Goal: Task Accomplishment & Management: Use online tool/utility

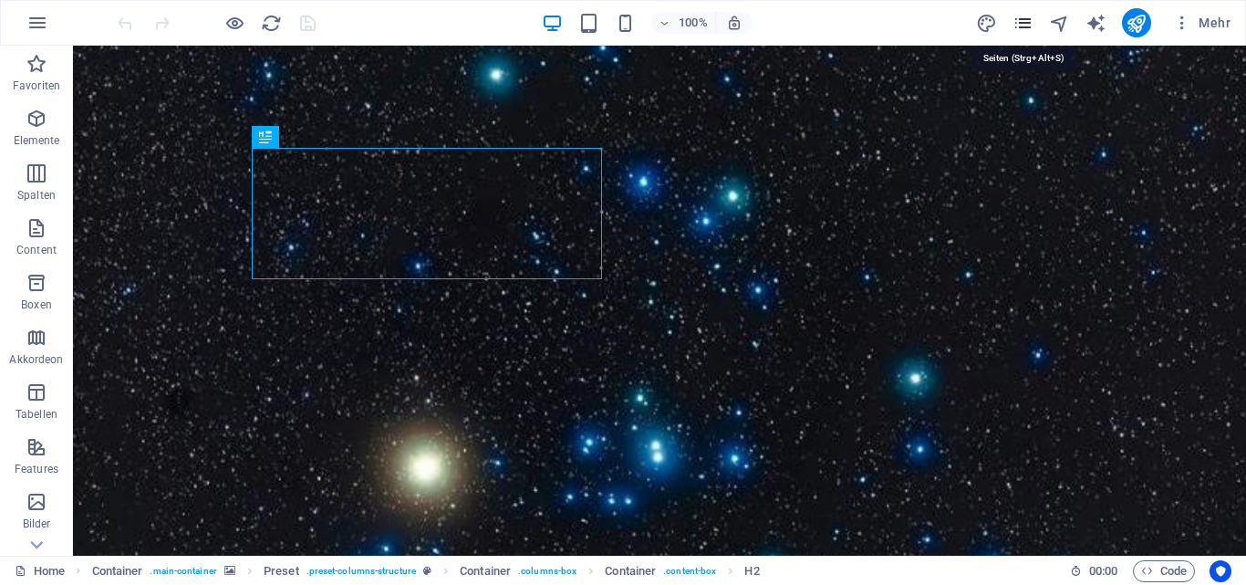
click at [1015, 24] on icon "pages" at bounding box center [1022, 23] width 21 height 21
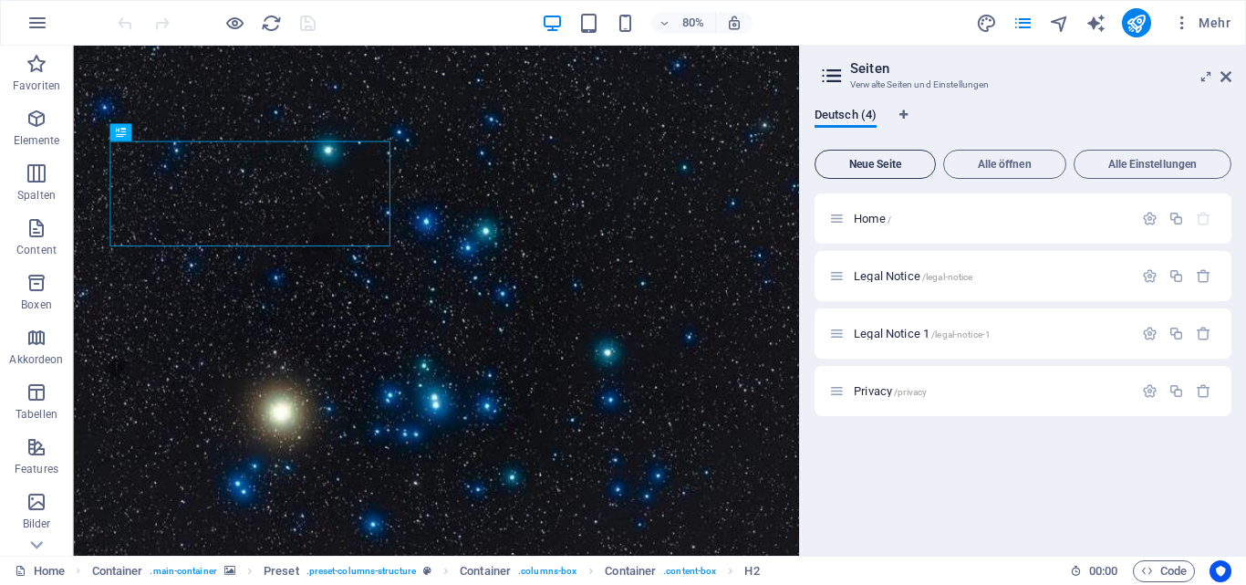
click at [882, 163] on span "Neue Seite" at bounding box center [875, 164] width 105 height 11
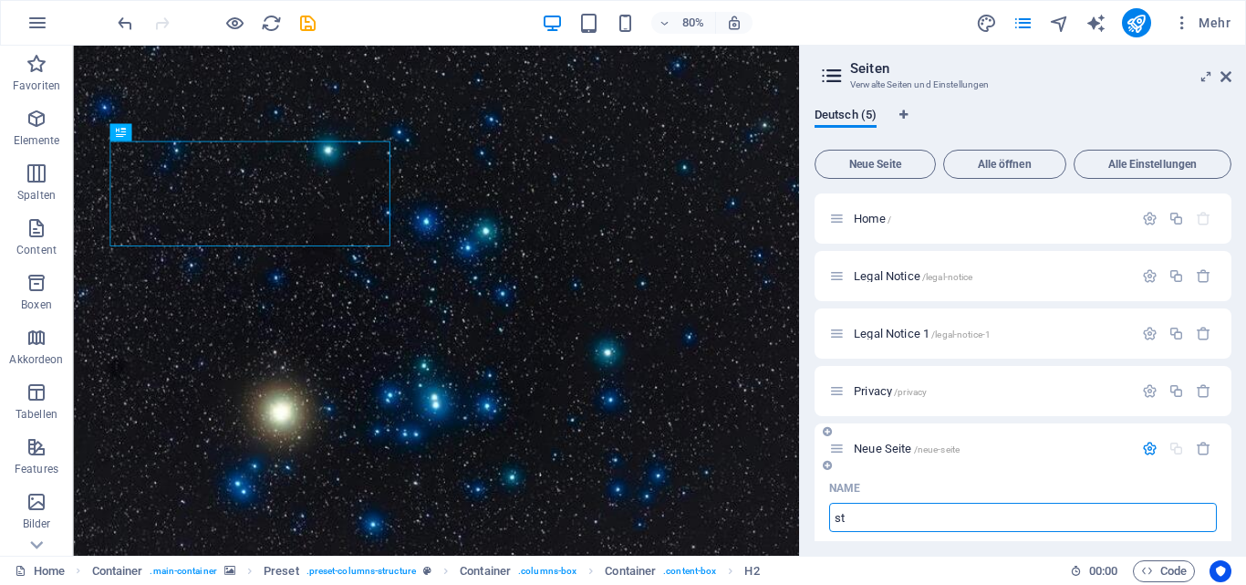
type input "st"
type input "/st"
type input "s"
type input "/"
type input "Sta"
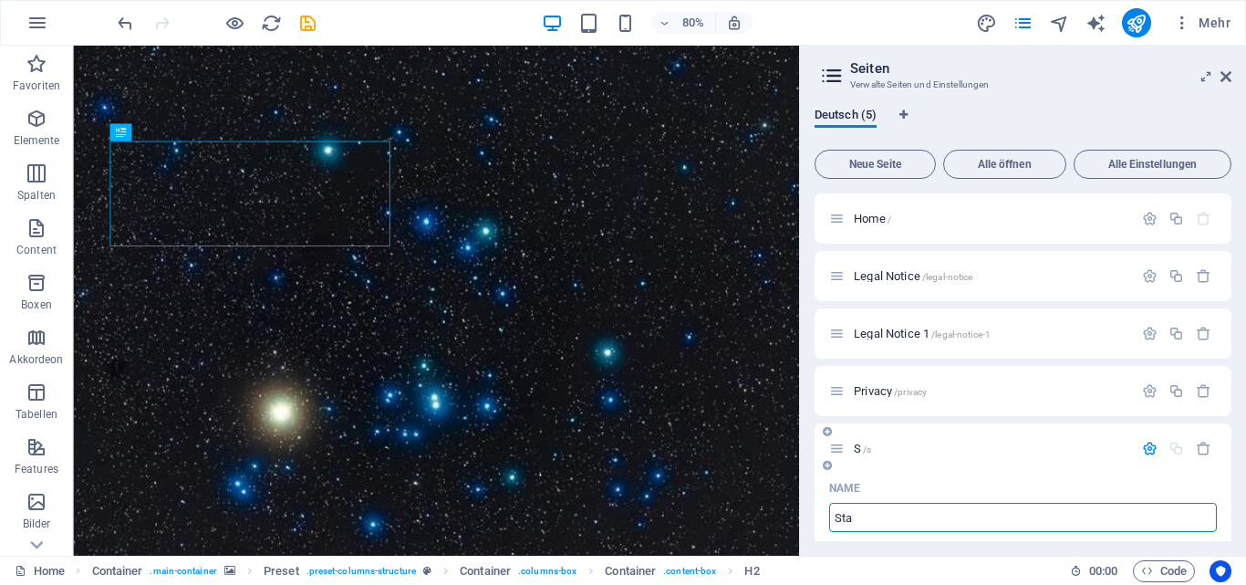
type input "/s"
type input "S"
type input "Statist"
type input "/stat"
type input "Stat"
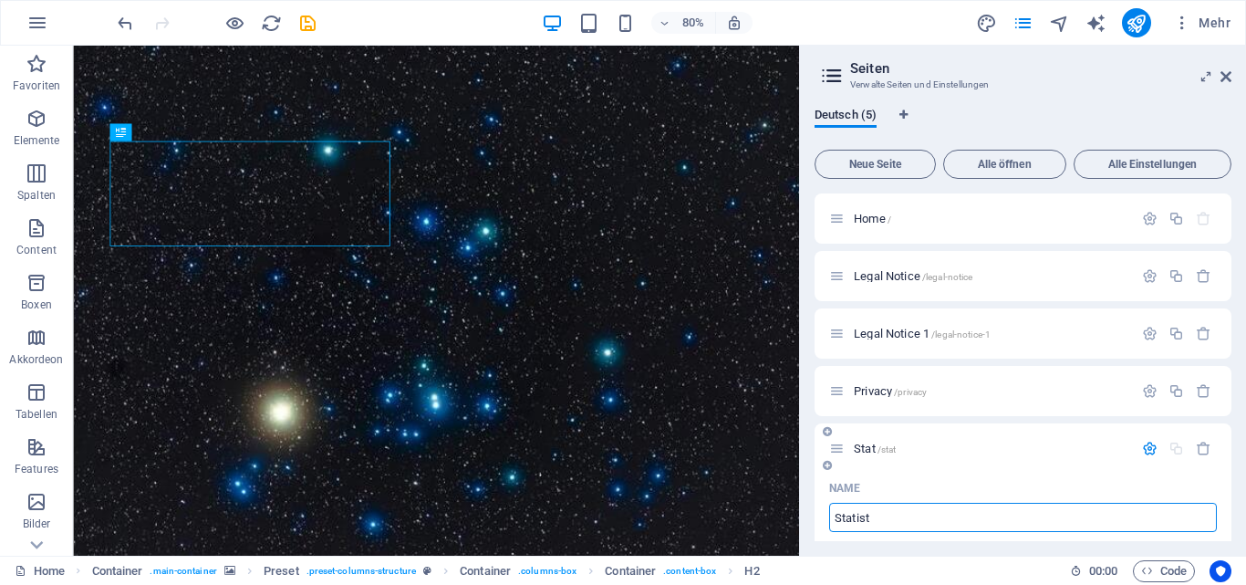
type input "Statisti"
type input "/statist"
type input "Statist"
type input "Statisti"
type input "/statisti"
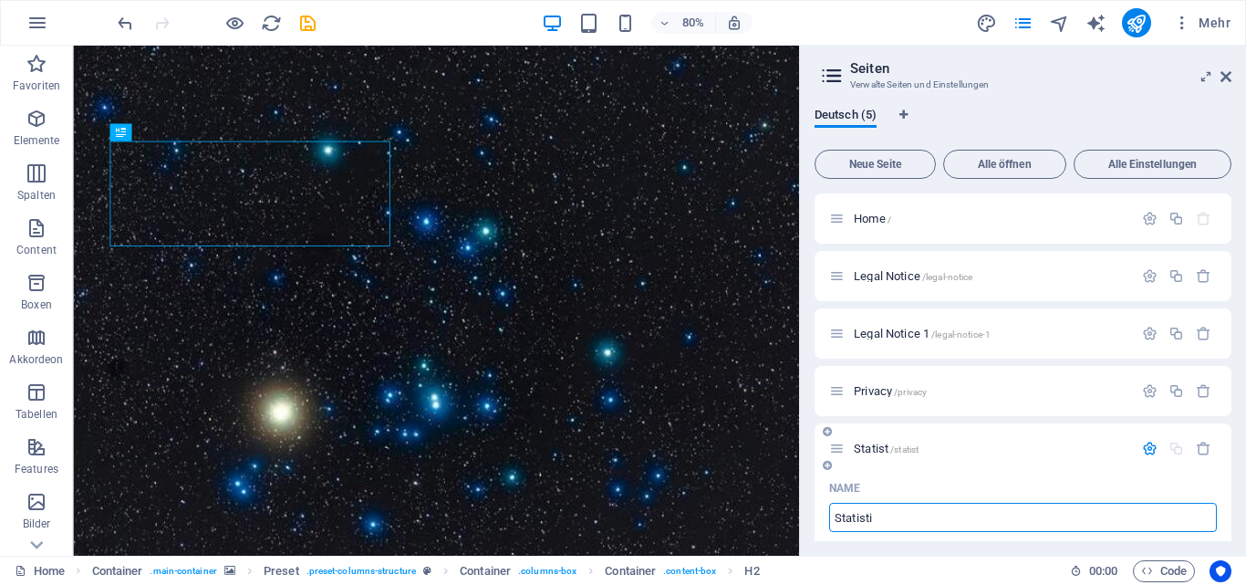
type input "Statisti"
type input "Statistik"
type input "/statistik"
type input "Statistik"
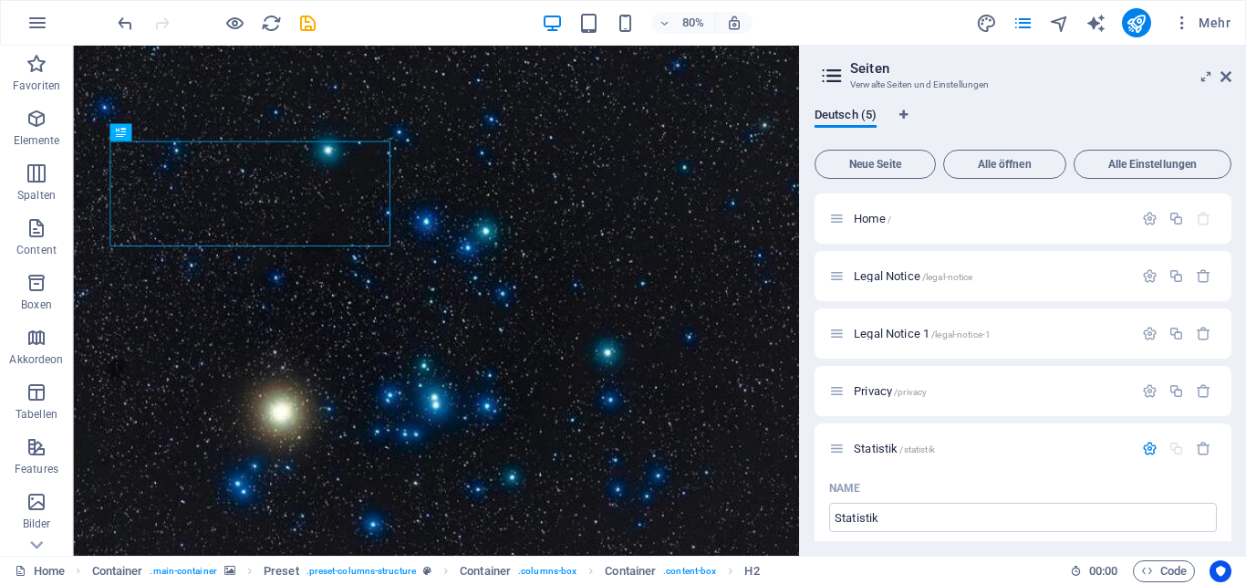
click at [946, 545] on div "Deutsch (5) Neue Seite Alle öffnen Alle Einstellungen Home / Legal Notice /lega…" at bounding box center [1023, 324] width 446 height 462
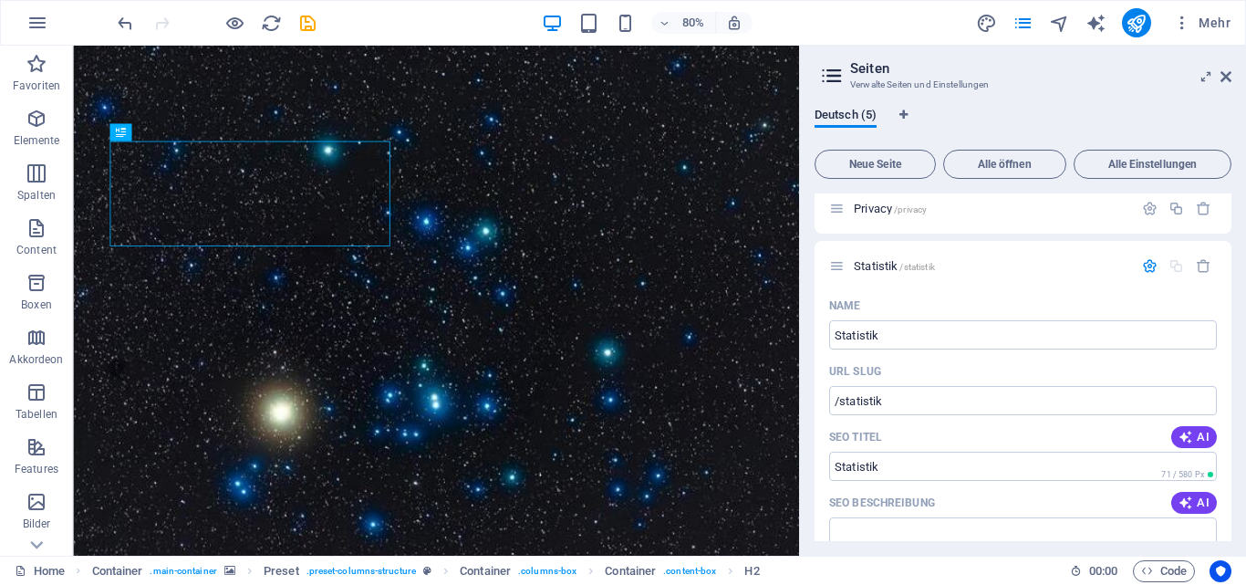
scroll to position [142, 0]
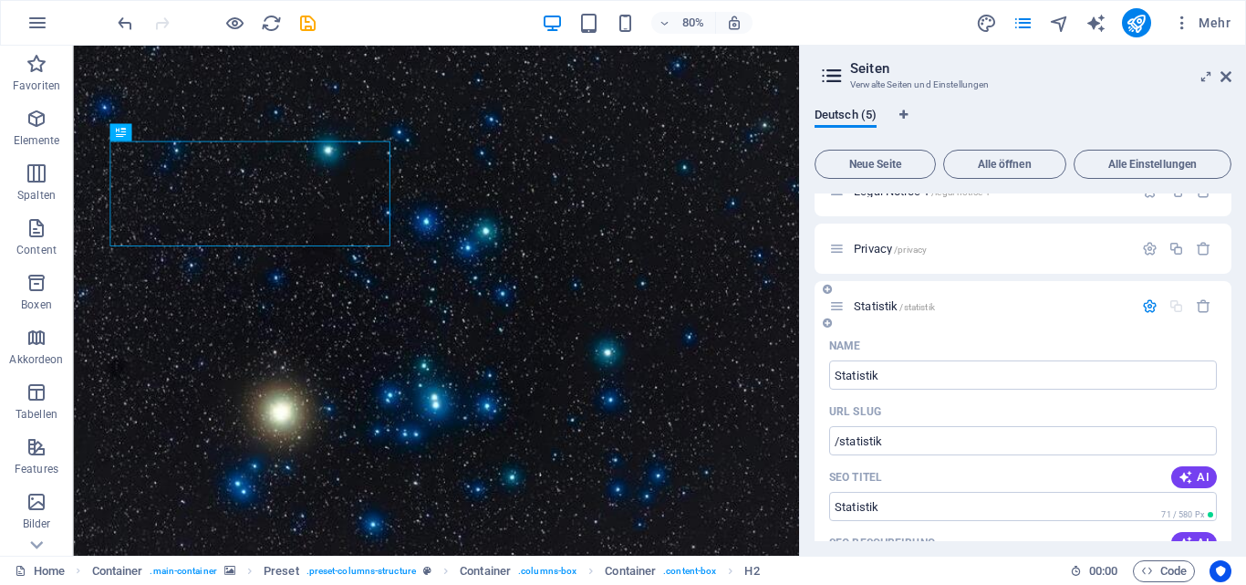
click at [1144, 299] on icon "button" at bounding box center [1150, 306] width 16 height 16
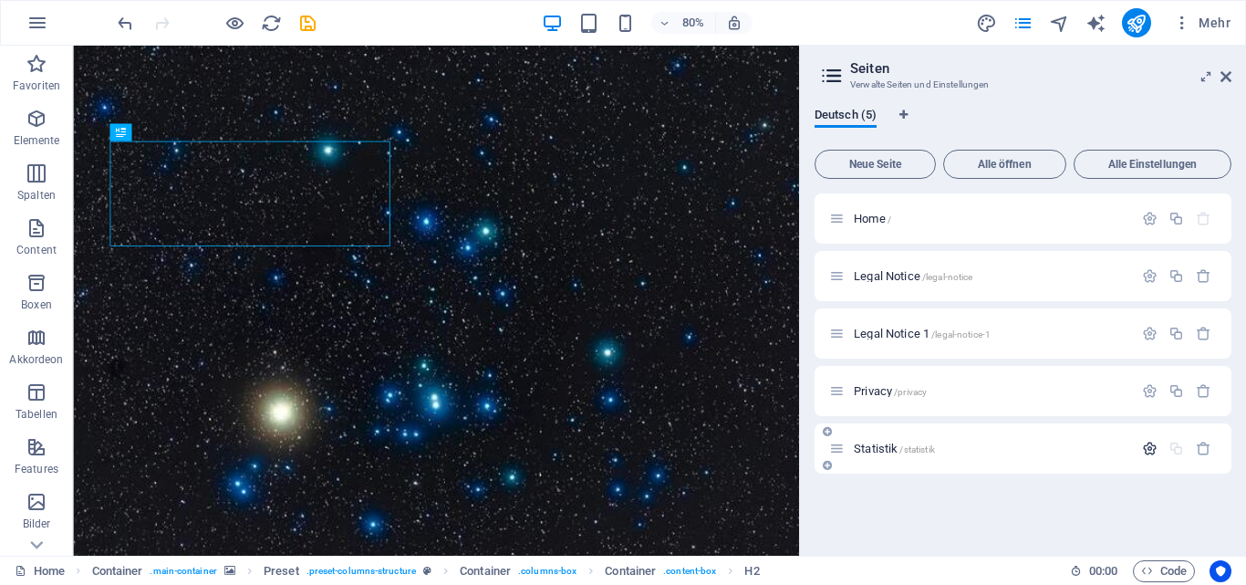
scroll to position [0, 0]
click at [1148, 451] on icon "button" at bounding box center [1150, 448] width 16 height 16
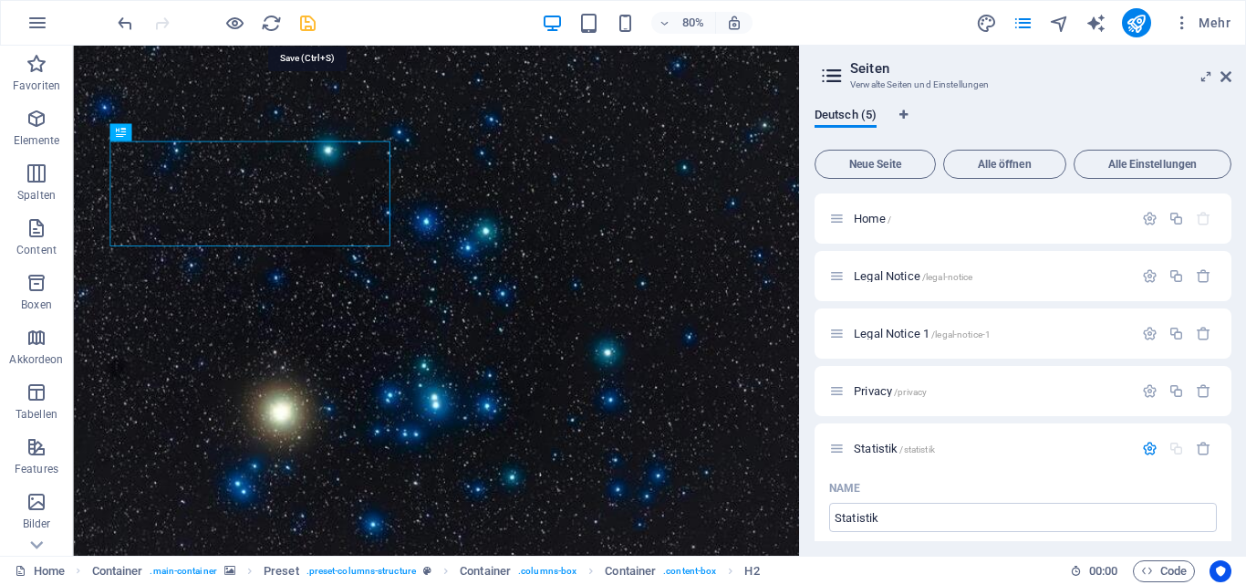
click at [307, 17] on icon "save" at bounding box center [307, 23] width 21 height 21
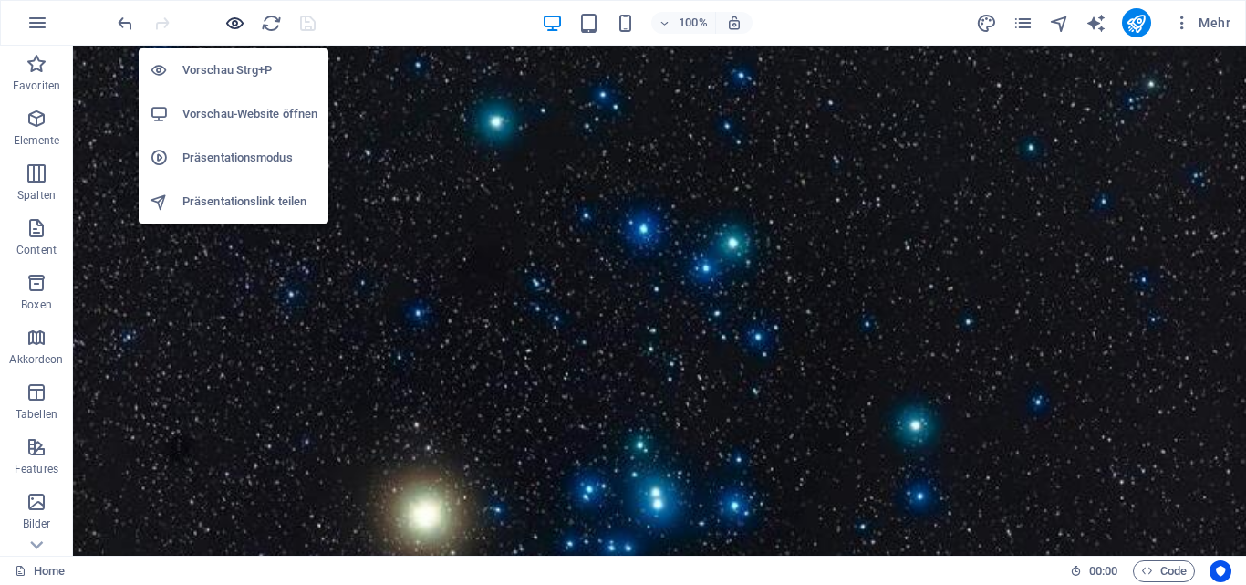
click at [226, 27] on icon "button" at bounding box center [234, 23] width 21 height 21
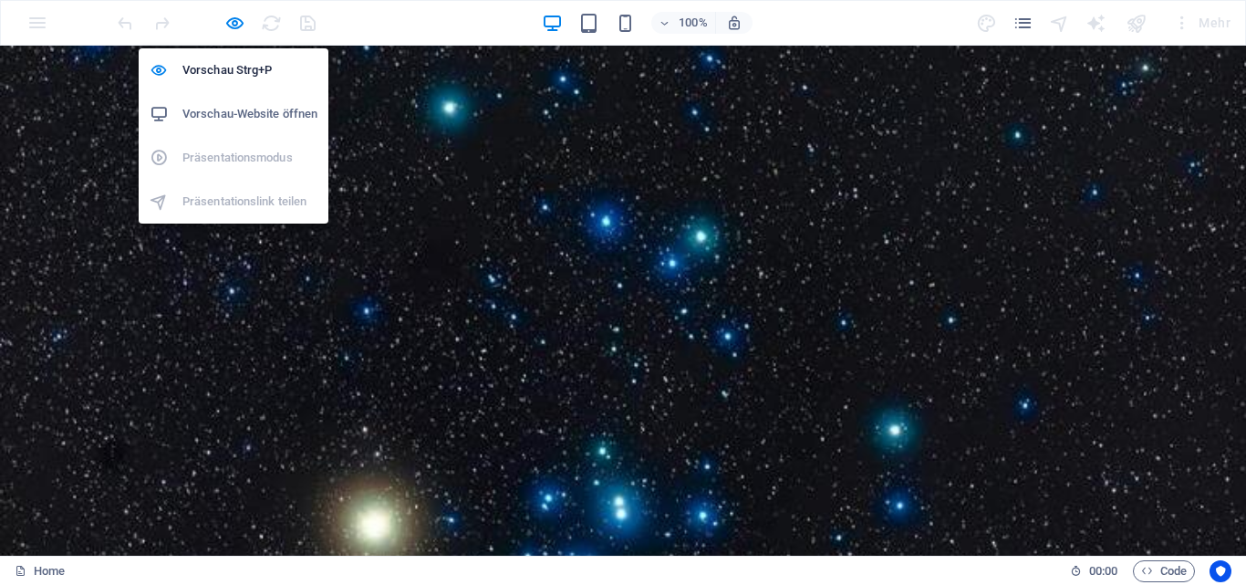
click at [213, 109] on h6 "Vorschau-Website öffnen" at bounding box center [249, 114] width 135 height 22
click at [231, 19] on icon "button" at bounding box center [234, 23] width 21 height 21
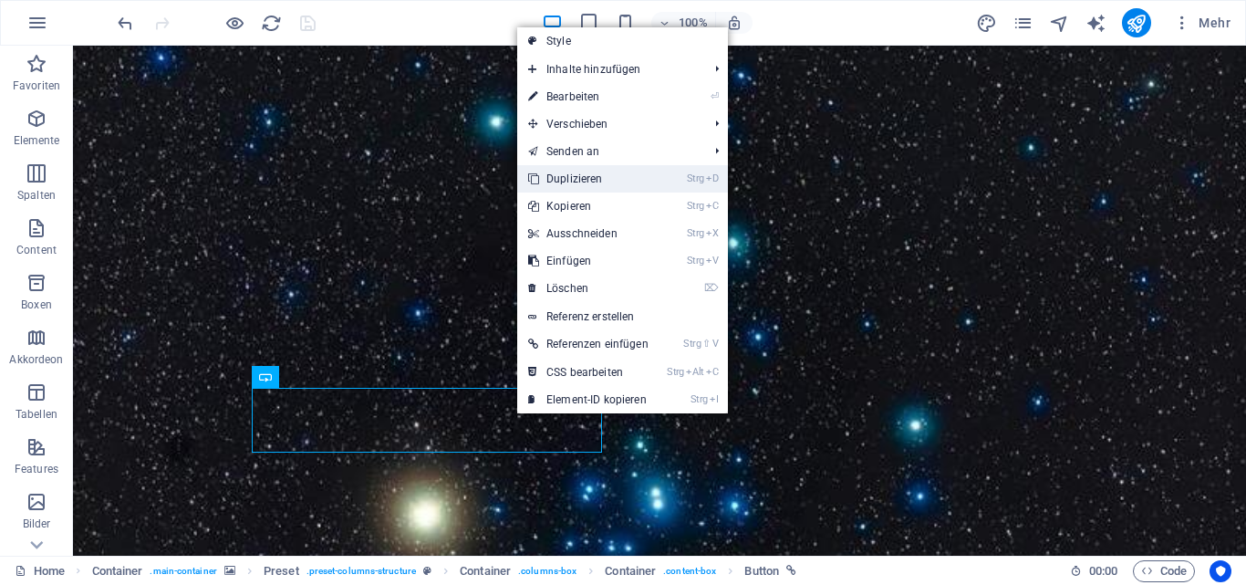
click at [594, 182] on link "Strg D Duplizieren" at bounding box center [588, 178] width 142 height 27
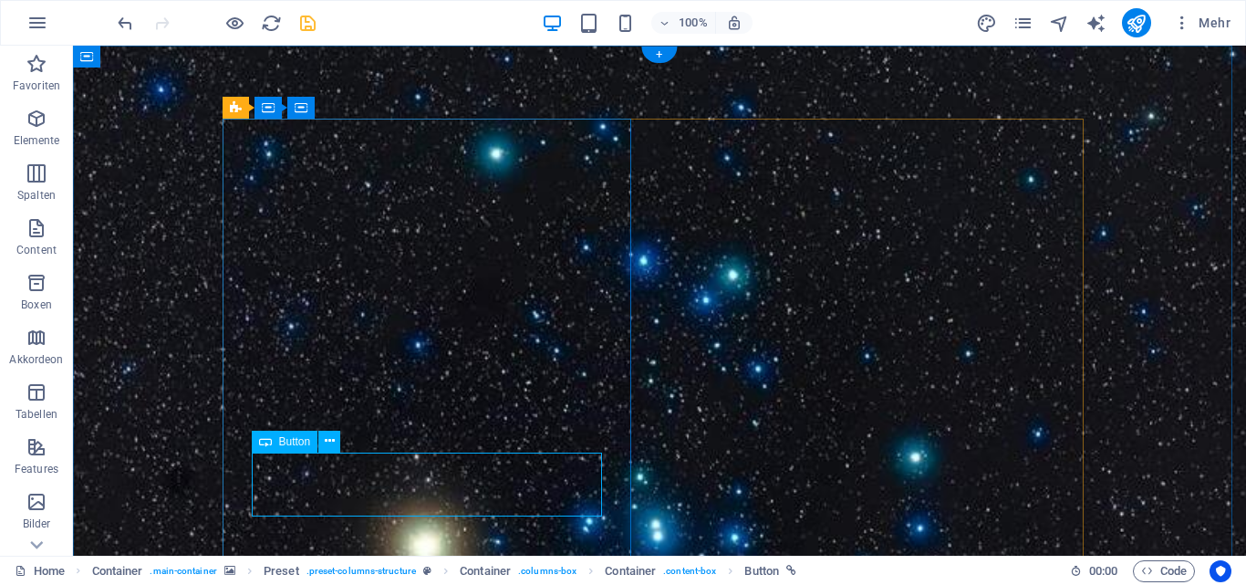
click at [314, 472] on div "Ziehe hier rein, um den vorhandenen Inhalt zu ersetzen. Drücke "Strg", wenn du …" at bounding box center [659, 301] width 1173 height 510
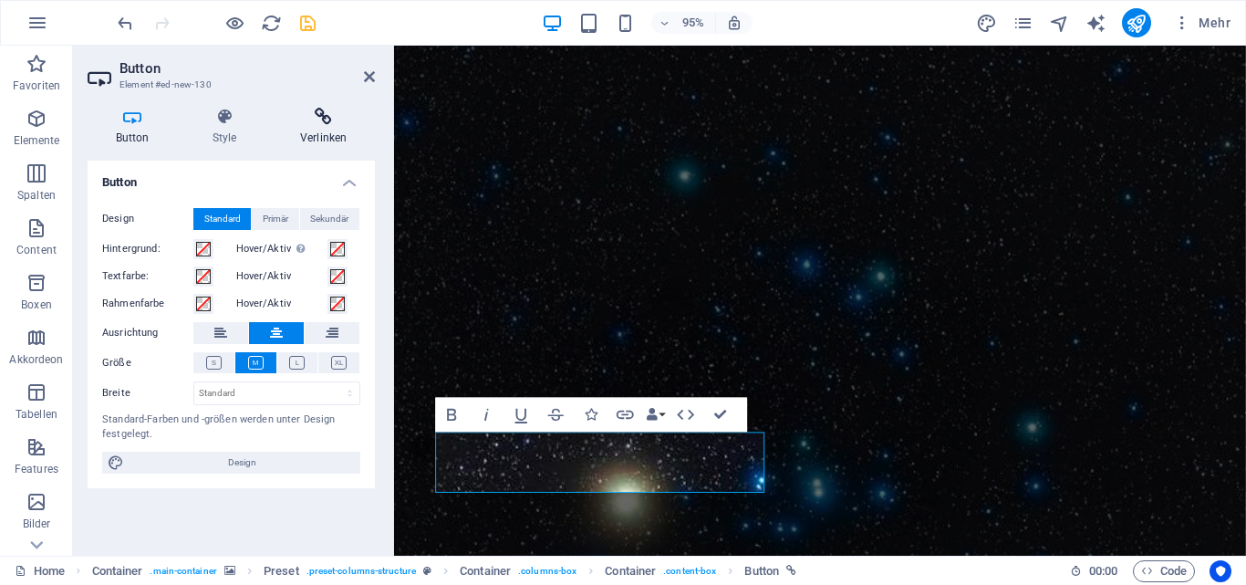
click at [324, 127] on h4 "Verlinken" at bounding box center [323, 127] width 103 height 38
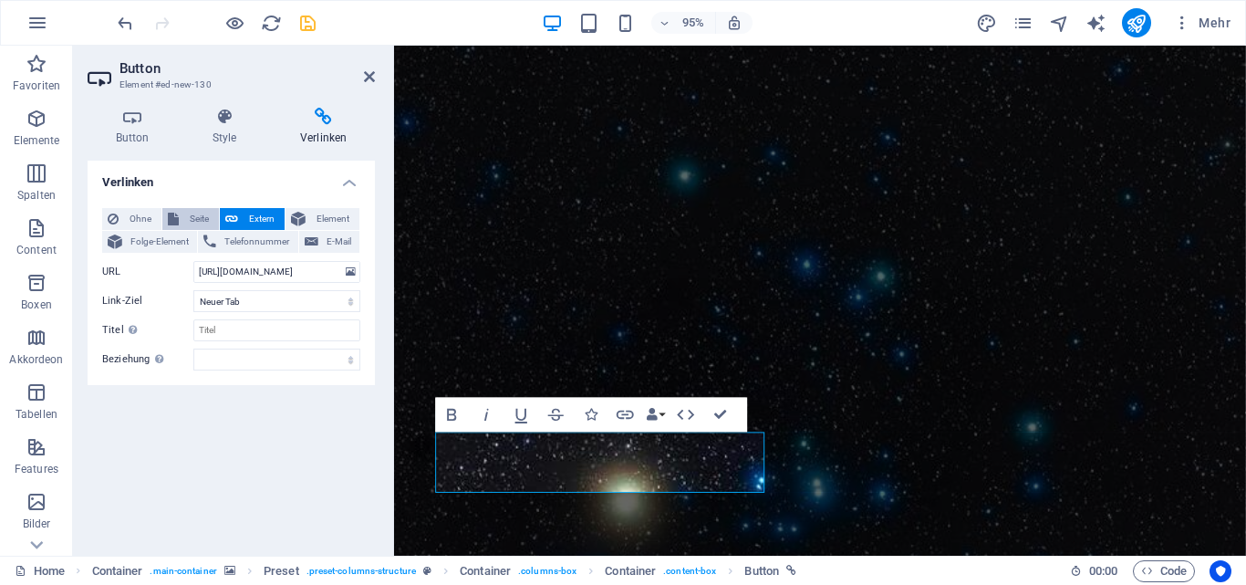
click at [181, 217] on button "Seite" at bounding box center [190, 219] width 57 height 22
select select
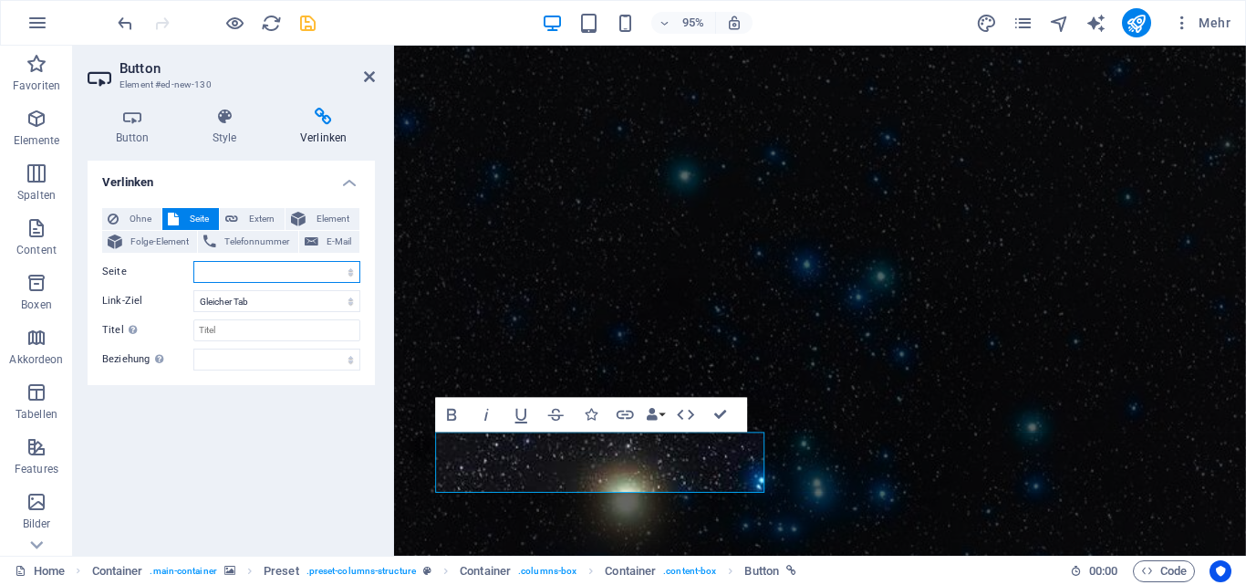
click at [246, 265] on select "Home Legal Notice Legal Notice 1 Privacy Statistik" at bounding box center [276, 272] width 167 height 22
select select "4"
click at [193, 261] on select "Home Legal Notice Legal Notice 1 Privacy Statistik" at bounding box center [276, 272] width 167 height 22
click at [311, 17] on icon "save" at bounding box center [307, 23] width 21 height 21
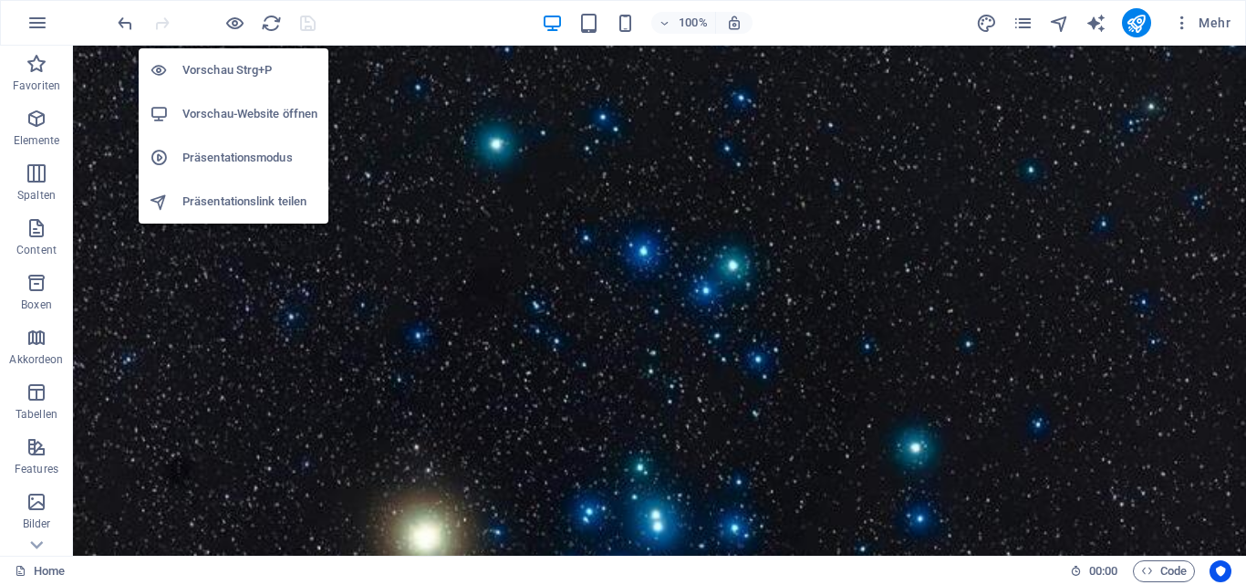
click at [225, 111] on h6 "Vorschau-Website öffnen" at bounding box center [249, 114] width 135 height 22
click at [230, 26] on icon "button" at bounding box center [234, 23] width 21 height 21
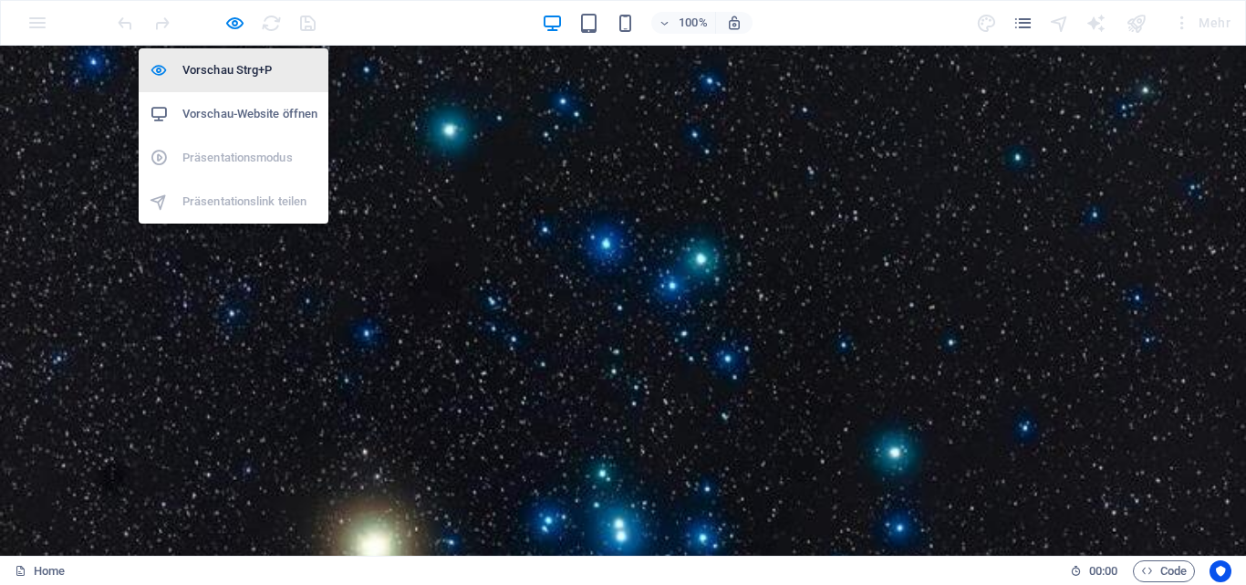
click at [225, 62] on h6 "Vorschau Strg+P" at bounding box center [249, 70] width 135 height 22
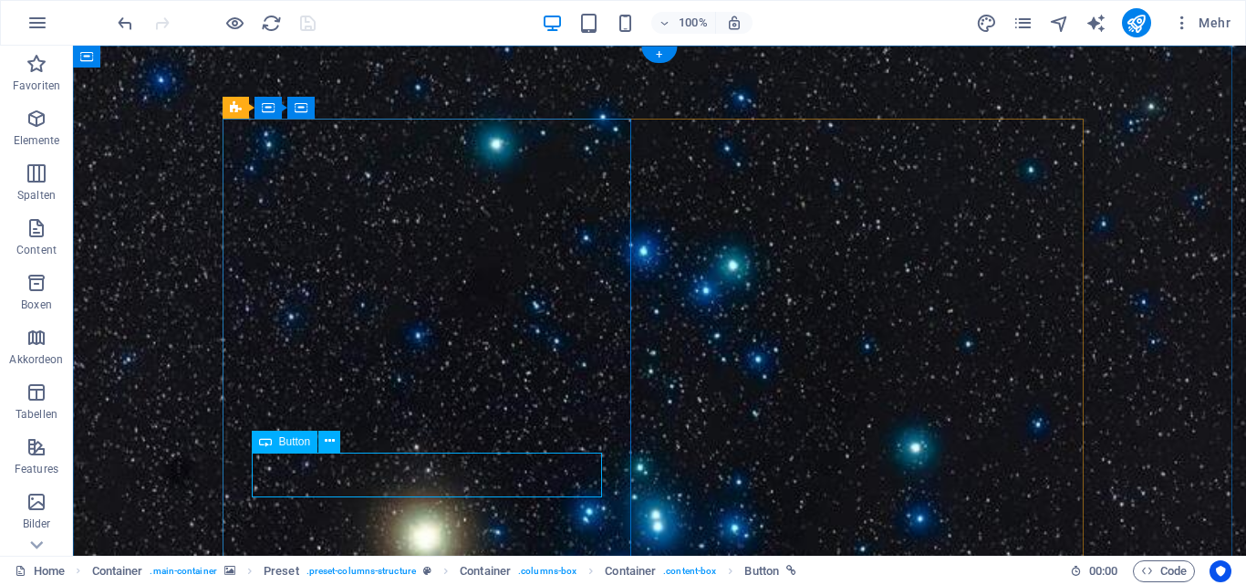
select select "4"
select select
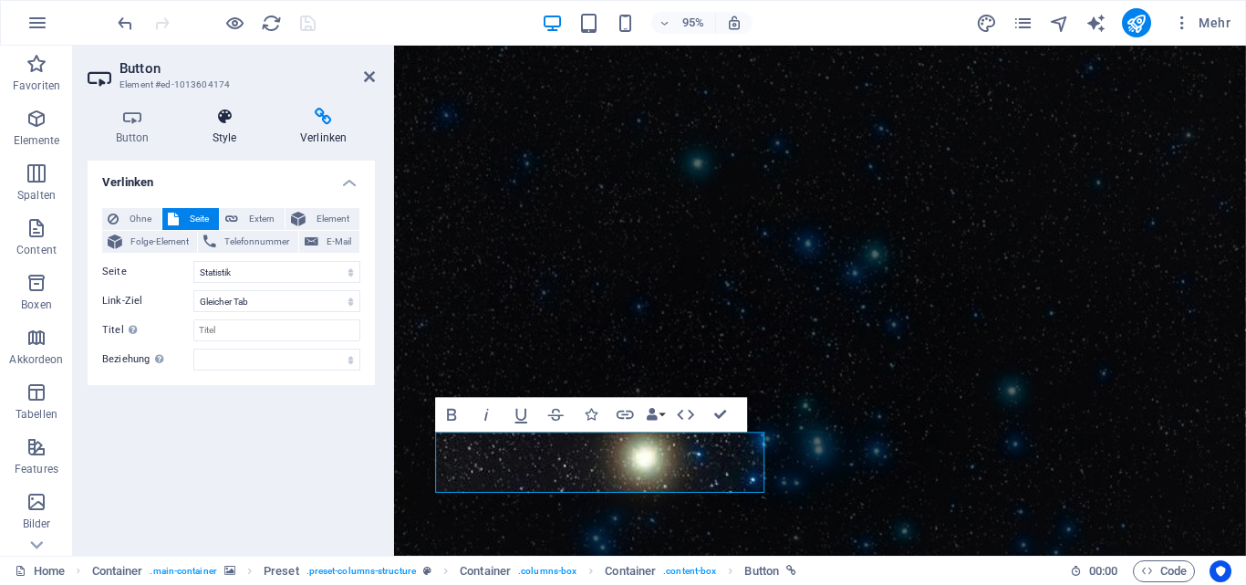
click at [226, 122] on icon at bounding box center [224, 117] width 80 height 18
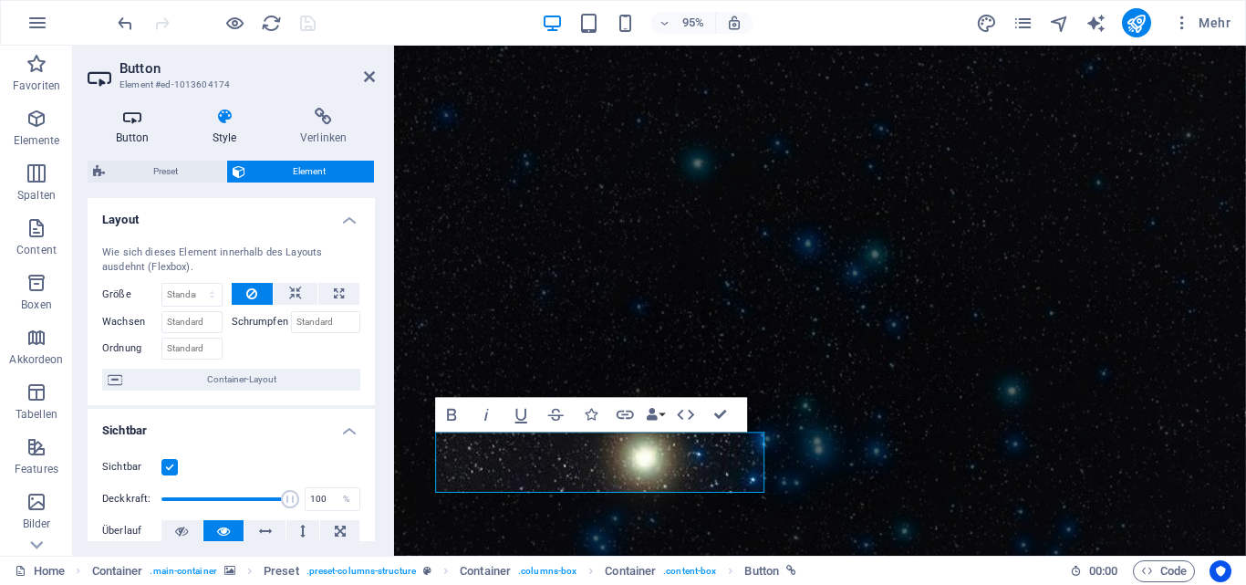
click at [143, 125] on icon at bounding box center [132, 117] width 89 height 18
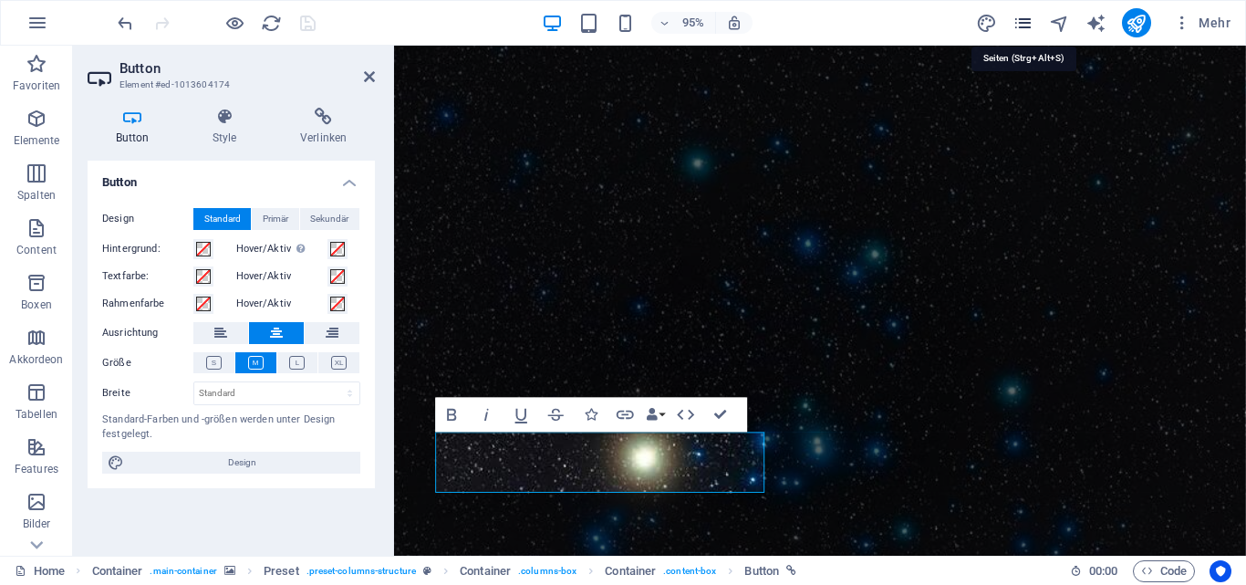
click at [1026, 28] on icon "pages" at bounding box center [1022, 23] width 21 height 21
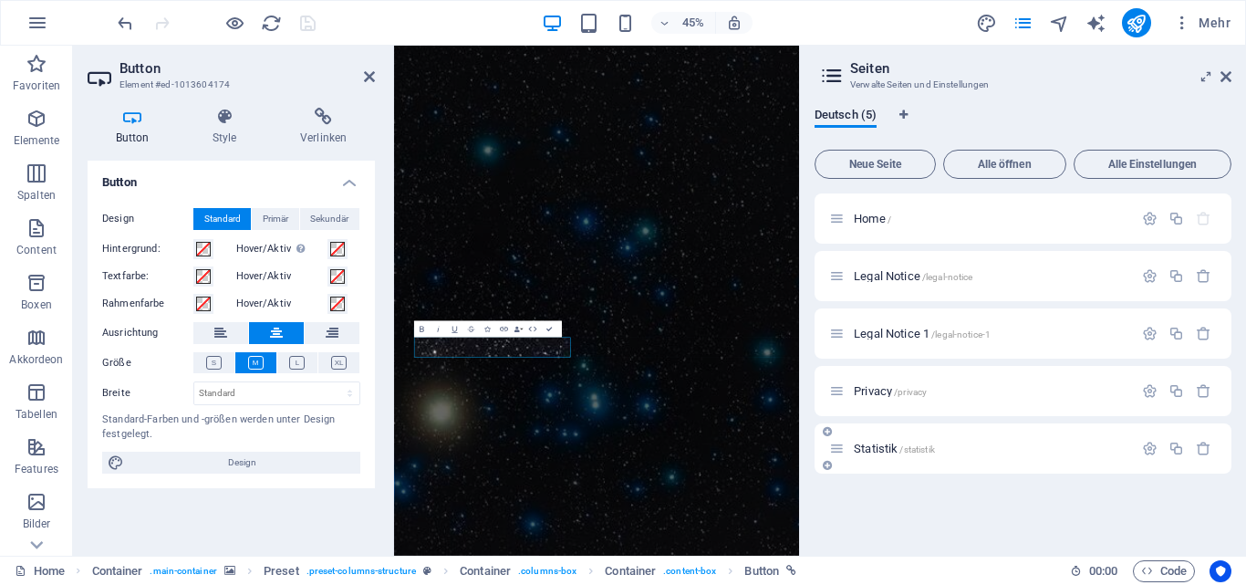
click at [912, 467] on div "Statistik /statistik" at bounding box center [1022, 448] width 417 height 50
click at [854, 443] on span "Statistik /statistik" at bounding box center [894, 448] width 81 height 14
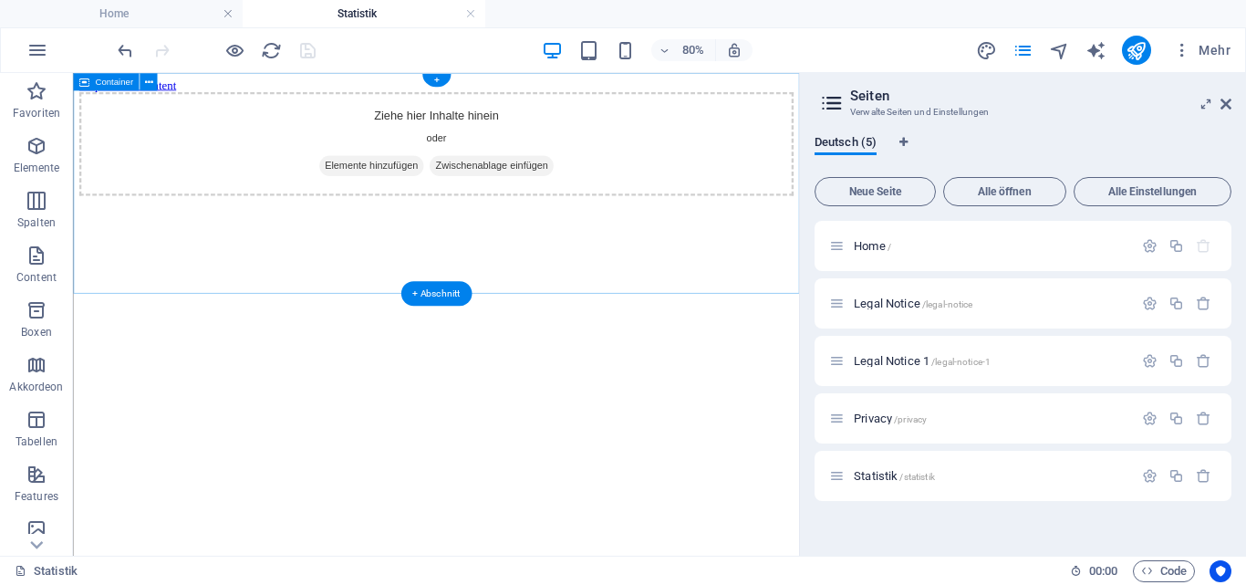
click at [608, 226] on div "Ziehe hier Inhalte hinein oder Elemente hinzufügen Zwischenablage einfügen" at bounding box center [526, 161] width 893 height 129
click at [609, 226] on div "Ziehe hier Inhalte hinein oder Elemente hinzufügen Zwischenablage einfügen" at bounding box center [526, 161] width 893 height 129
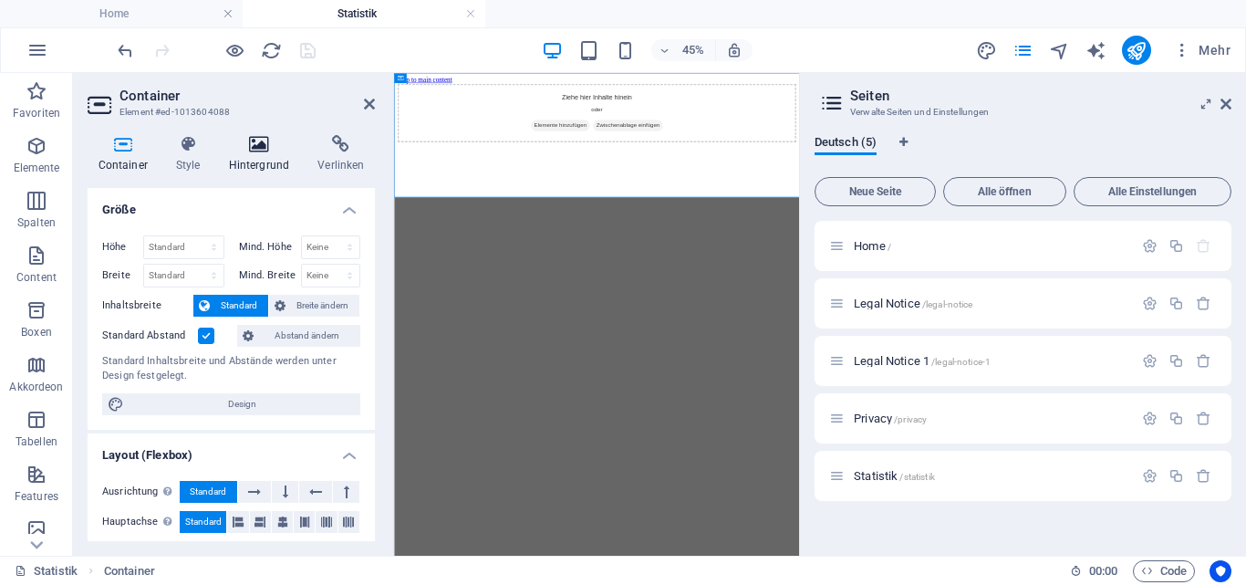
click at [272, 149] on icon at bounding box center [259, 144] width 82 height 18
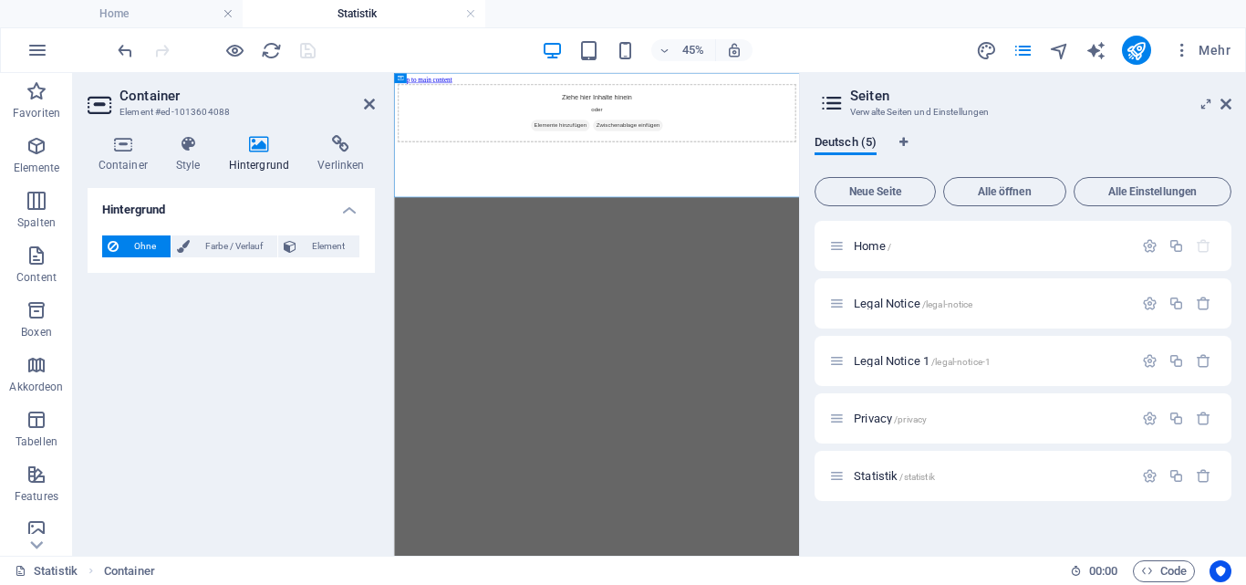
click at [351, 207] on h4 "Hintergrund" at bounding box center [231, 204] width 287 height 33
click at [351, 207] on h4 "Hintergrund" at bounding box center [231, 210] width 287 height 44
click at [314, 243] on span "Element" at bounding box center [328, 246] width 52 height 22
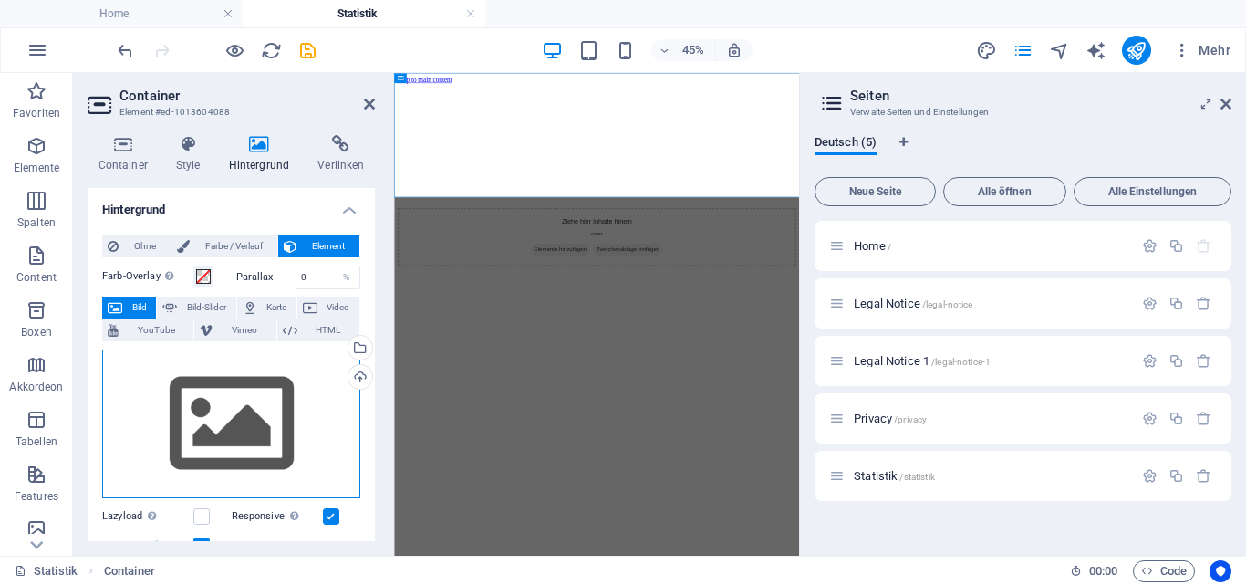
click at [254, 402] on div "Ziehe Dateien zum Hochladen hierher oder klicke hier, um aus Dateien oder koste…" at bounding box center [231, 424] width 258 height 150
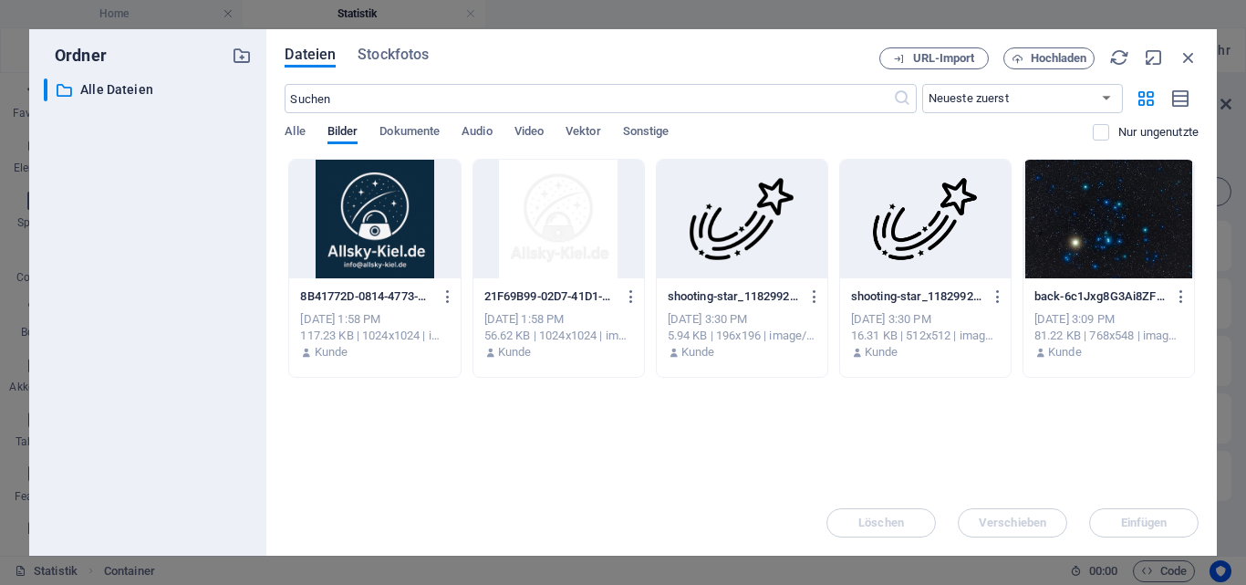
click at [1062, 221] on div at bounding box center [1108, 219] width 171 height 119
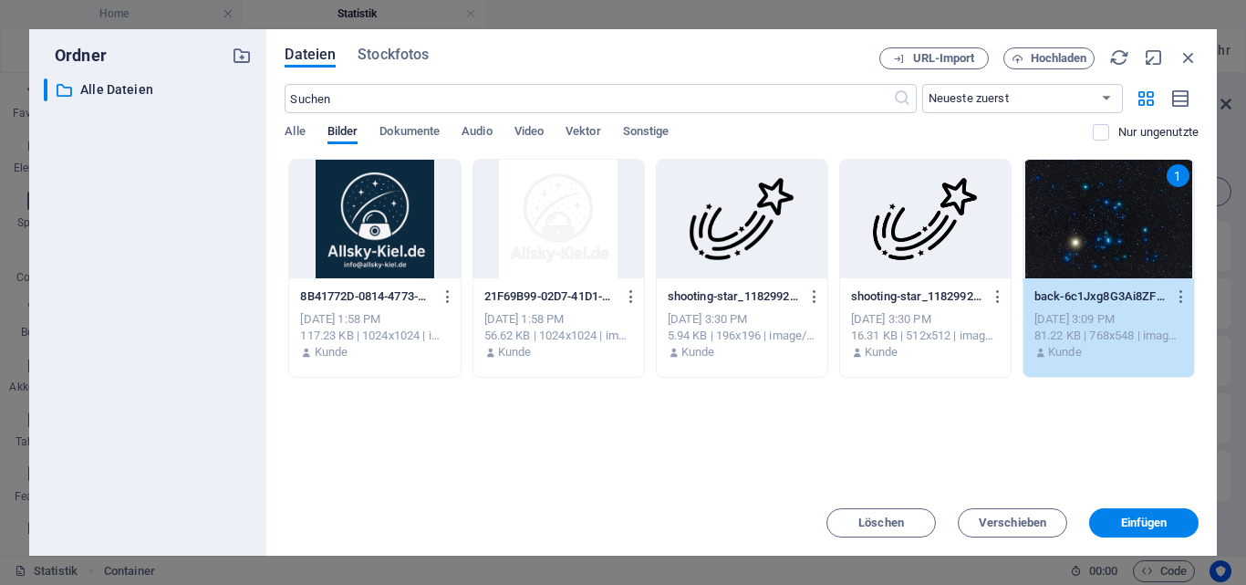
click at [1062, 221] on div "1" at bounding box center [1108, 219] width 171 height 119
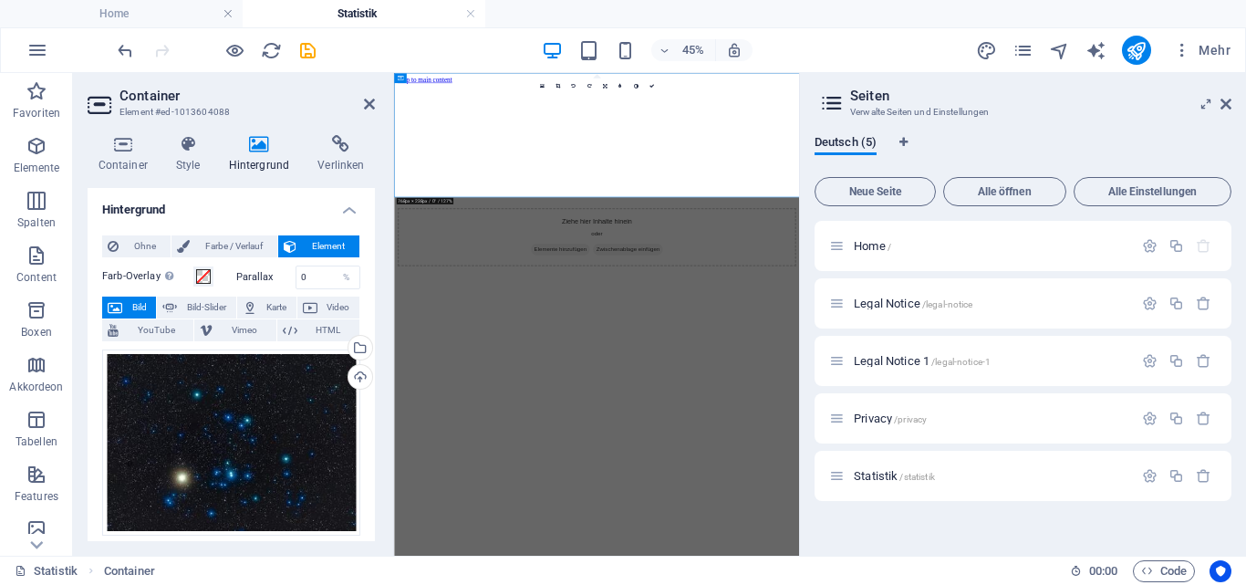
click at [1048, 97] on figure at bounding box center [844, 97] width 886 height 0
click at [368, 102] on icon at bounding box center [369, 104] width 11 height 15
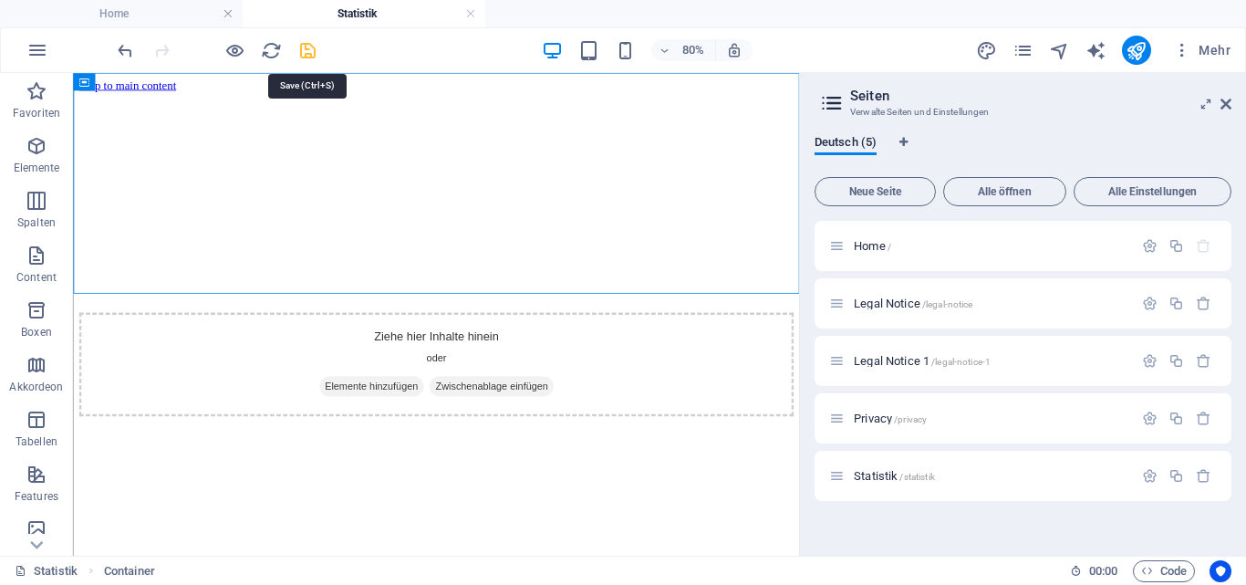
click at [307, 51] on icon "save" at bounding box center [307, 50] width 21 height 21
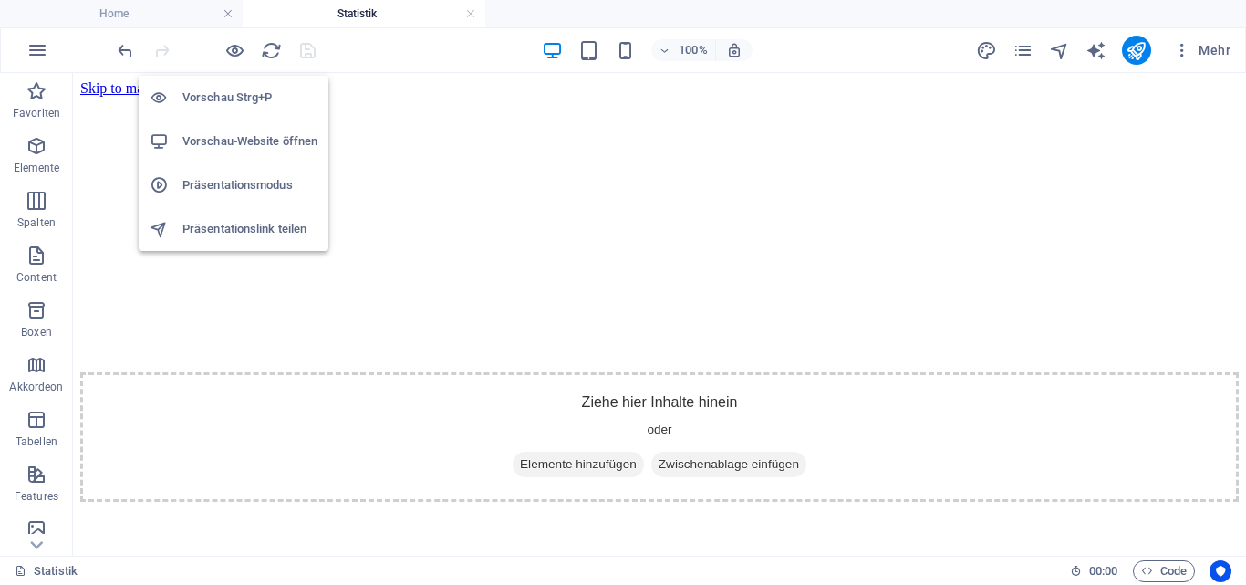
click at [229, 135] on h6 "Vorschau-Website öffnen" at bounding box center [249, 141] width 135 height 22
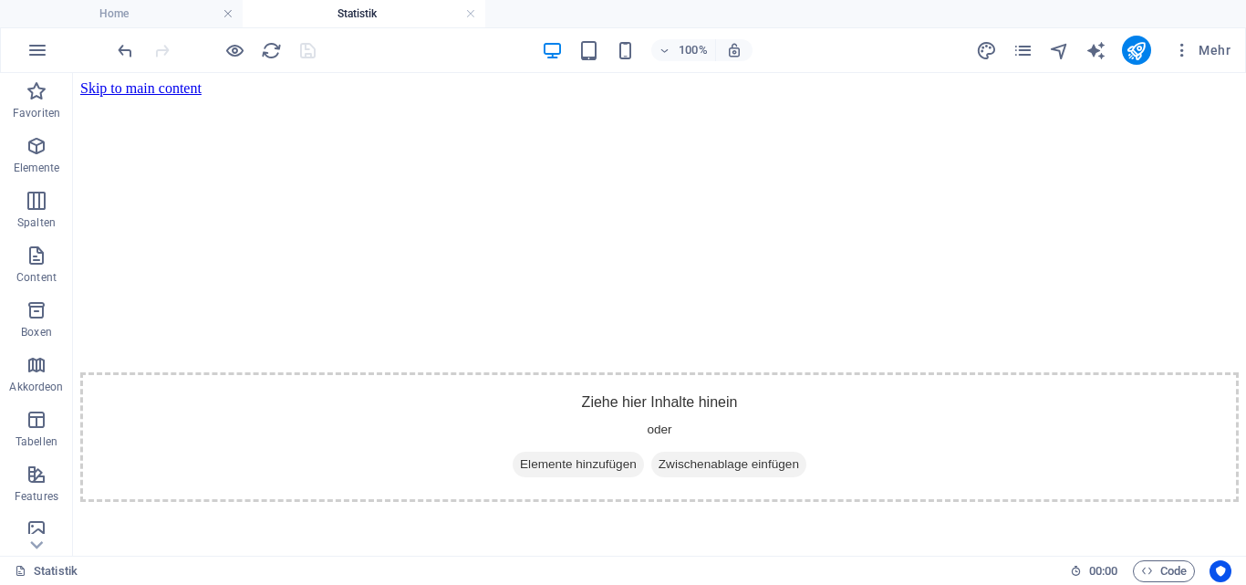
click at [598, 437] on html "Skip to main content Ziehe hier Inhalte hinein oder Elemente hinzufügen Zwische…" at bounding box center [659, 291] width 1173 height 436
click at [668, 339] on div "+ Abschnitt" at bounding box center [659, 348] width 89 height 31
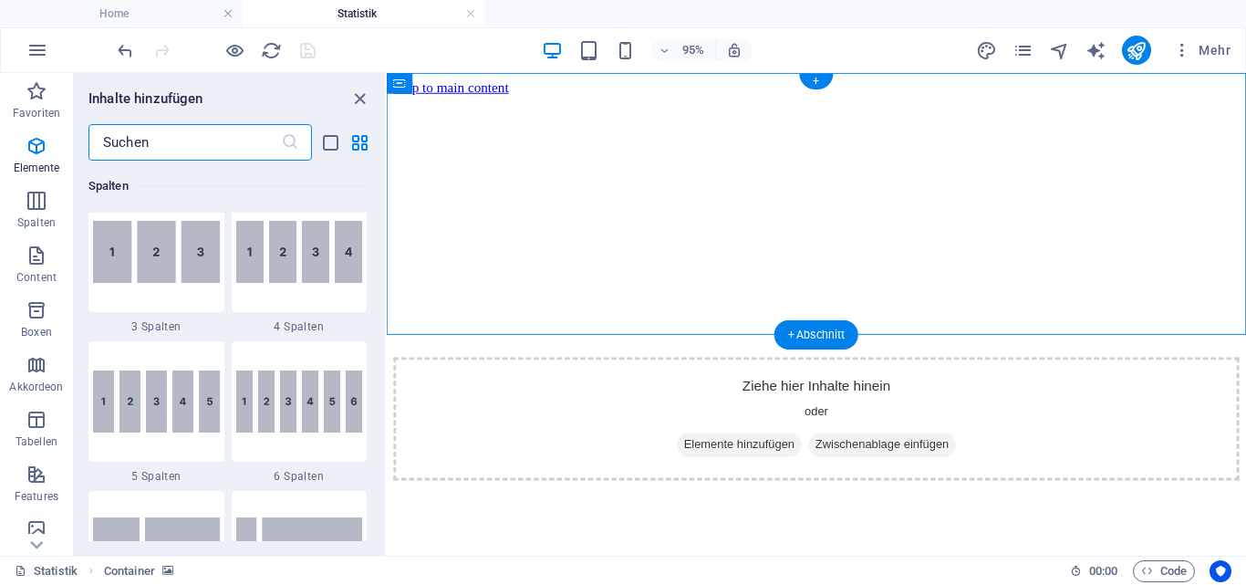
scroll to position [3191, 0]
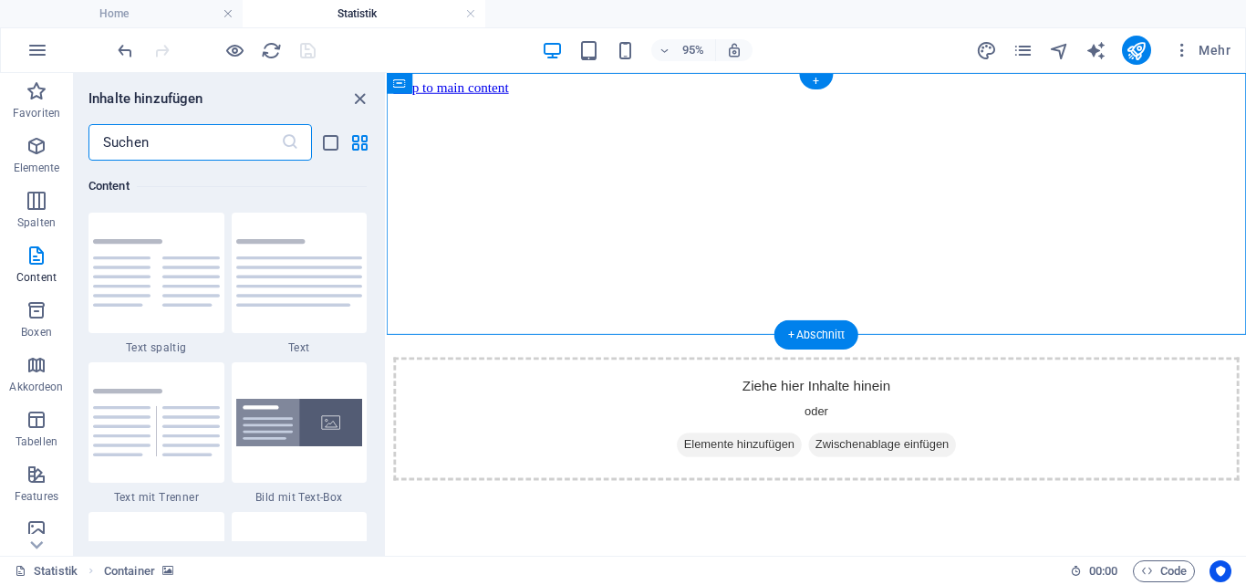
click at [712, 97] on figure at bounding box center [839, 97] width 890 height 0
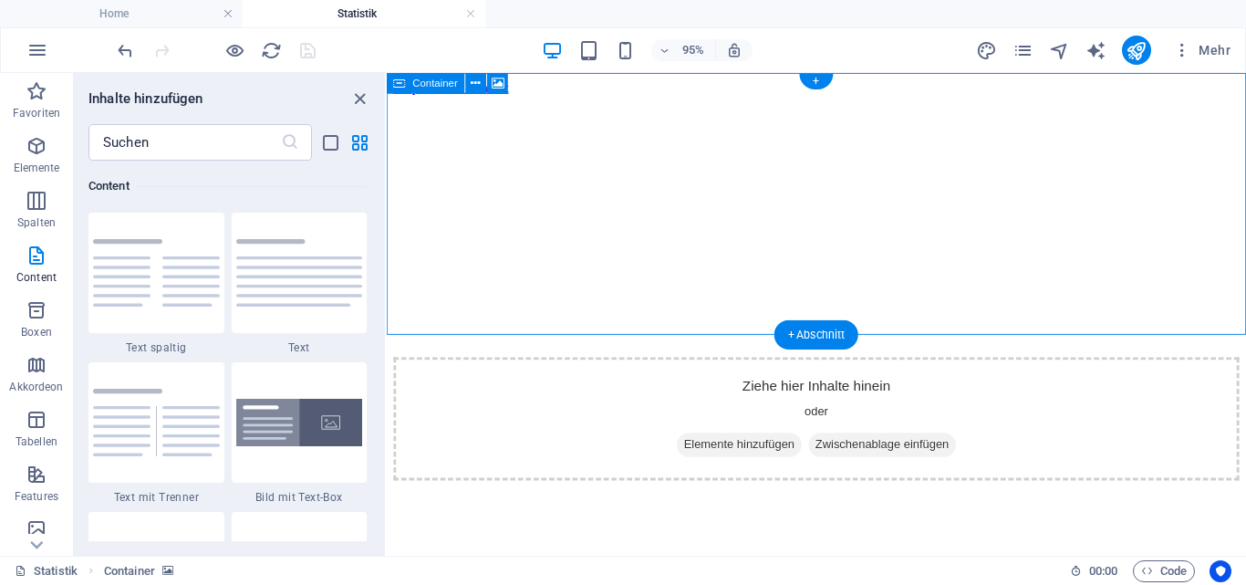
click at [766, 451] on span "Elemente hinzufügen" at bounding box center [757, 464] width 131 height 26
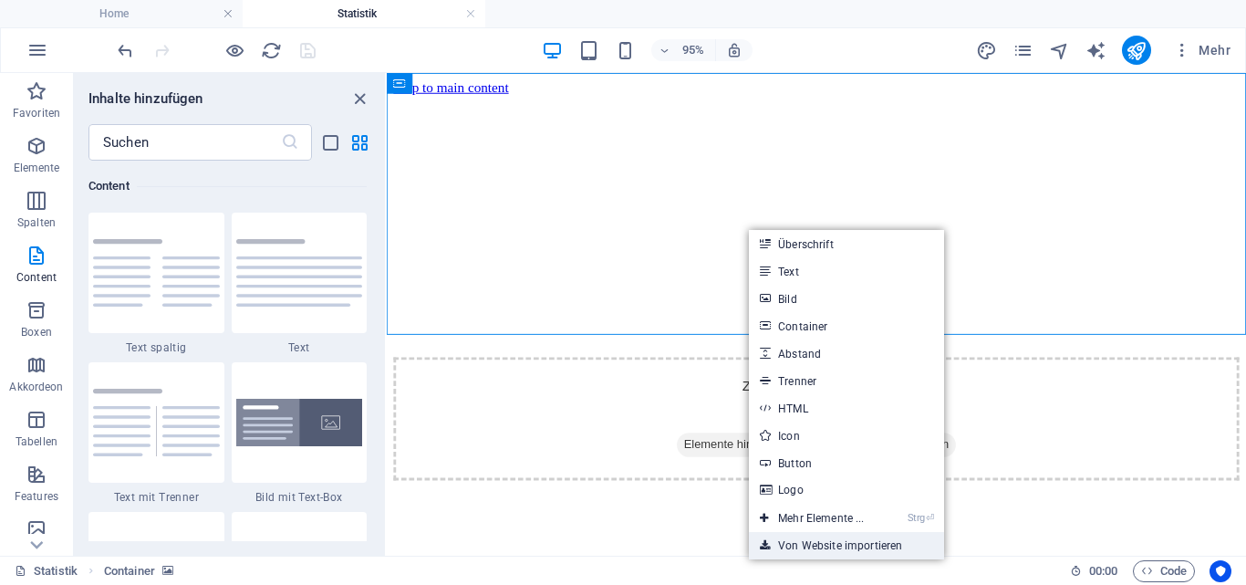
click at [801, 547] on link "Von Website importieren" at bounding box center [846, 545] width 194 height 27
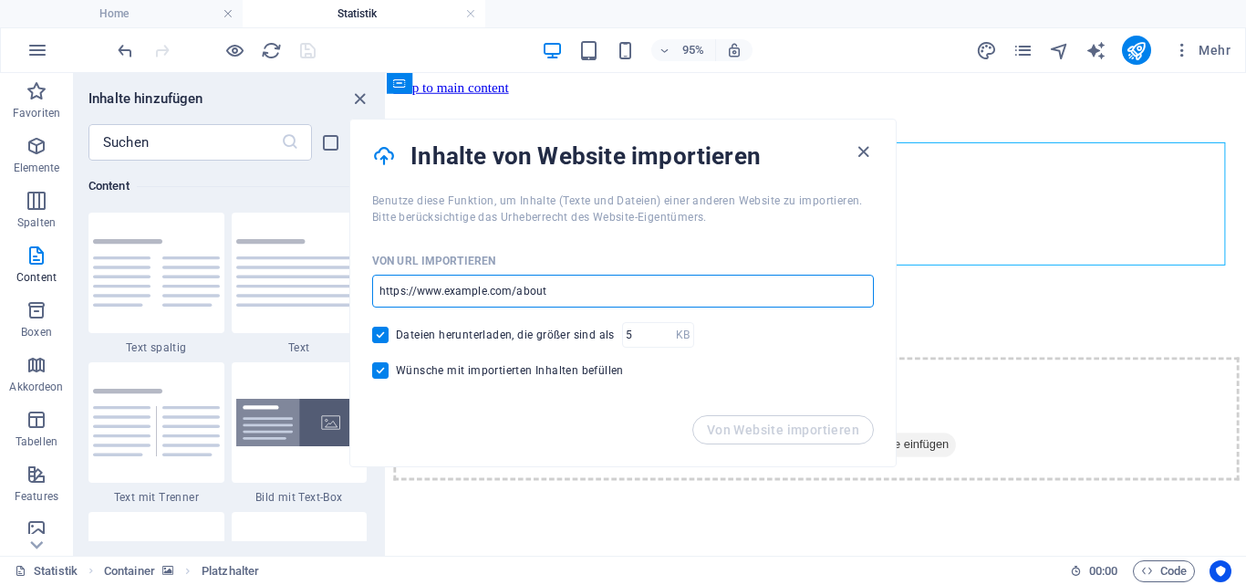
drag, startPoint x: 570, startPoint y: 300, endPoint x: 517, endPoint y: 291, distance: 53.7
click at [449, 292] on input "url" at bounding box center [623, 290] width 502 height 33
click at [558, 285] on input "url" at bounding box center [623, 290] width 502 height 33
paste input "http://sdr-kiel.dyn-ip24.de:3000/public-dashboards/3a9d0df0104c4b7e98c1db7db789…"
click at [558, 285] on input "http://sdr-kiel.dyn-ip24.de:3000/public-dashboards/3a9d0df0104c4b7e98c1db7db789…" at bounding box center [623, 290] width 502 height 33
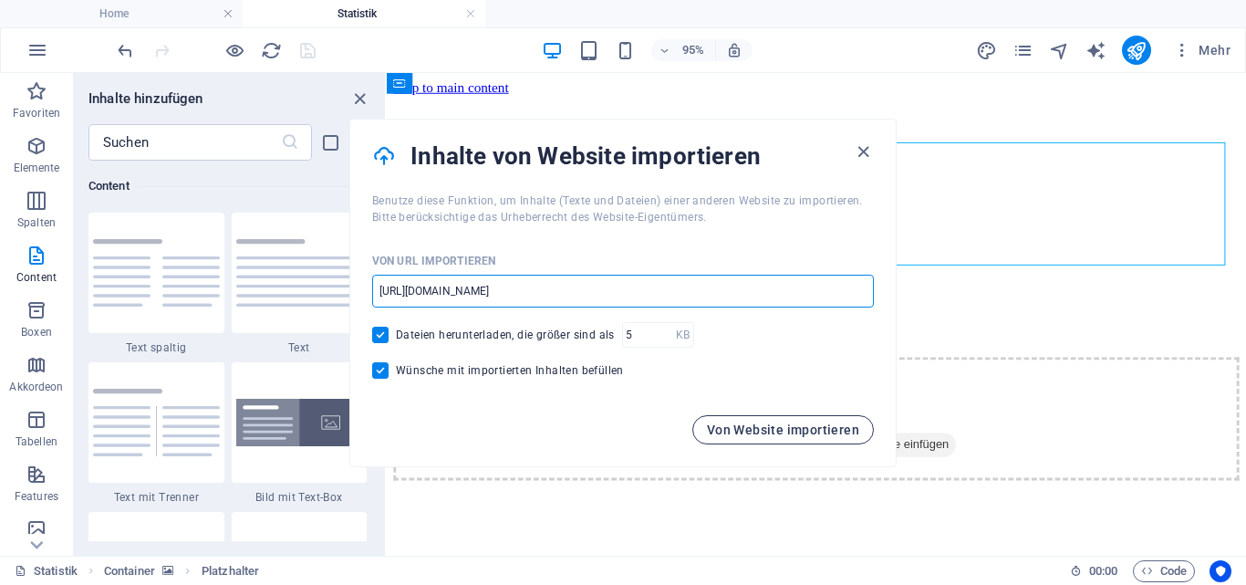
type input "http://sdr-kiel.dyn-ip24.de:3000/public-dashboards/3a9d0df0104c4b7e98c1db7db789…"
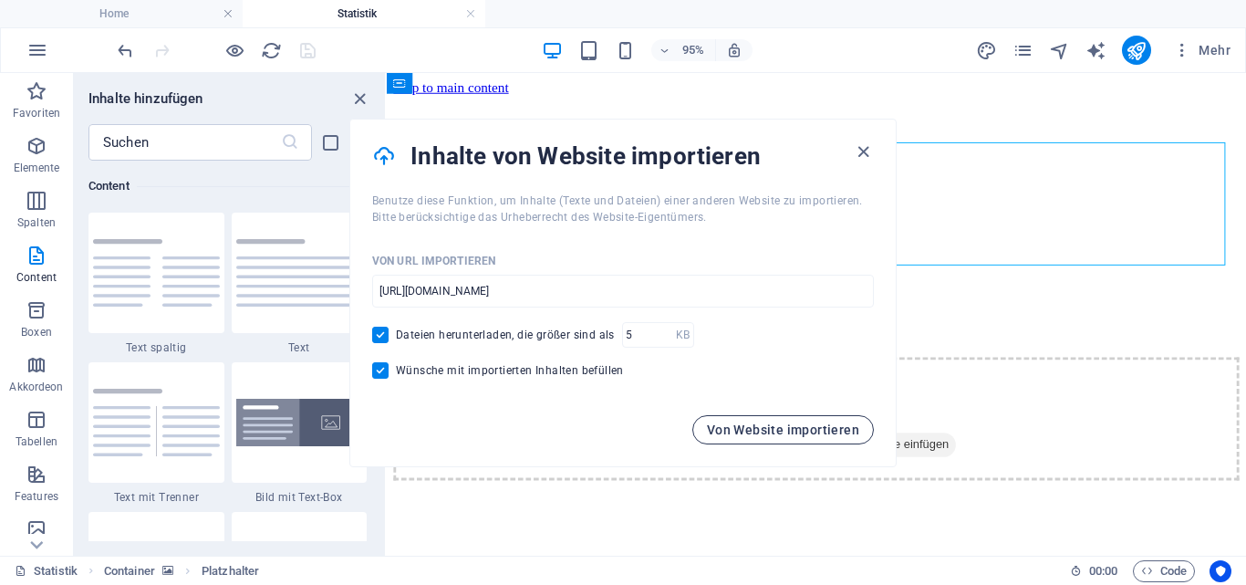
click at [777, 436] on span "Von Website importieren" at bounding box center [783, 429] width 152 height 15
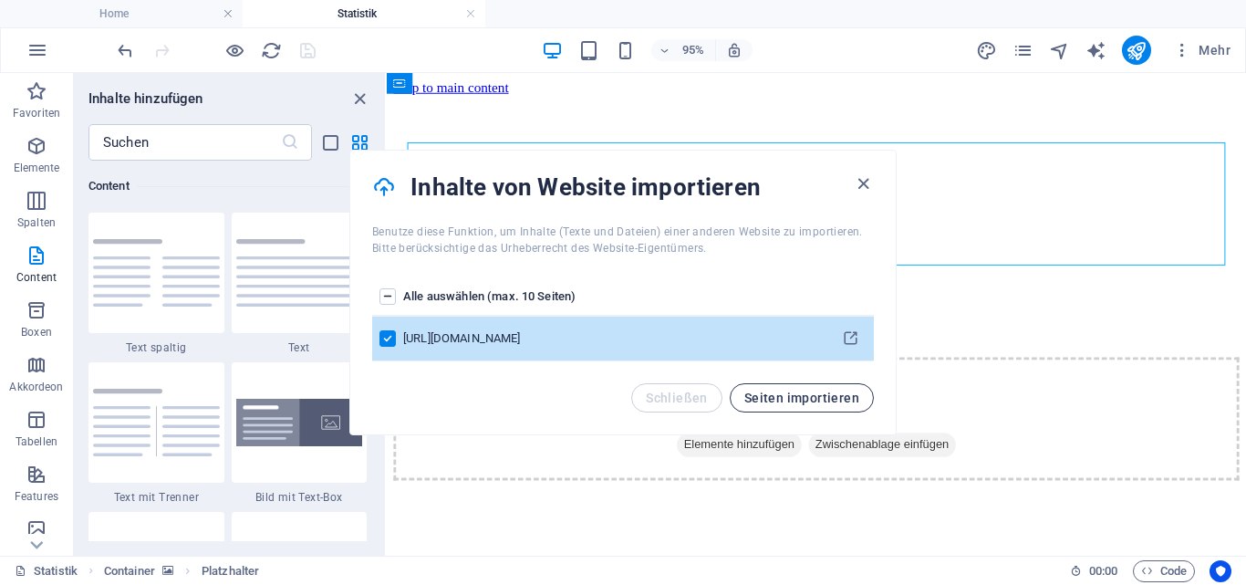
click at [802, 401] on span "Seiten importieren" at bounding box center [801, 397] width 115 height 15
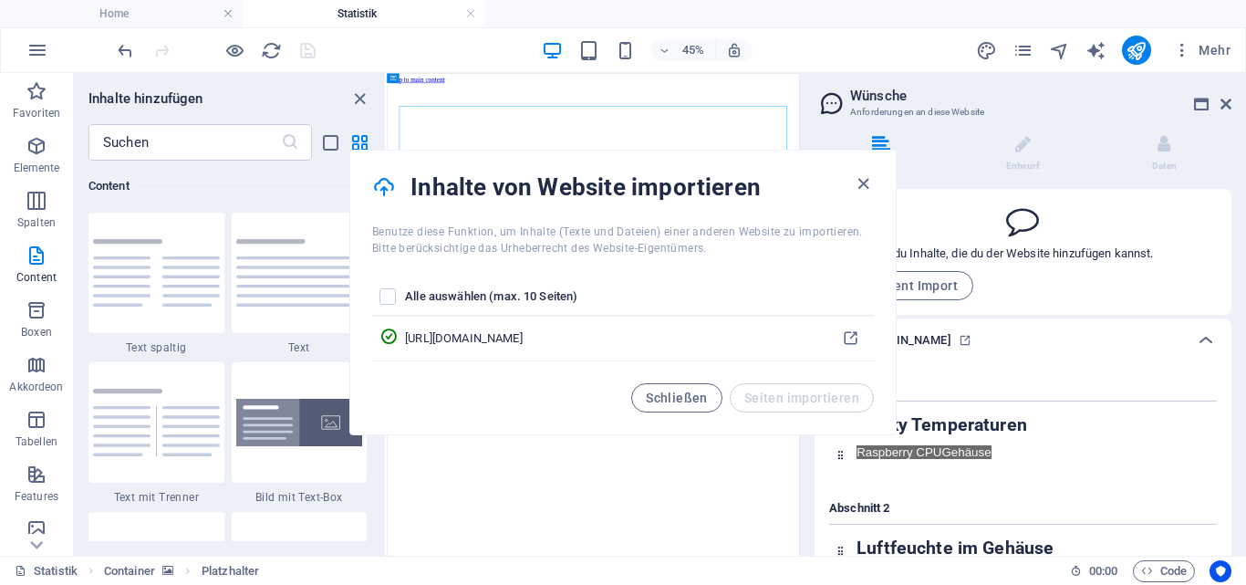
scroll to position [198, 0]
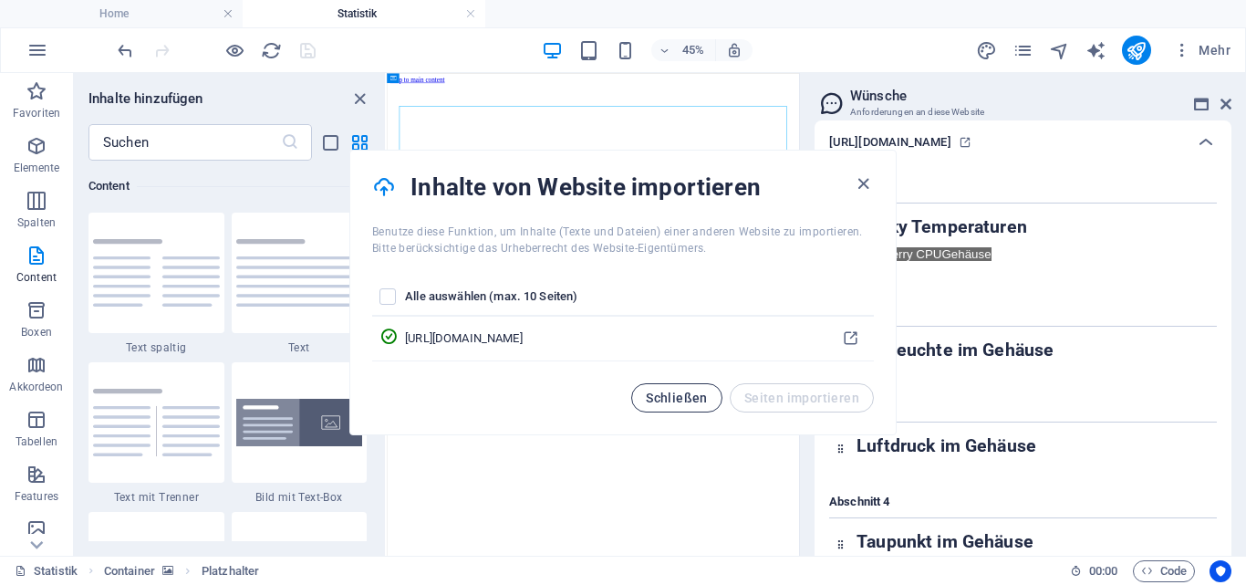
click at [686, 396] on span "Schließen" at bounding box center [677, 397] width 62 height 15
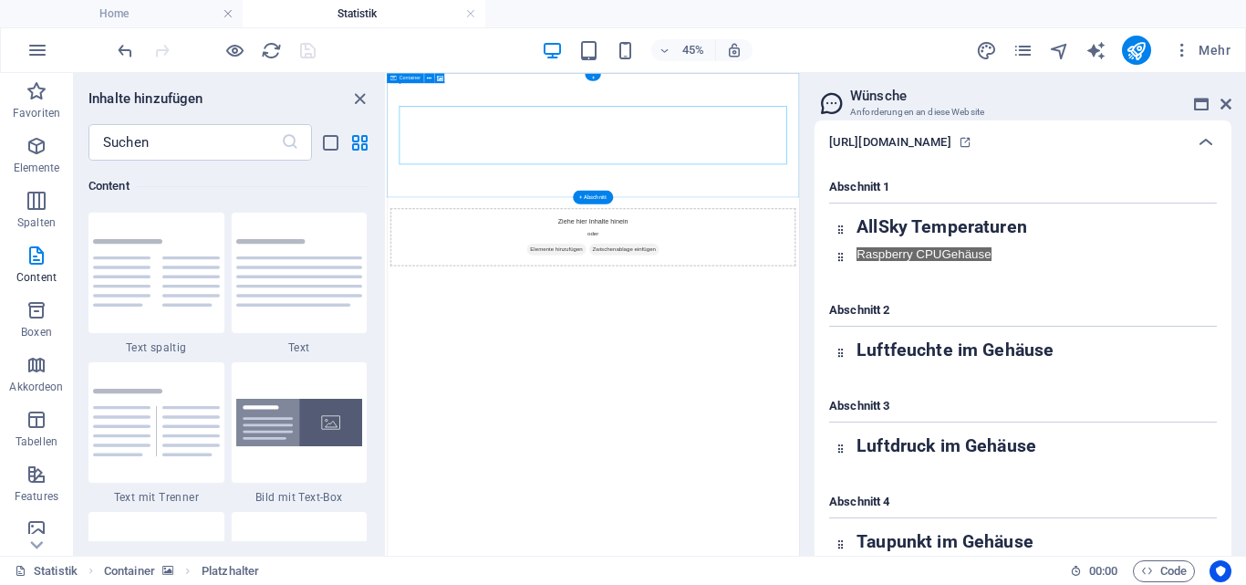
drag, startPoint x: 1306, startPoint y: 239, endPoint x: 1183, endPoint y: 221, distance: 124.5
drag, startPoint x: 1267, startPoint y: 206, endPoint x: 1085, endPoint y: 218, distance: 181.9
click at [377, 38] on div "45% Mehr" at bounding box center [676, 50] width 1124 height 29
click at [357, 96] on icon "close panel" at bounding box center [359, 98] width 21 height 21
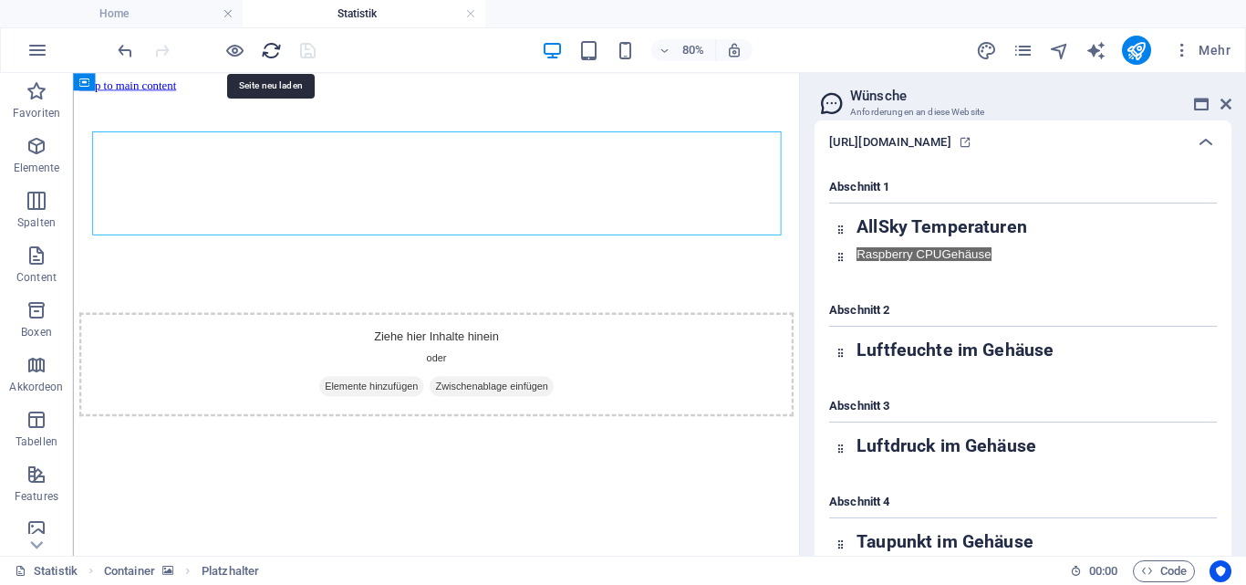
click at [270, 50] on icon "reload" at bounding box center [271, 50] width 21 height 21
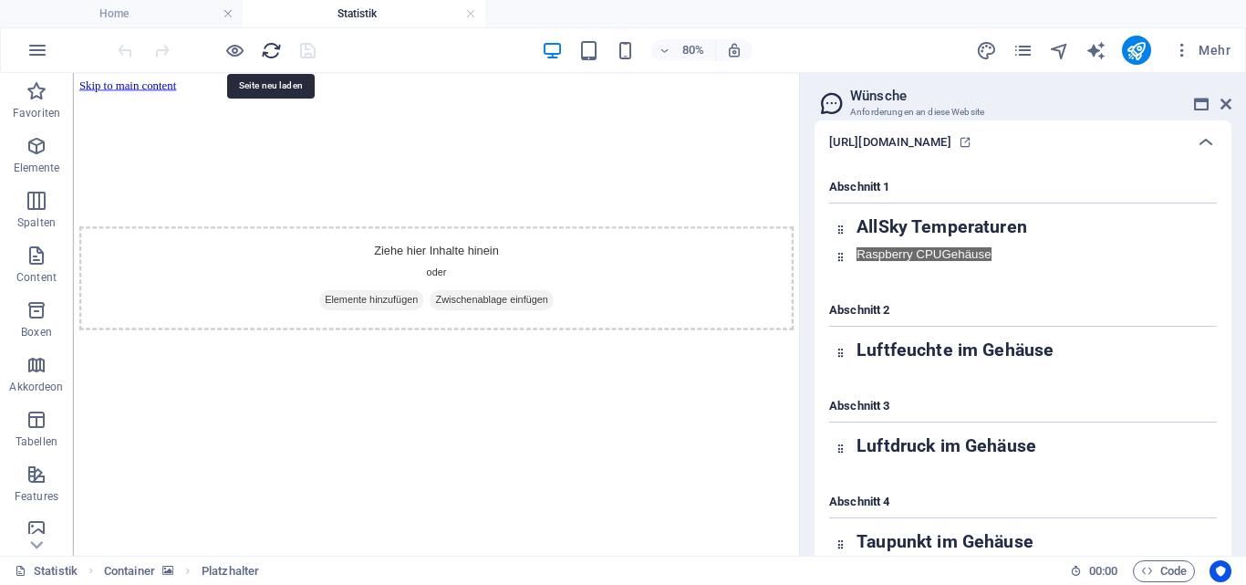
scroll to position [0, 0]
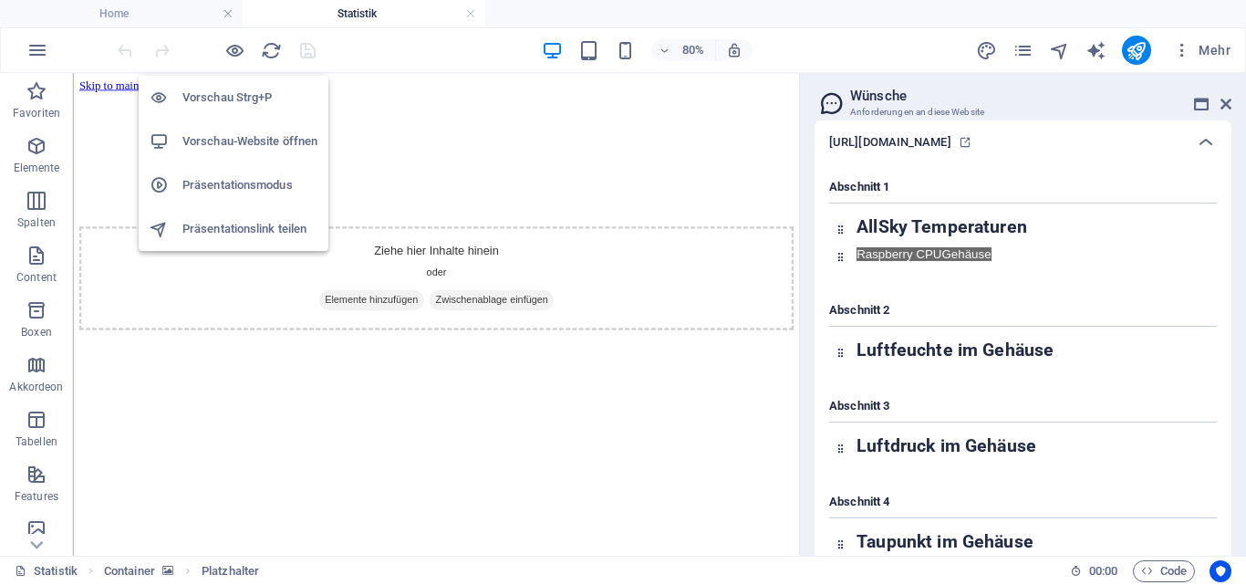
click at [226, 93] on h6 "Vorschau Strg+P" at bounding box center [249, 98] width 135 height 22
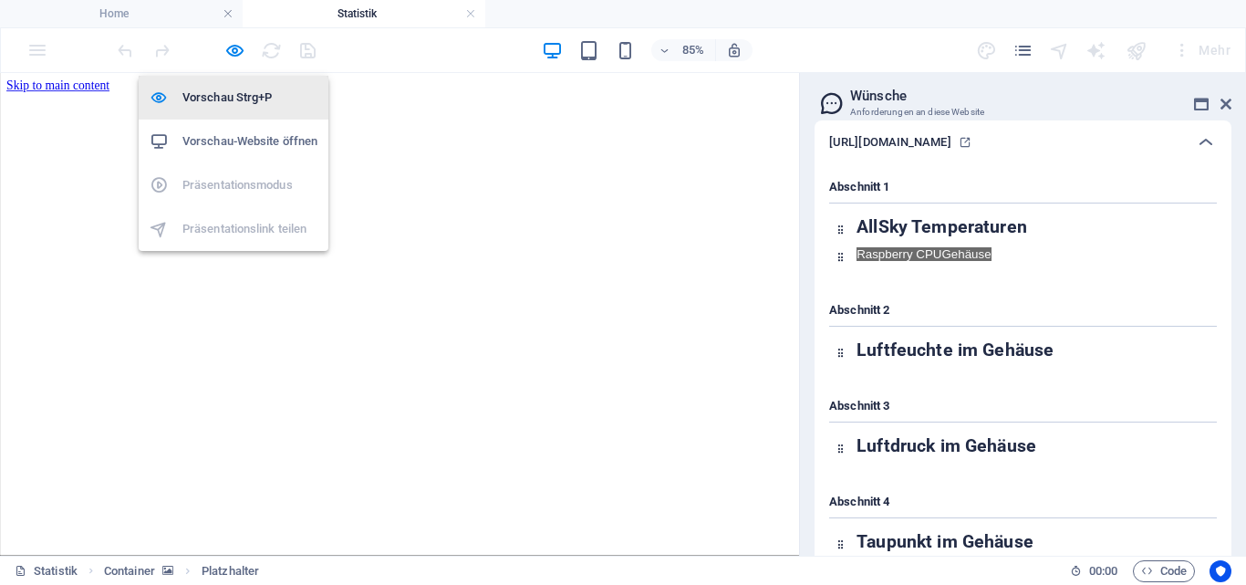
click at [226, 93] on h6 "Vorschau Strg+P" at bounding box center [249, 98] width 135 height 22
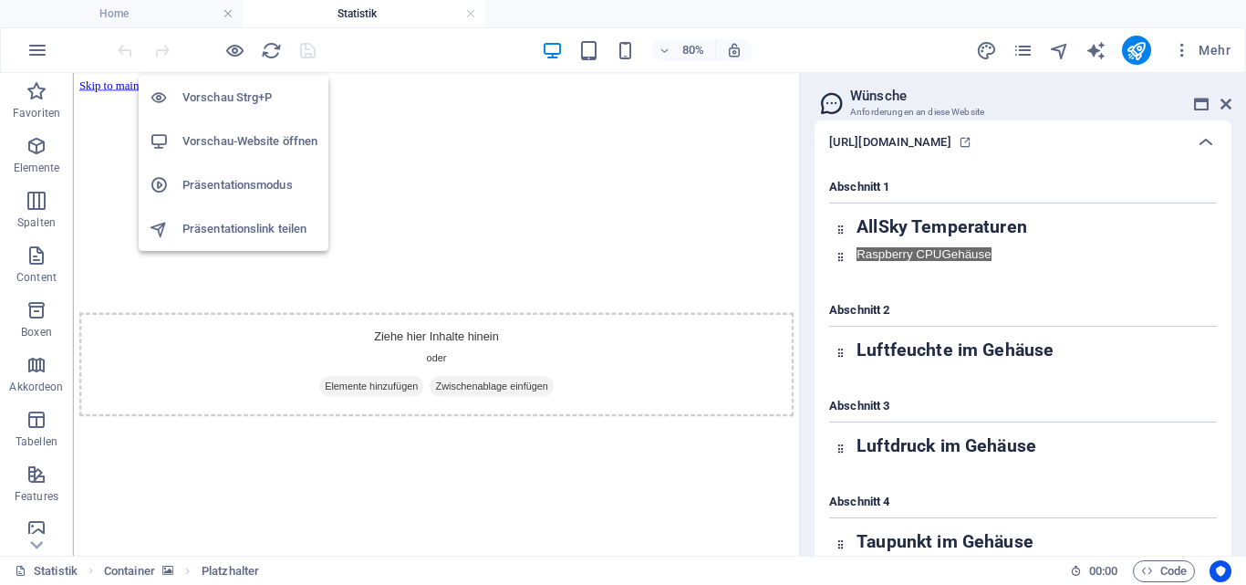
click at [233, 132] on h6 "Vorschau-Website öffnen" at bounding box center [249, 141] width 135 height 22
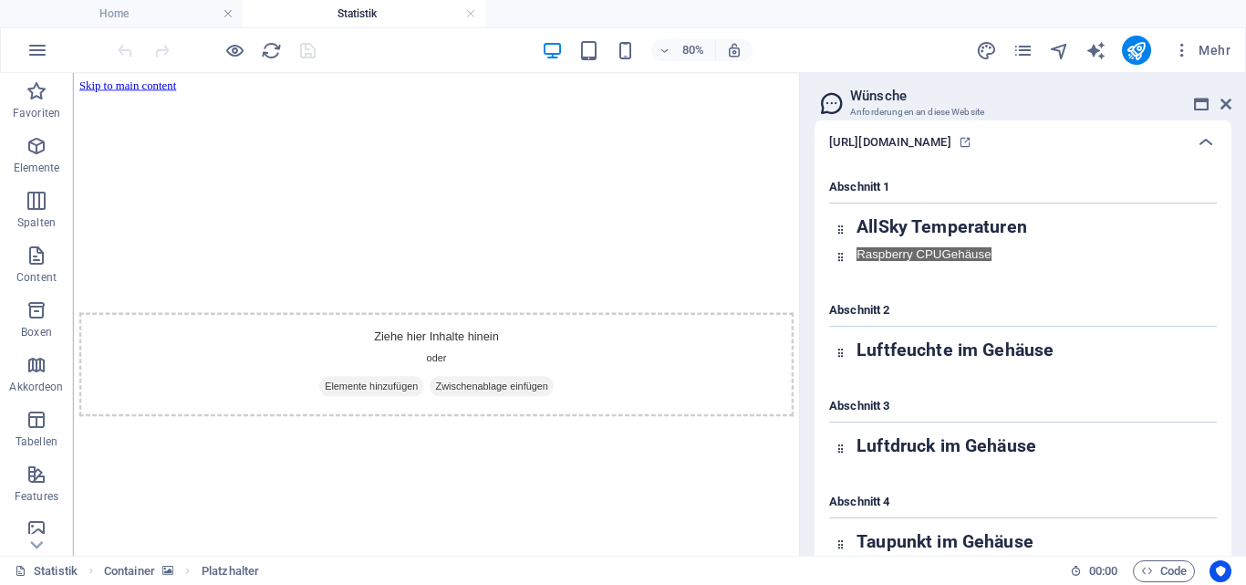
click at [1203, 164] on div "http://sdr-kiel.dyn-ip24.de:3000/public-dashboards/3a9d0df0104c4b7e98c1db7db789…" at bounding box center [1022, 142] width 417 height 44
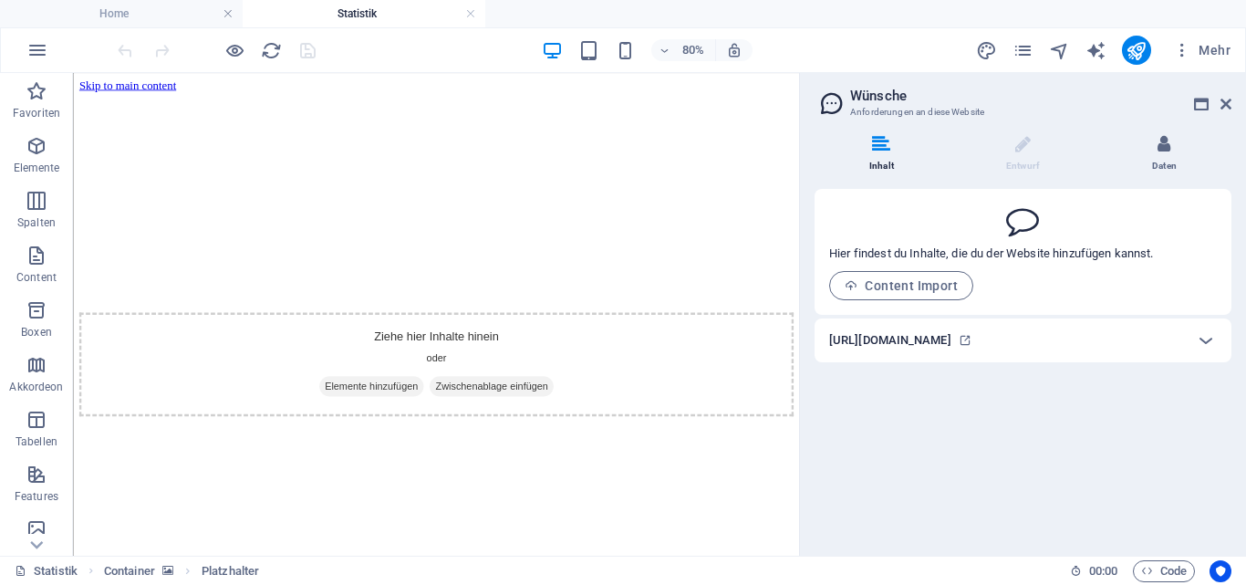
click at [1203, 163] on div "Inhalt Entwurf Daten Hier findest du Inhalte, die du der Website hinzufügen kan…" at bounding box center [1022, 248] width 417 height 227
click at [1207, 351] on icon at bounding box center [1206, 340] width 22 height 22
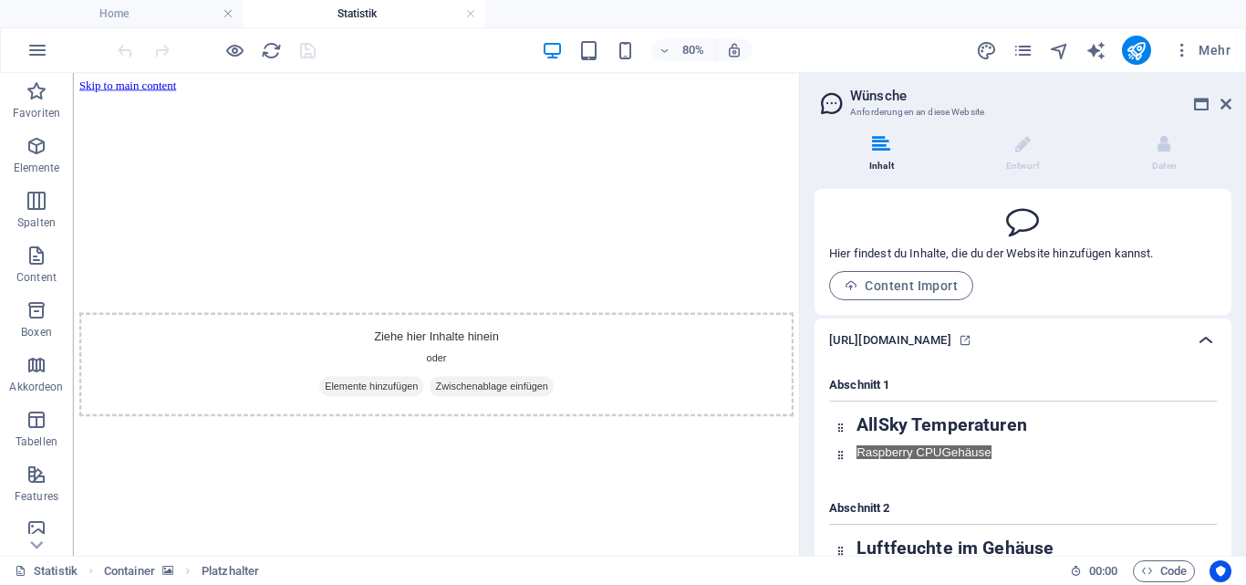
click at [1197, 351] on icon at bounding box center [1206, 340] width 22 height 22
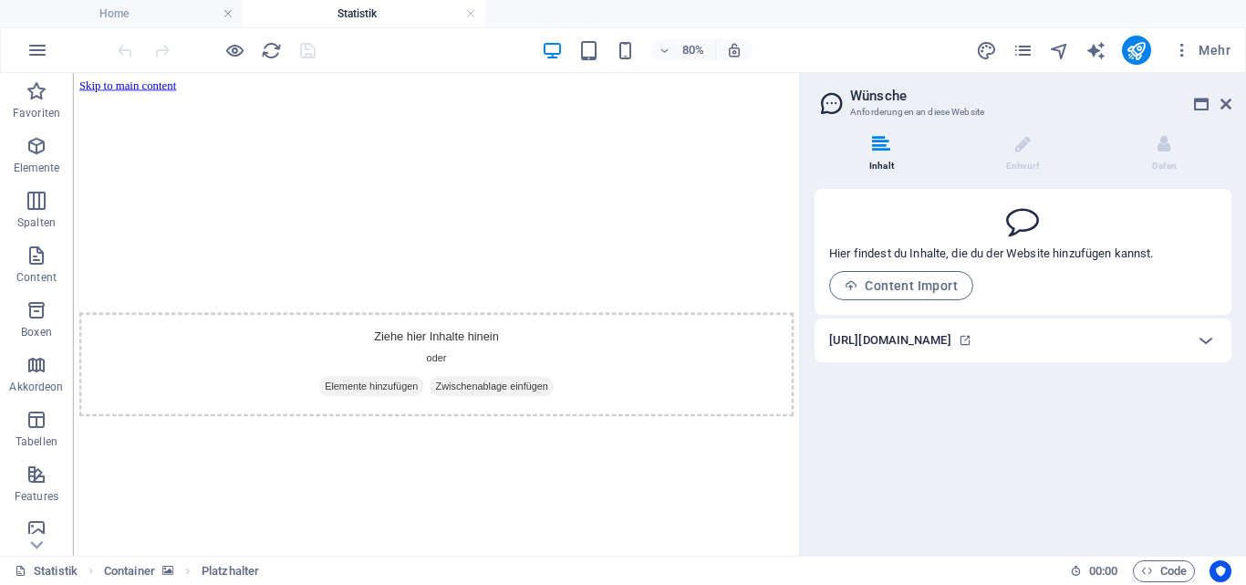
drag, startPoint x: 936, startPoint y: 280, endPoint x: 1010, endPoint y: 284, distance: 74.9
click at [1010, 284] on div "Hier findest du Inhalte, die du der Website hinzufügen kannst. Content Import" at bounding box center [991, 268] width 325 height 64
click at [903, 284] on span "Content Import" at bounding box center [900, 285] width 113 height 15
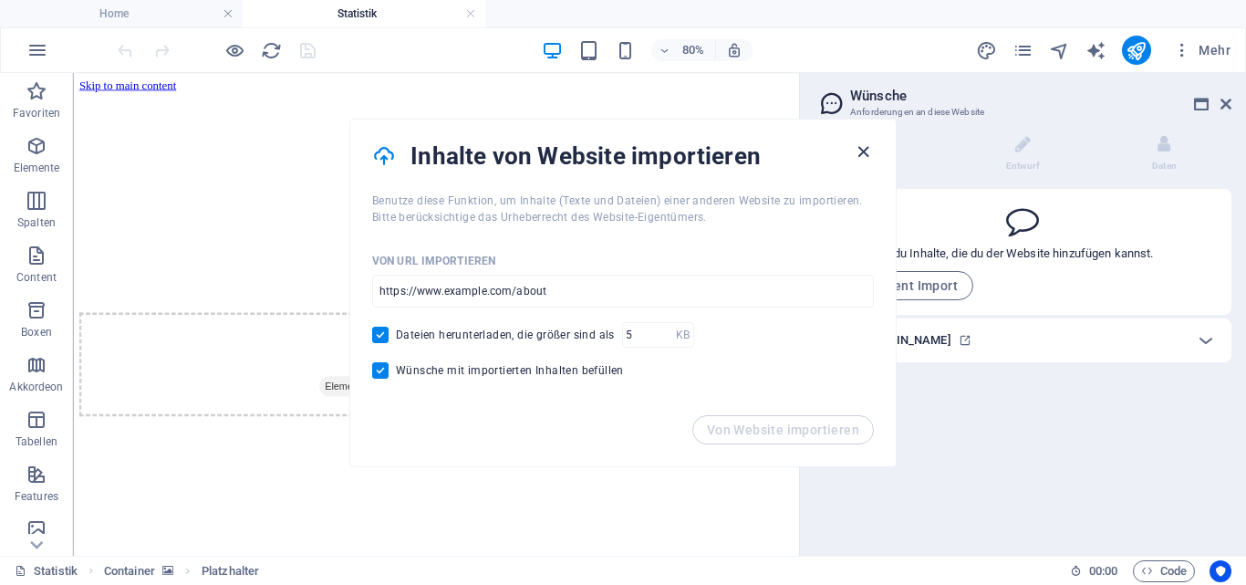
click at [864, 151] on icon "button" at bounding box center [863, 151] width 21 height 21
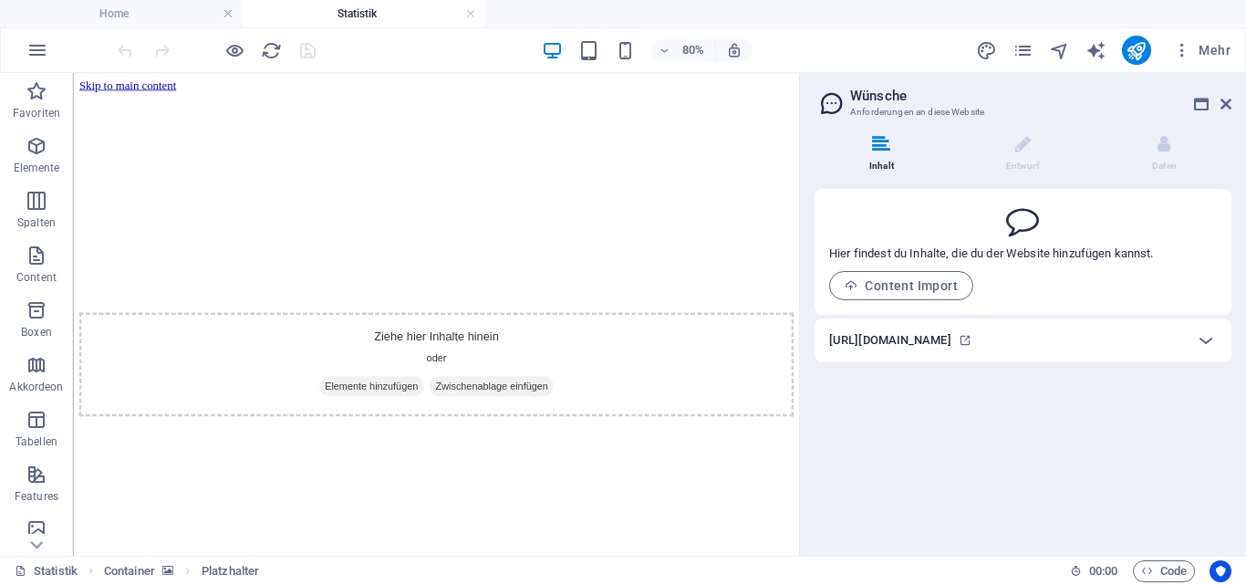
click at [855, 99] on h2 "Wünsche" at bounding box center [1040, 96] width 381 height 16
click at [1245, 271] on div "Inhalt Entwurf Daten Hier findest du Inhalte, die du der Website hinzufügen kan…" at bounding box center [1023, 337] width 446 height 435
click at [1227, 106] on icon at bounding box center [1225, 104] width 11 height 15
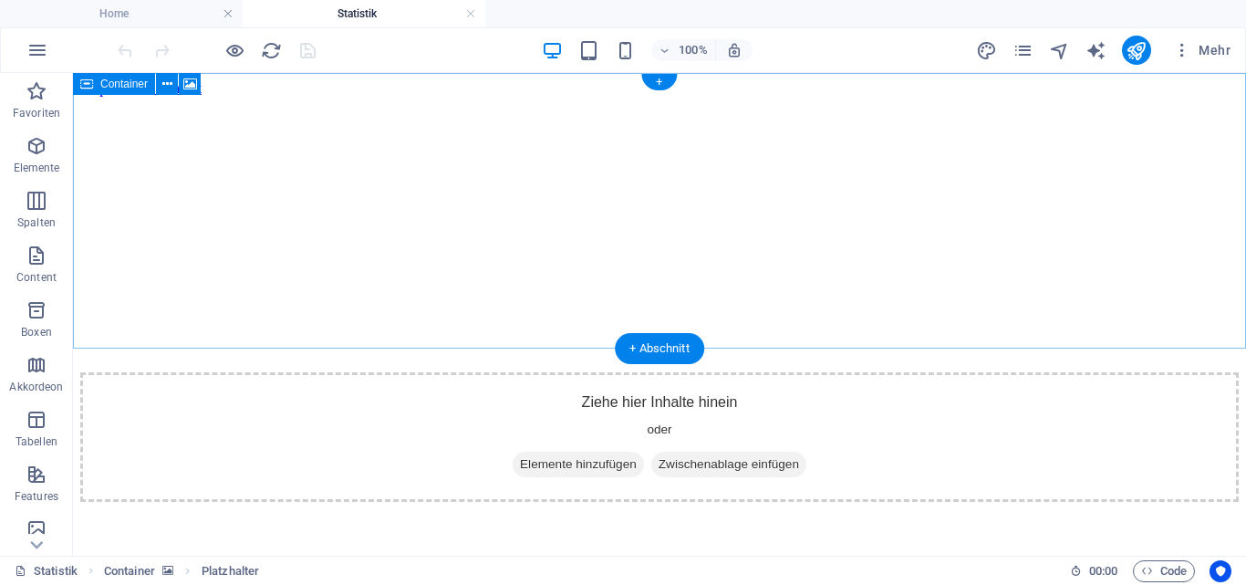
click at [606, 451] on span "Elemente hinzufügen" at bounding box center [578, 464] width 131 height 26
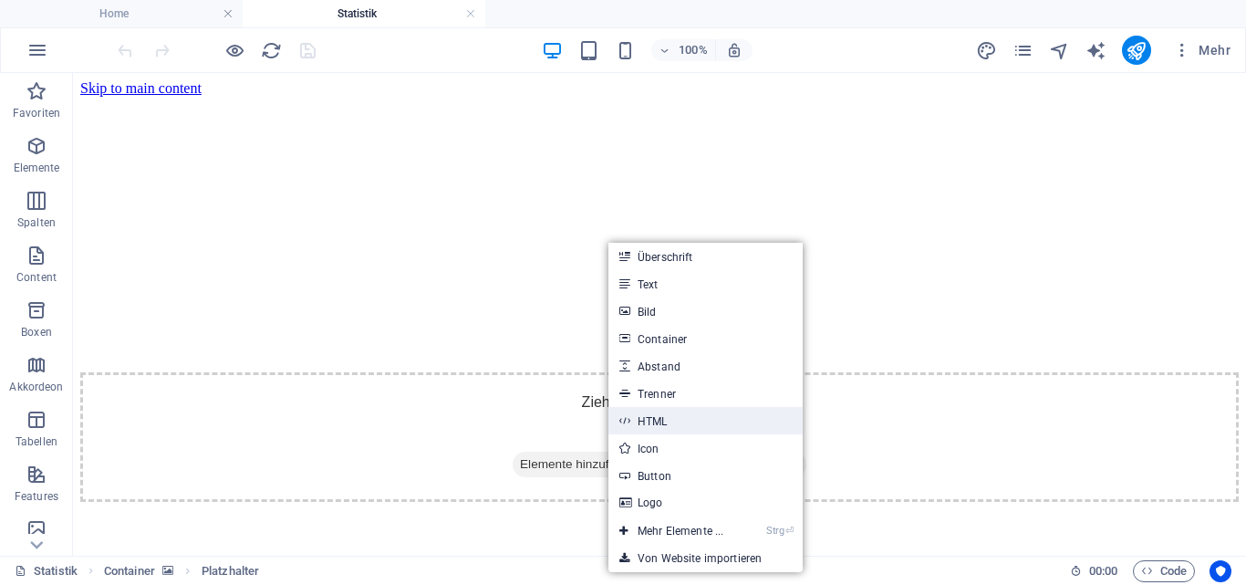
click at [685, 420] on link "HTML" at bounding box center [705, 420] width 194 height 27
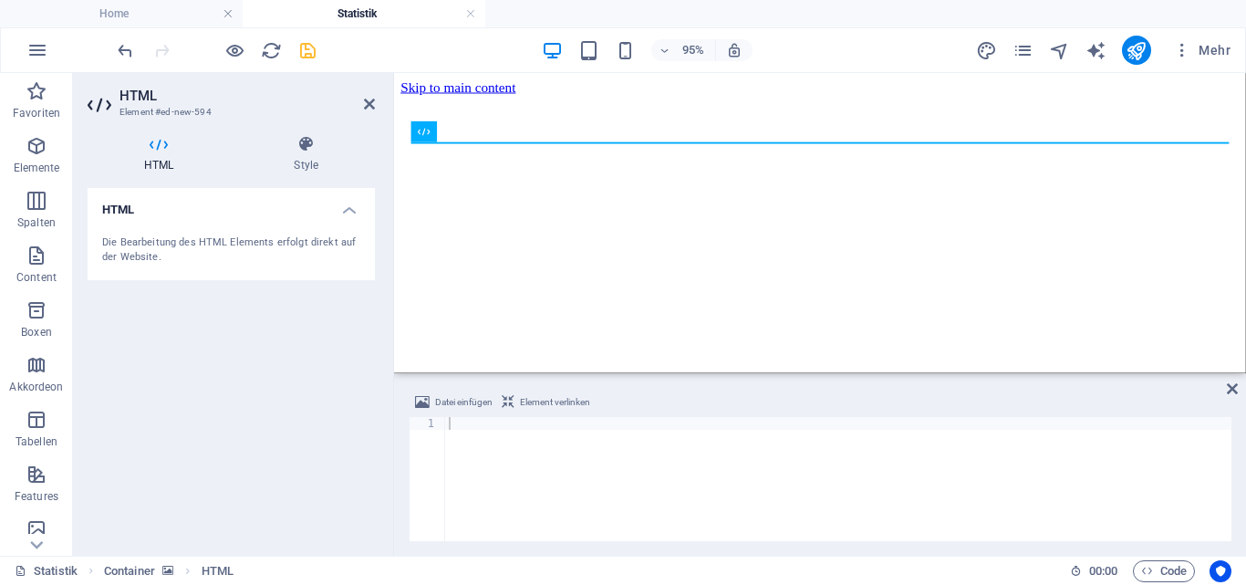
click at [568, 400] on span "Element verlinken" at bounding box center [555, 402] width 70 height 22
click at [473, 475] on div at bounding box center [838, 492] width 786 height 150
type textarea "y"
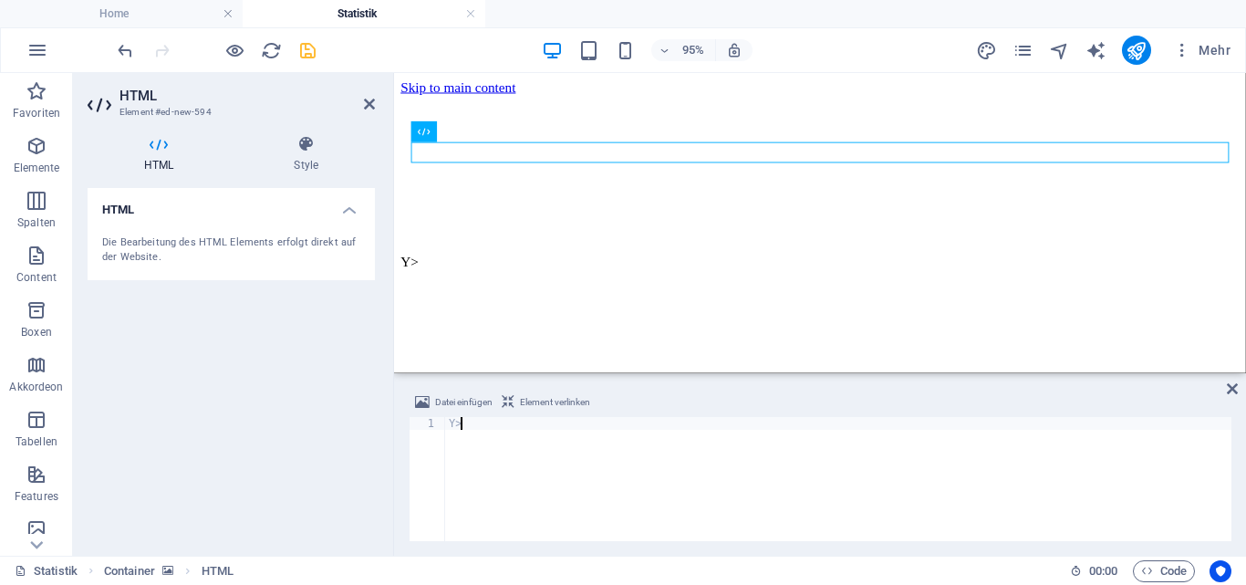
type textarea "Y"
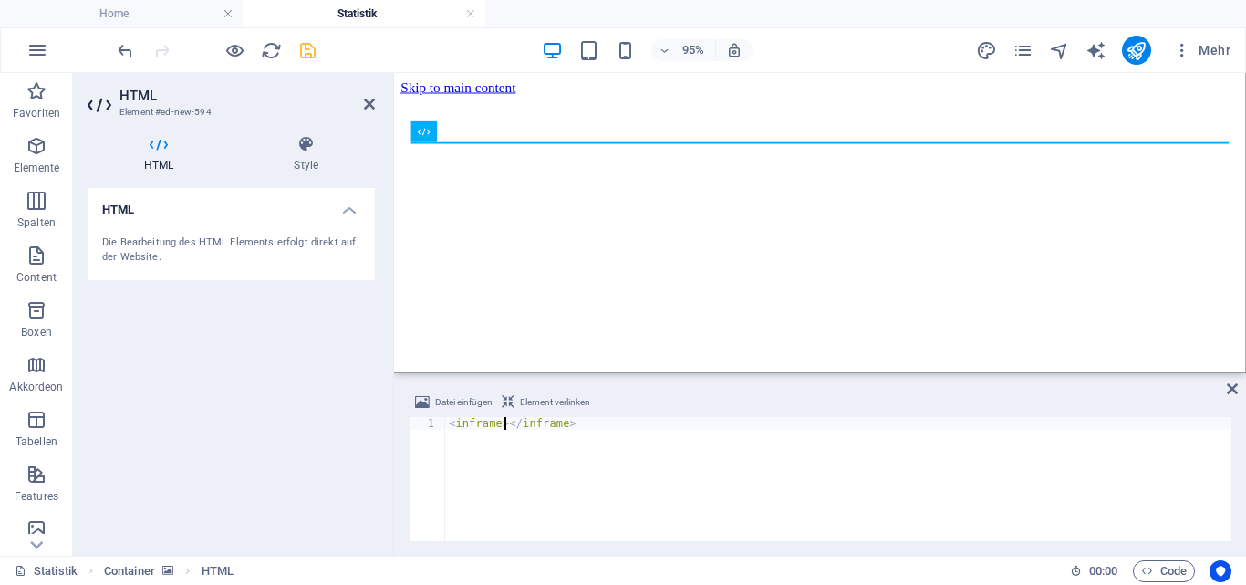
paste textarea "http://sdr-kiel.dyn-ip24.de:3000/public-dashboards/3a9d0df0104c4b7e98c1db7db789…"
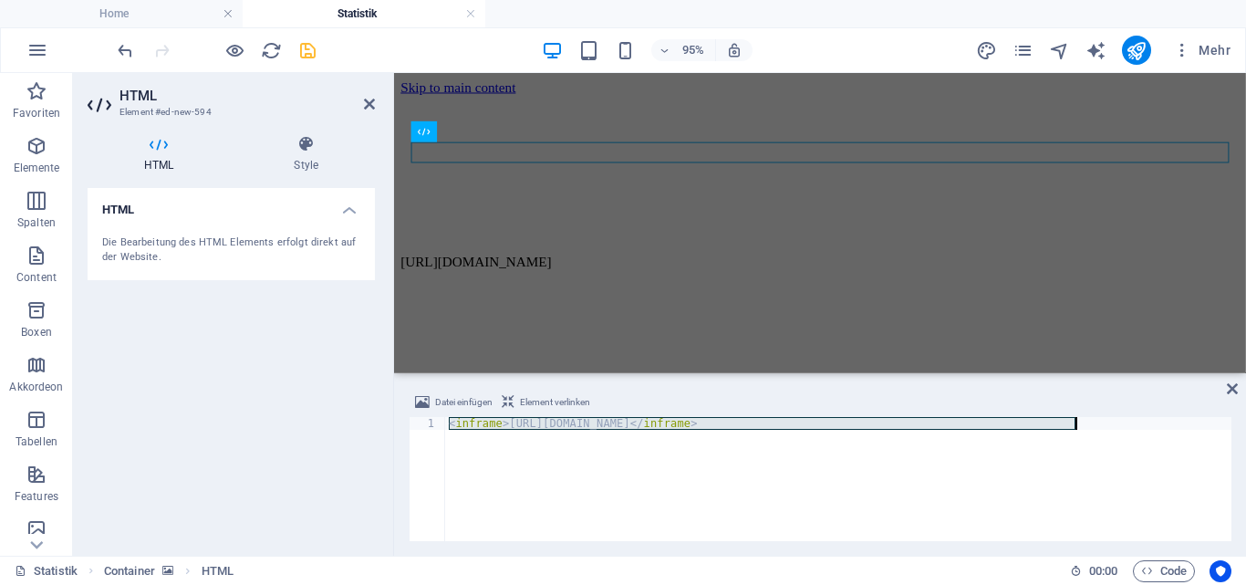
drag, startPoint x: 447, startPoint y: 422, endPoint x: 1165, endPoint y: 488, distance: 720.7
click at [1165, 488] on div "< inframe > http://sdr-kiel.dyn-ip24.de:3000/public-dashboards/3a9d0df0104c4b7e…" at bounding box center [838, 492] width 786 height 150
paste textarea "/i"
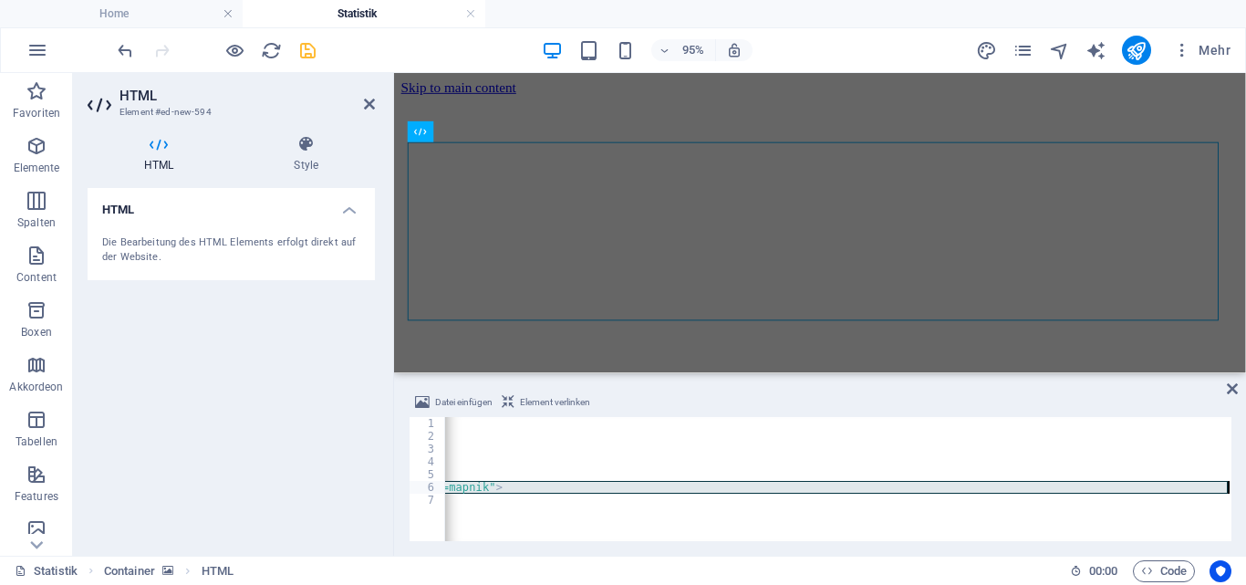
scroll to position [0, 242]
drag, startPoint x: 492, startPoint y: 482, endPoint x: 1213, endPoint y: 486, distance: 721.4
click at [1213, 486] on div "< iframe id = "inlineFrameExample" title = "Inline Frame Example" width = "300"…" at bounding box center [717, 490] width 1028 height 146
paste textarea "://[DOMAIN_NAME]:3000/public-dashboards/3a9d0df0104c4b7e98c1db7db7892490"
type textarea "src="http://sdr-kiel.dyn-ip24.de:3000/public-dashboards/3a9d0df0104c4b7e98c1db7…"
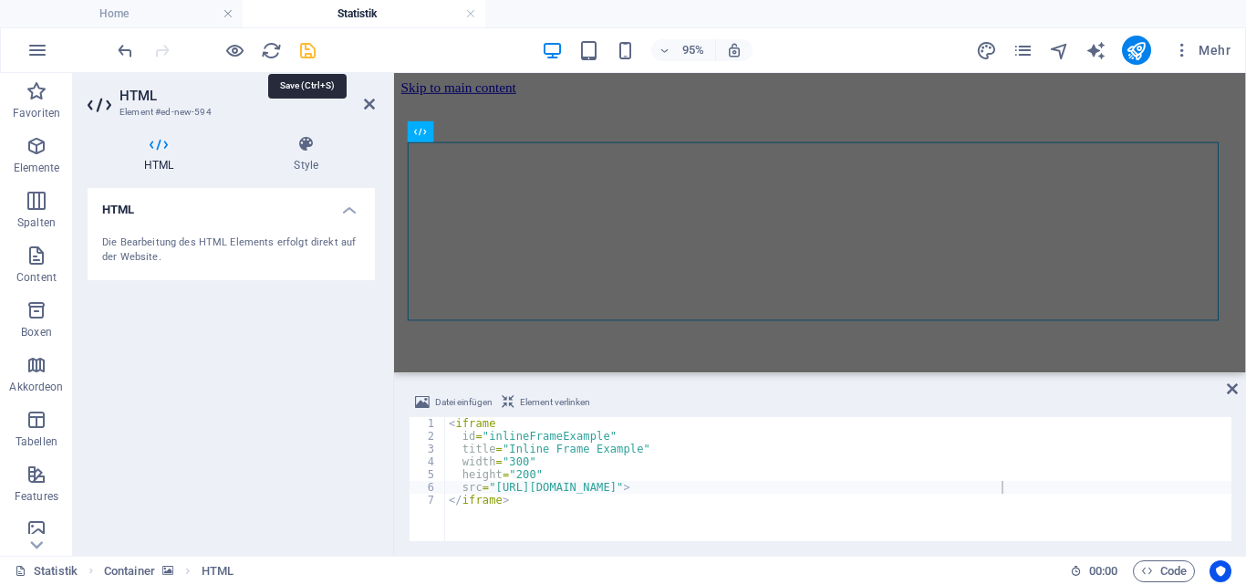
click at [300, 49] on icon "save" at bounding box center [307, 50] width 21 height 21
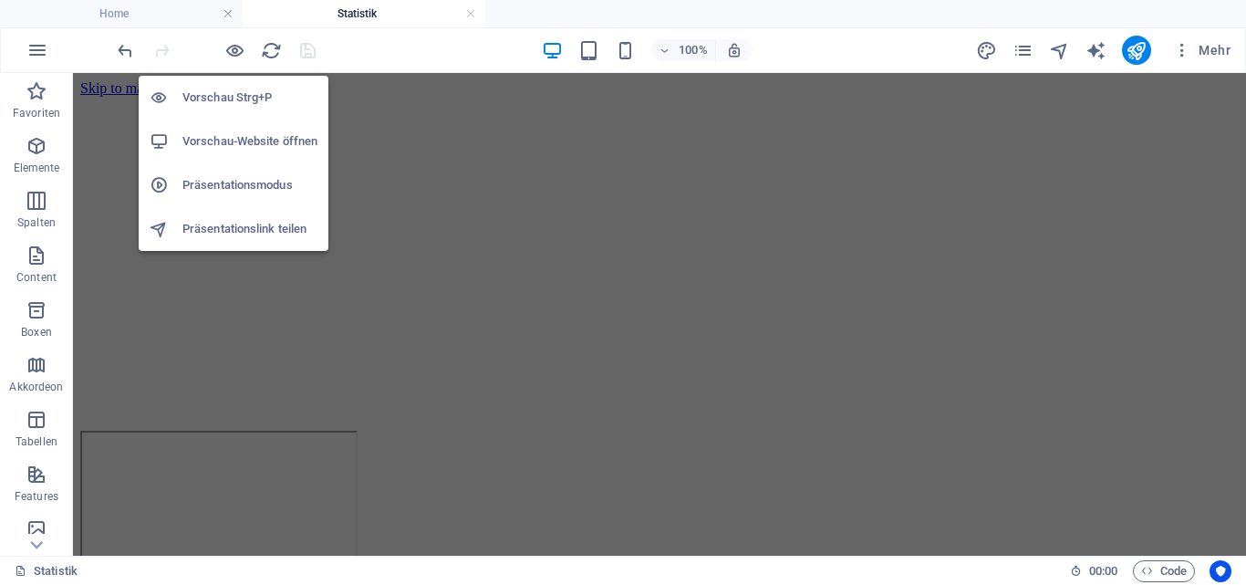
click at [230, 97] on h6 "Vorschau Strg+P" at bounding box center [249, 98] width 135 height 22
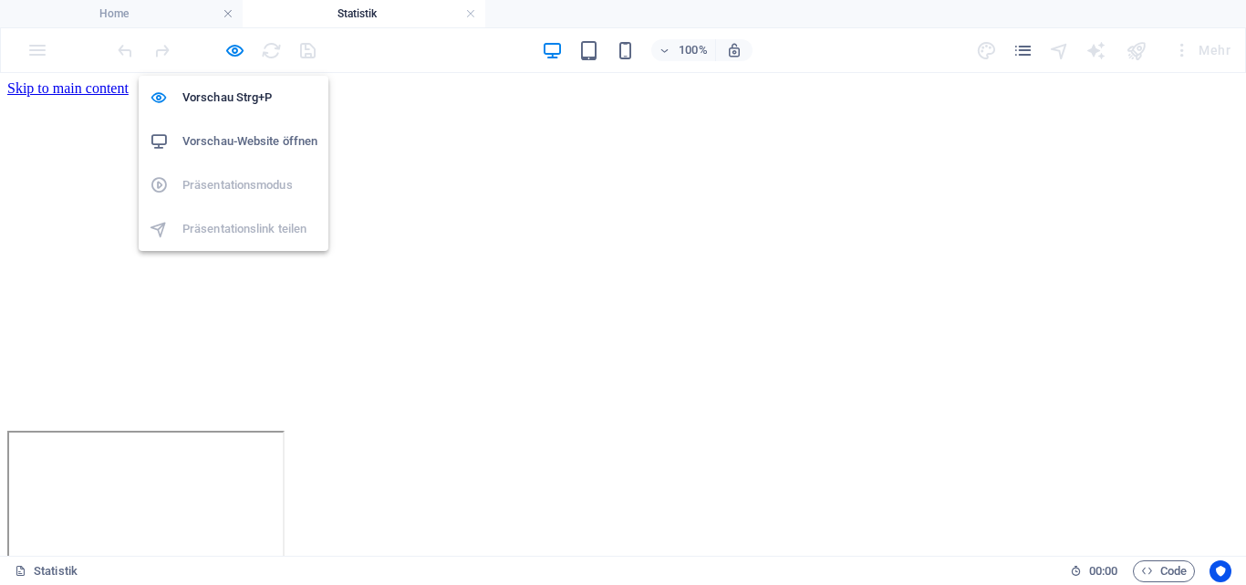
click at [212, 137] on h6 "Vorschau-Website öffnen" at bounding box center [249, 141] width 135 height 22
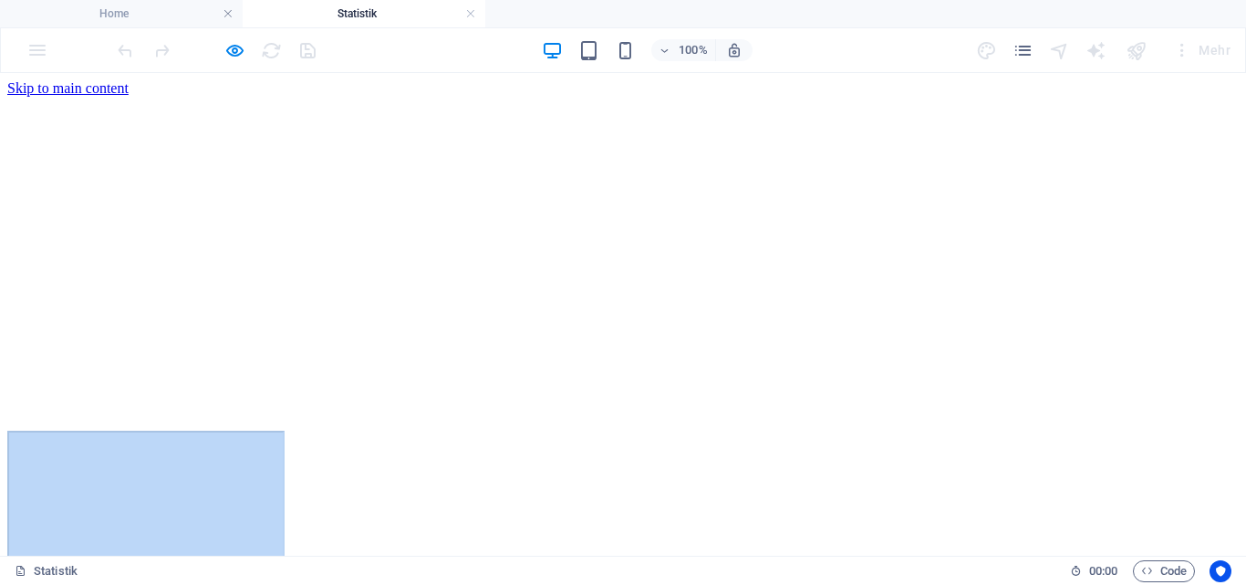
drag, startPoint x: 440, startPoint y: 93, endPoint x: 409, endPoint y: -18, distance: 115.5
click at [409, 73] on html "Skip to main content" at bounding box center [623, 350] width 1246 height 554
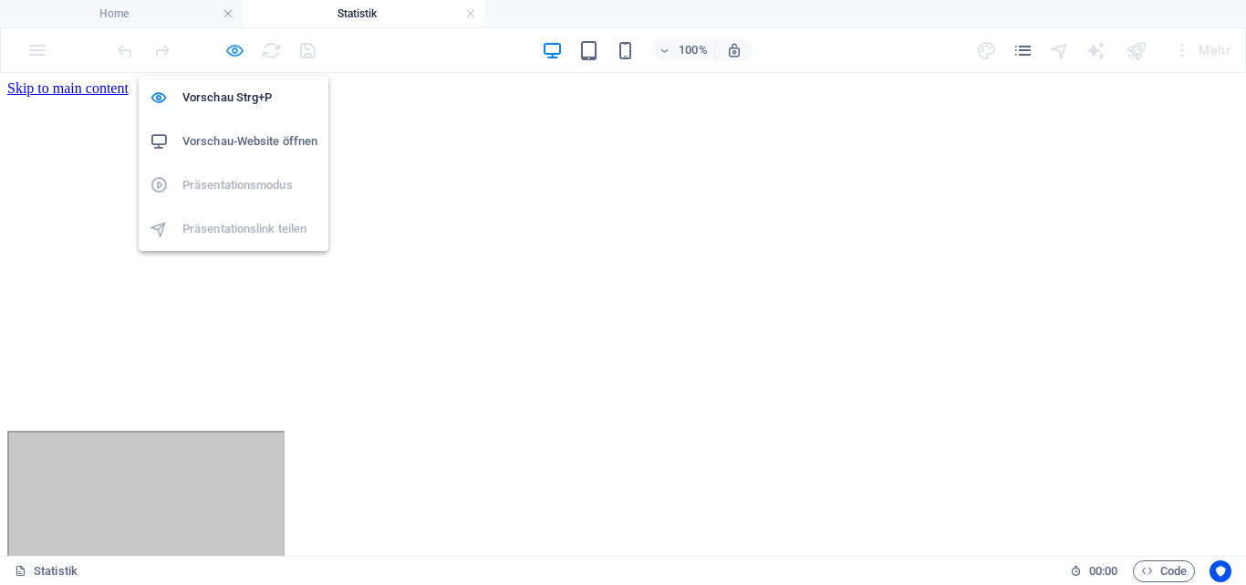
click at [233, 55] on icon "button" at bounding box center [234, 50] width 21 height 21
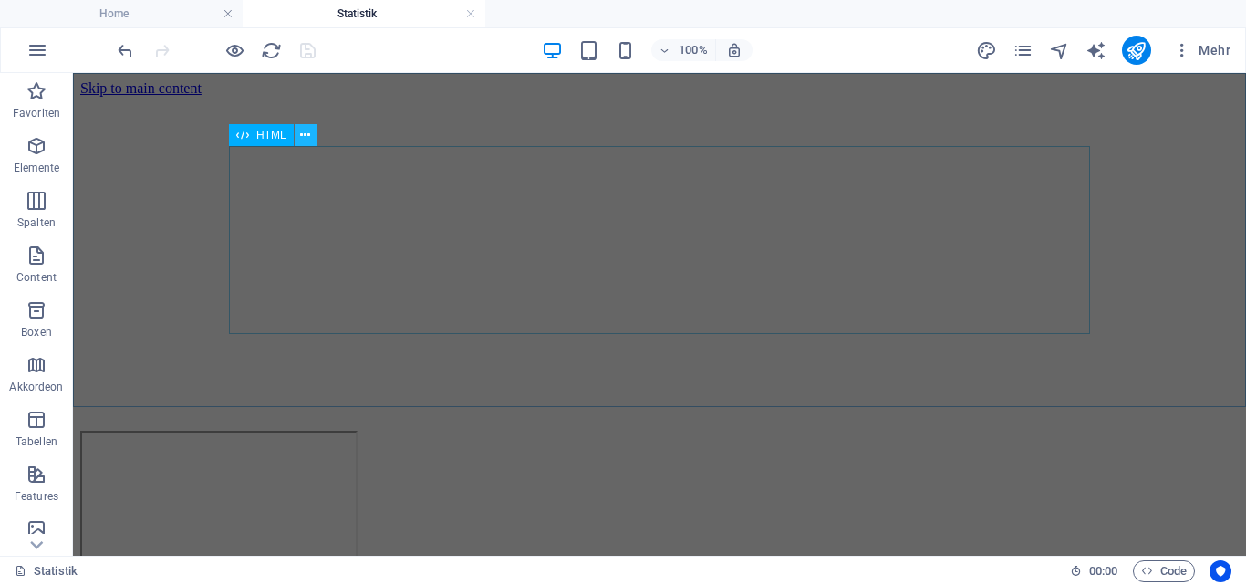
click at [303, 134] on icon at bounding box center [305, 135] width 10 height 19
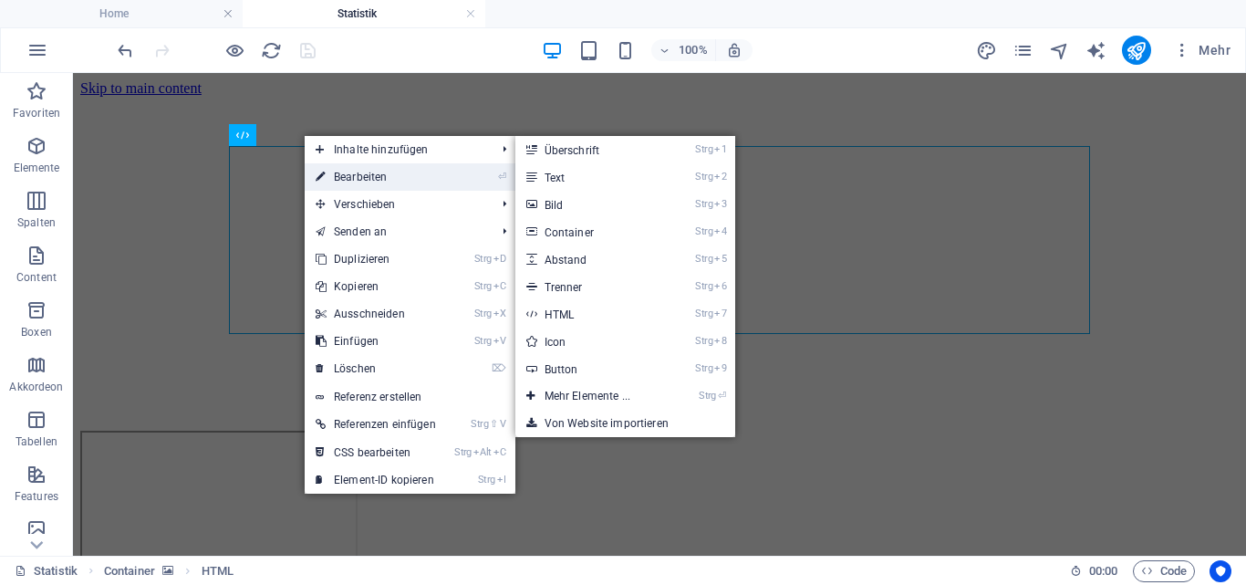
click at [347, 180] on link "⏎ Bearbeiten" at bounding box center [376, 176] width 142 height 27
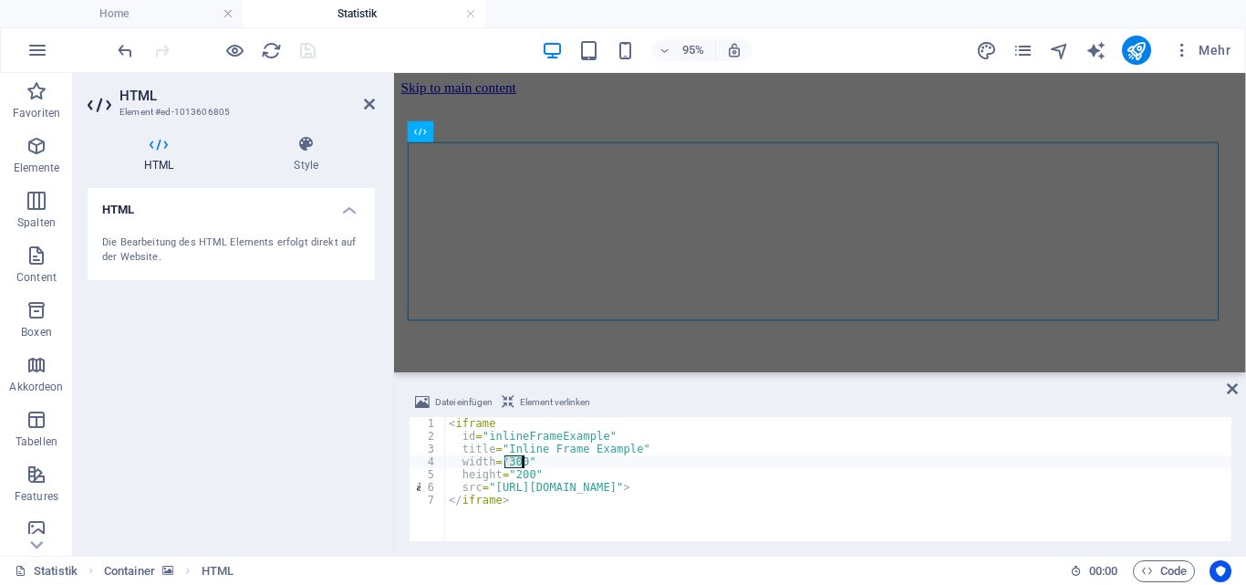
drag, startPoint x: 504, startPoint y: 461, endPoint x: 520, endPoint y: 461, distance: 15.5
click at [520, 461] on div "< iframe id = "inlineFrameExample" title = "Inline Frame Example" width = "300"…" at bounding box center [838, 492] width 786 height 150
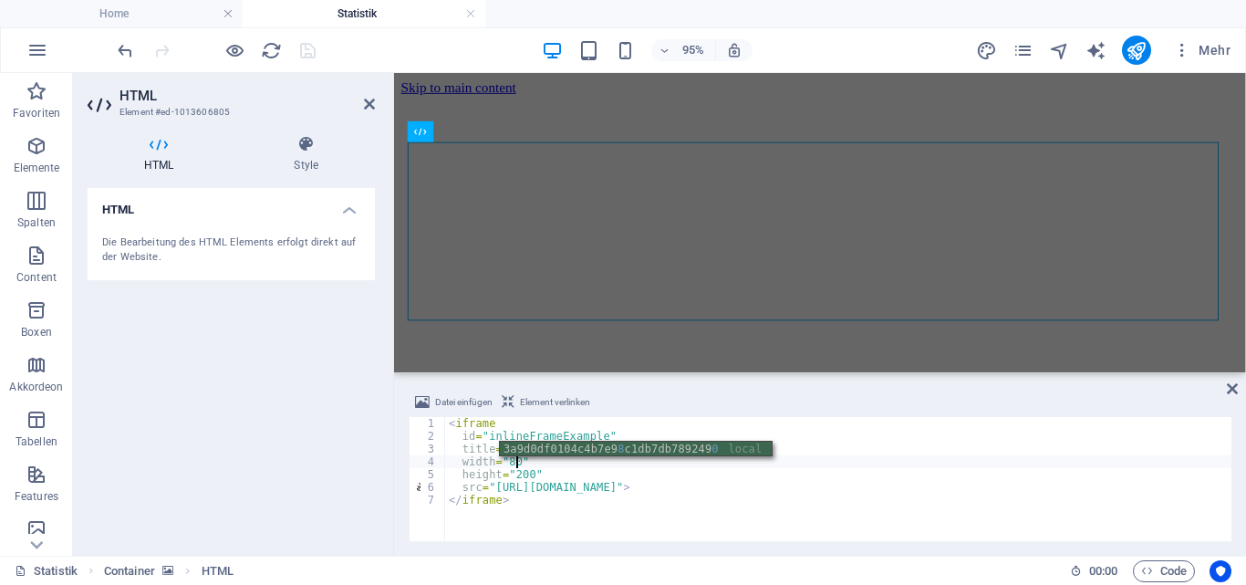
scroll to position [0, 5]
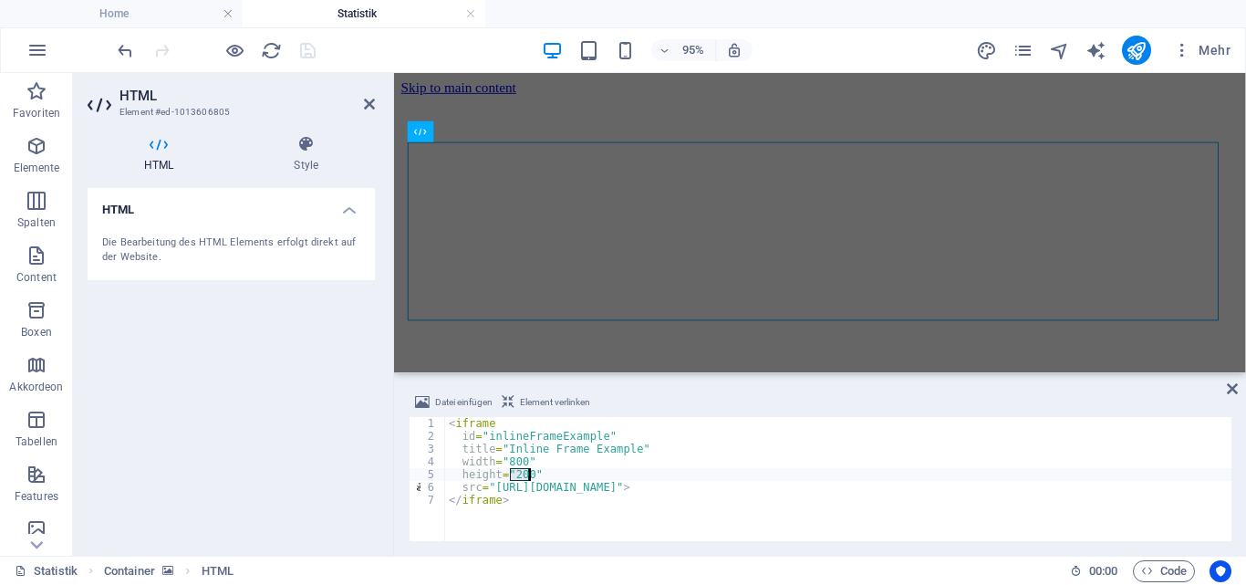
drag, startPoint x: 510, startPoint y: 471, endPoint x: 529, endPoint y: 471, distance: 19.2
click at [529, 471] on div "< iframe id = "inlineFrameExample" title = "Inline Frame Example" width = "800"…" at bounding box center [838, 492] width 786 height 150
type textarea "height="600""
click at [367, 49] on div "95% Mehr" at bounding box center [676, 50] width 1124 height 29
click at [302, 49] on icon "save" at bounding box center [307, 50] width 21 height 21
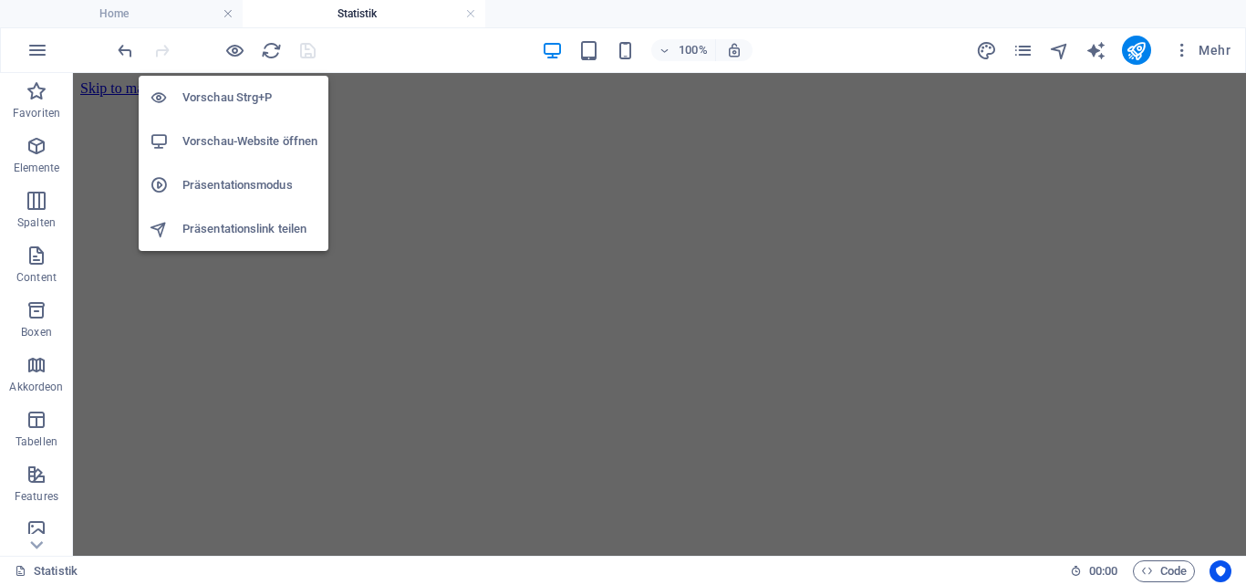
click at [213, 137] on h6 "Vorschau-Website öffnen" at bounding box center [249, 141] width 135 height 22
click at [238, 54] on icon "button" at bounding box center [234, 50] width 21 height 21
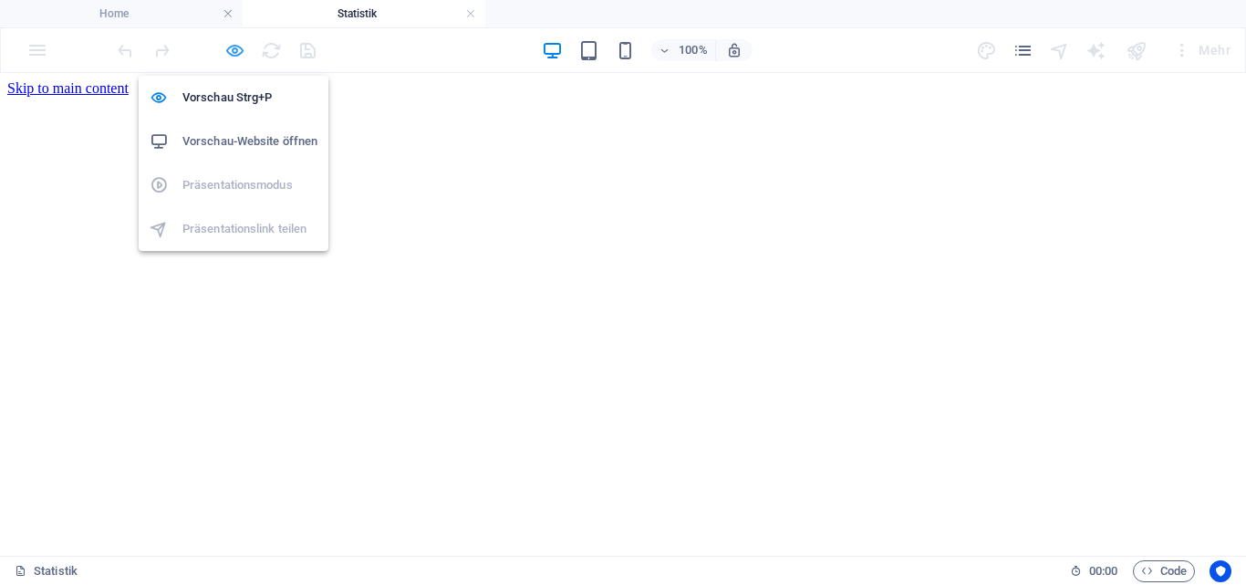
click at [233, 57] on icon "button" at bounding box center [234, 50] width 21 height 21
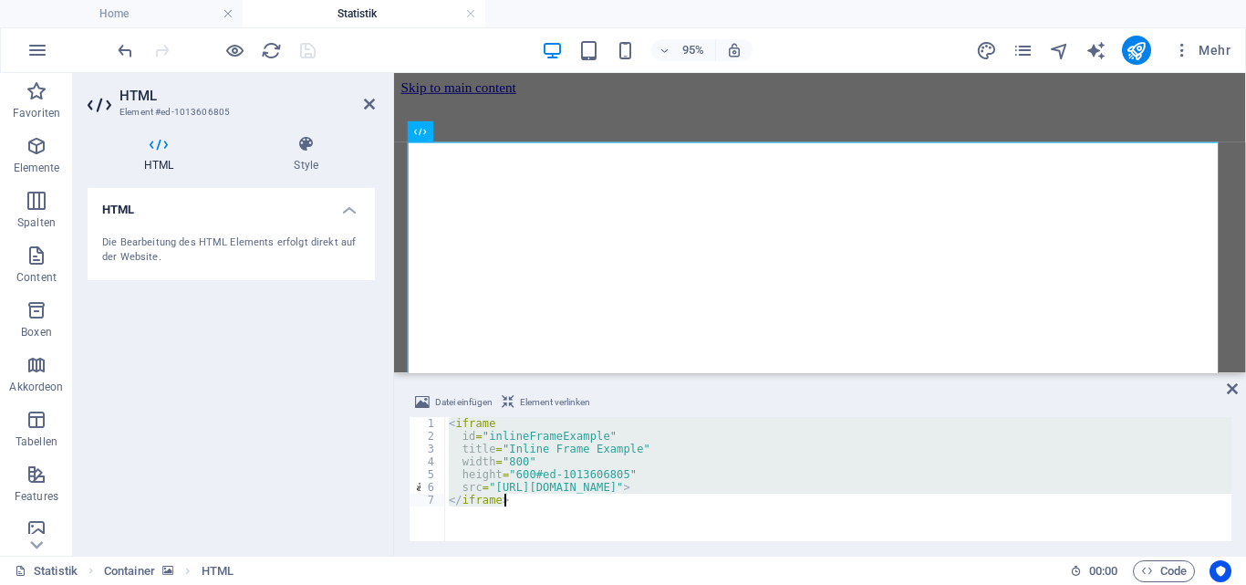
drag, startPoint x: 448, startPoint y: 427, endPoint x: 620, endPoint y: 541, distance: 206.6
click at [620, 541] on div "Datei einfügen Element verlinken height="600#ed-1013606805" 1 2 3 4 5 6 7 < ifr…" at bounding box center [820, 466] width 852 height 179
type textarea "src="http://sdr-kiel.dyn-ip24.de:3000/public-dashboards/3a9d0df0104c4b7e98c1db7…"
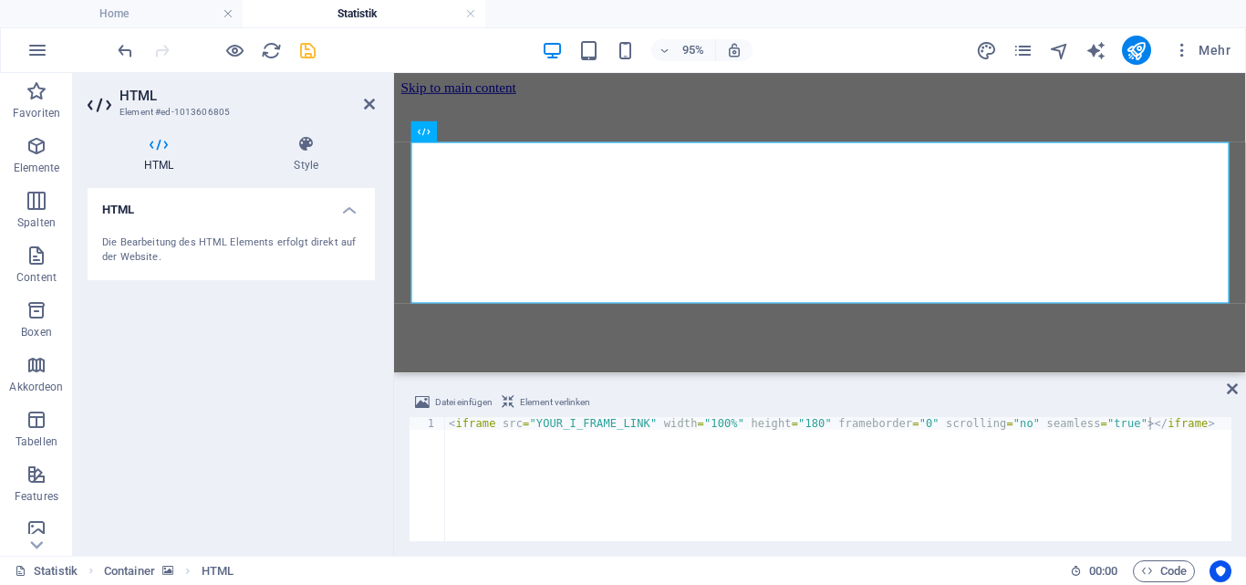
click at [620, 541] on div "Datei einfügen Element verlinken <iframe src="YOUR_I_FRAME_LINK" width="100%" h…" at bounding box center [820, 466] width 852 height 179
drag, startPoint x: 527, startPoint y: 423, endPoint x: 634, endPoint y: 420, distance: 106.8
click at [634, 420] on div "< iframe src = "YOUR_I_FRAME_LINK" width = "100%" height = "180" frameborder = …" at bounding box center [838, 492] width 786 height 150
paste textarea "http://sdr-kiel.dyn-ip24.de:3000/public-dashboards/3a9d0df0104c4b7e98c1db7db789…"
type textarea "<iframe src="http://sdr-kiel.dyn-ip24.de:3000/public-dashboards/3a9d0df0104c4b7…"
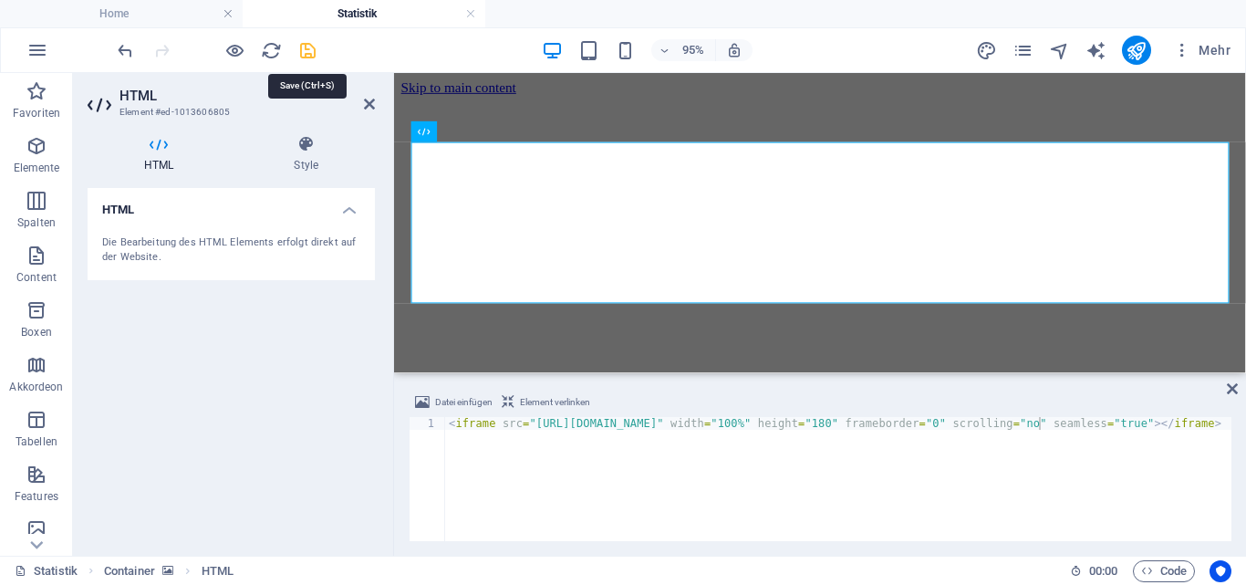
click at [307, 50] on icon "save" at bounding box center [307, 50] width 21 height 21
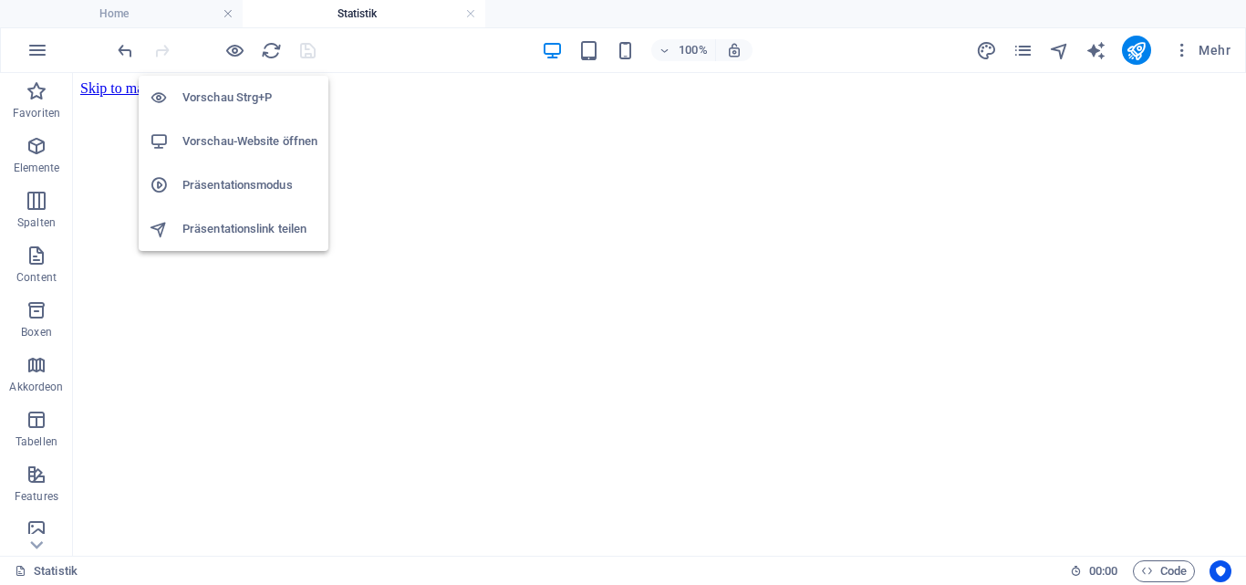
click at [223, 140] on h6 "Vorschau-Website öffnen" at bounding box center [249, 141] width 135 height 22
click at [223, 89] on h6 "Vorschau Strg+P" at bounding box center [249, 98] width 135 height 22
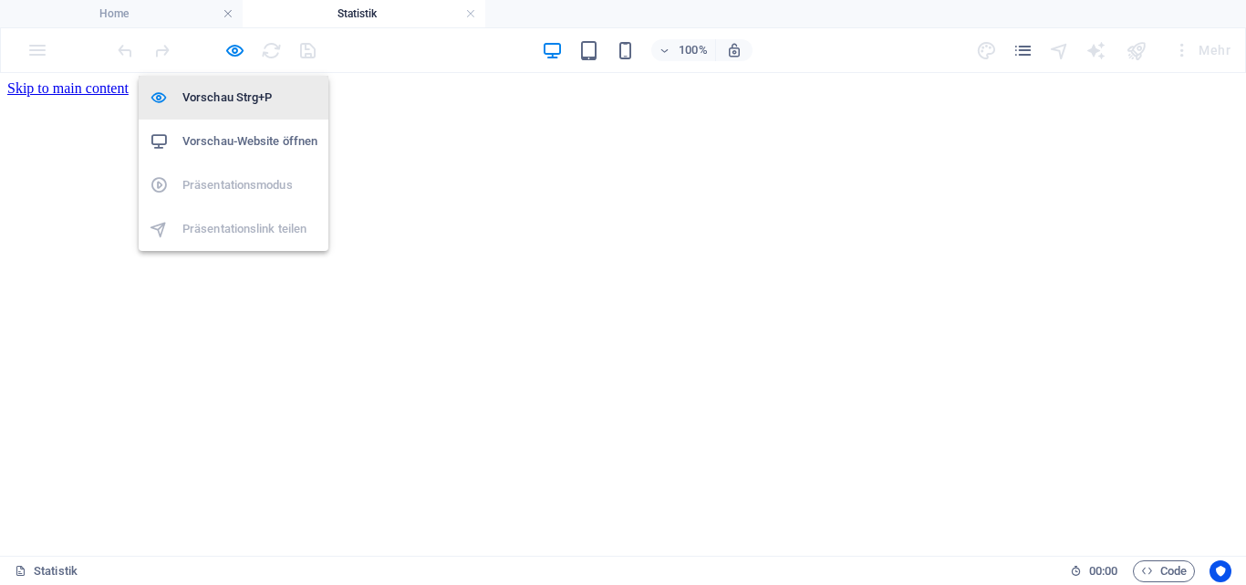
click at [223, 89] on h6 "Vorschau Strg+P" at bounding box center [249, 98] width 135 height 22
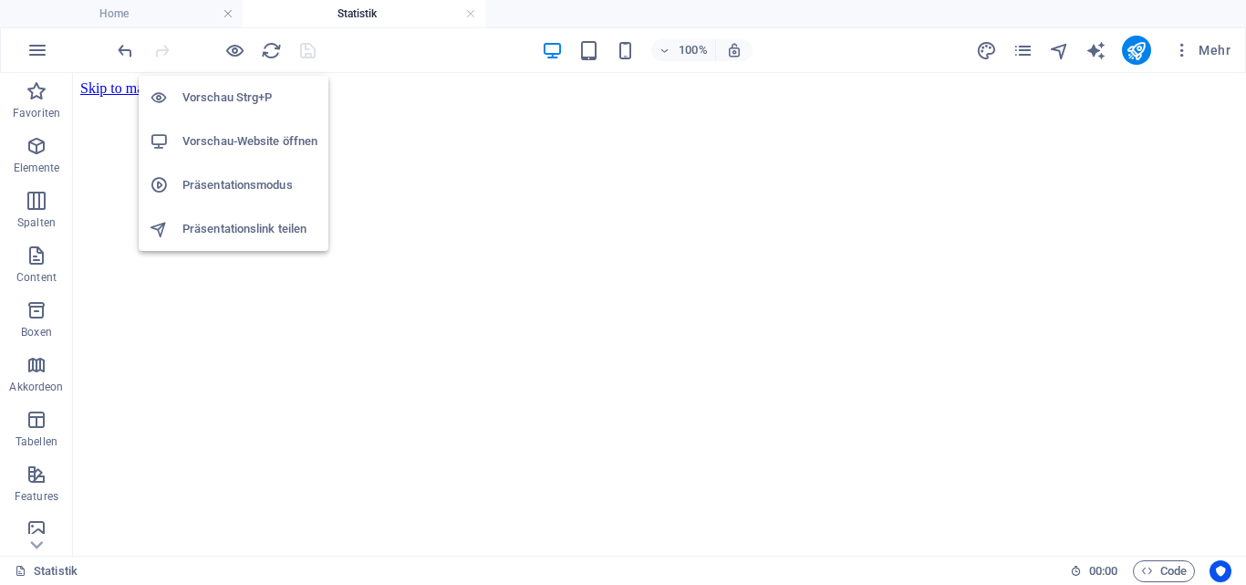
click at [223, 89] on h6 "Vorschau Strg+P" at bounding box center [249, 98] width 135 height 22
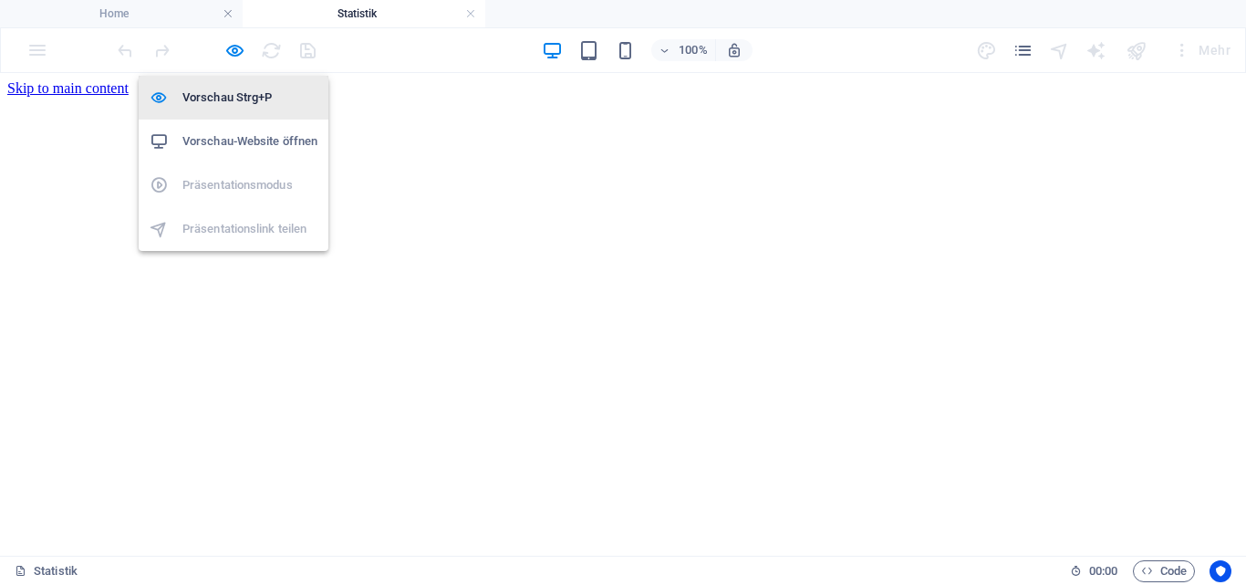
click at [223, 89] on h6 "Vorschau Strg+P" at bounding box center [249, 98] width 135 height 22
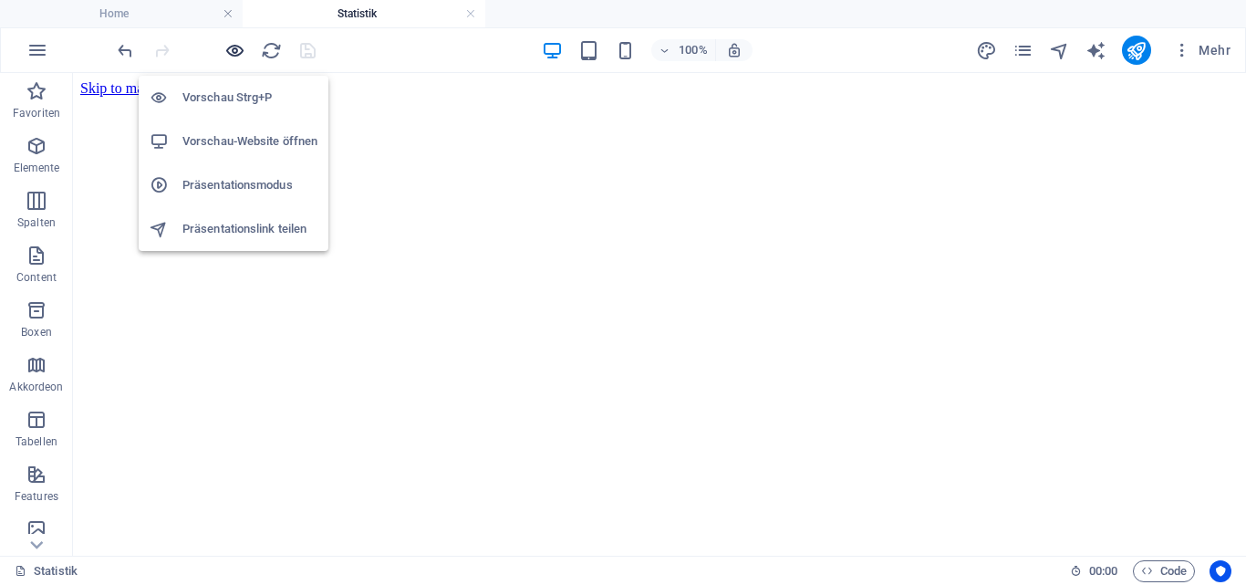
click at [233, 52] on icon "button" at bounding box center [234, 50] width 21 height 21
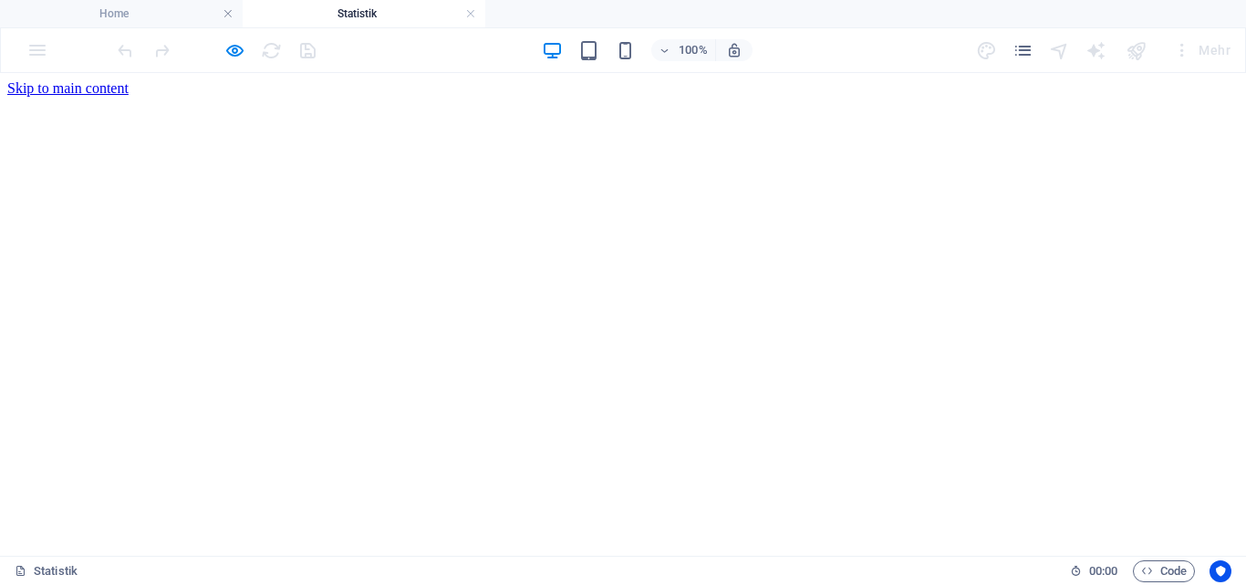
click at [278, 45] on div at bounding box center [216, 50] width 204 height 29
click at [417, 52] on div "100% Mehr" at bounding box center [676, 50] width 1124 height 29
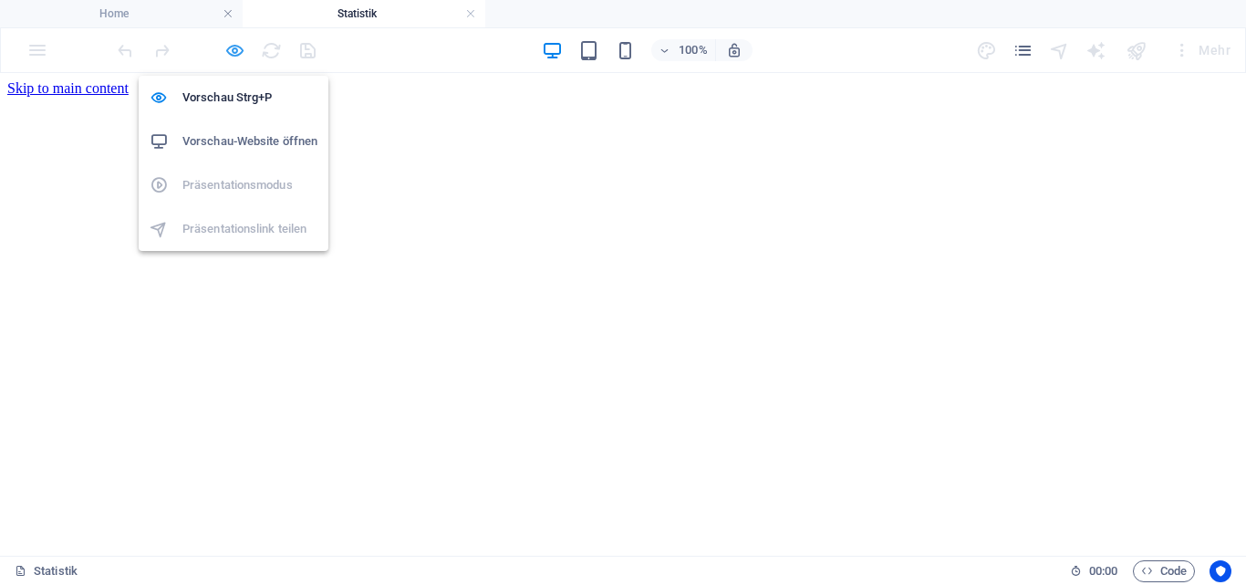
click at [235, 54] on icon "button" at bounding box center [234, 50] width 21 height 21
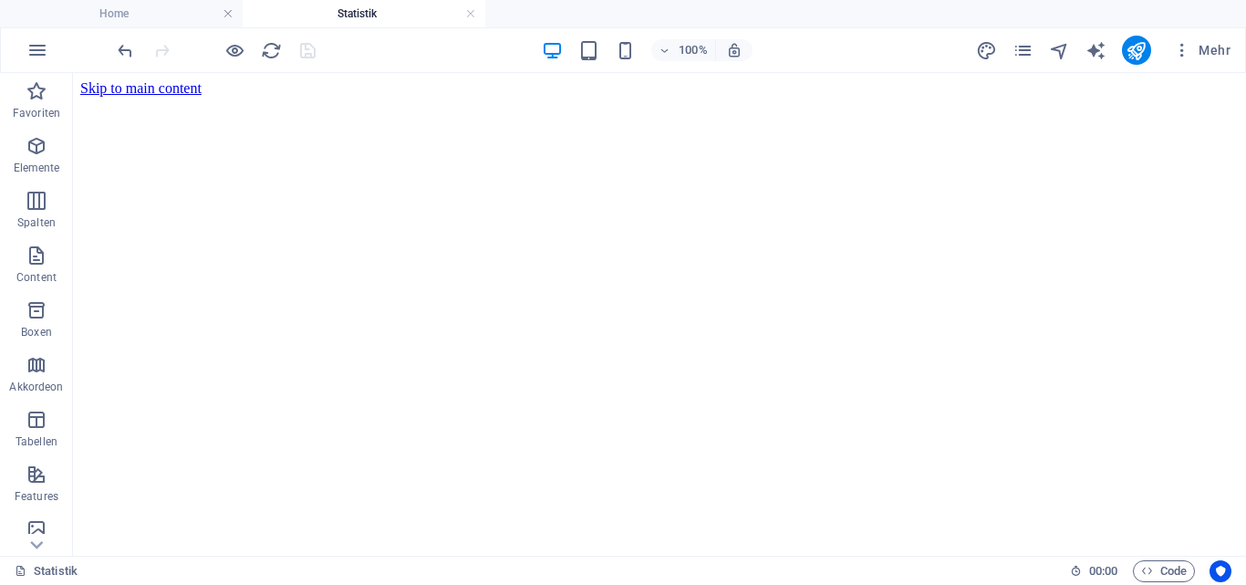
click at [410, 48] on div "100% Mehr" at bounding box center [676, 50] width 1124 height 29
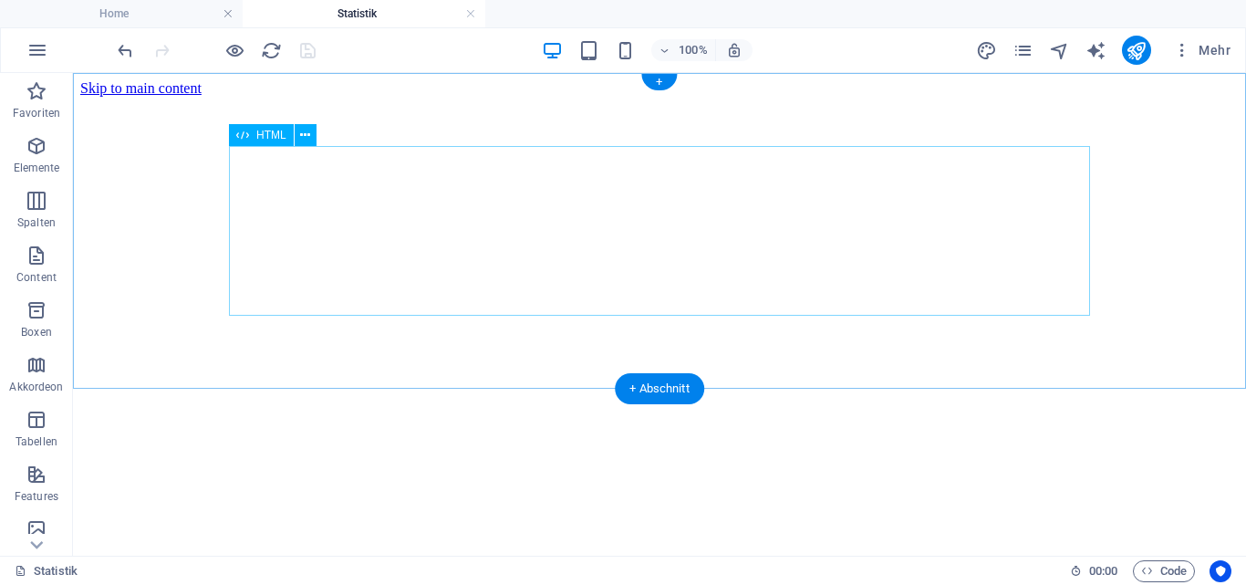
click at [403, 412] on div at bounding box center [659, 496] width 1158 height 168
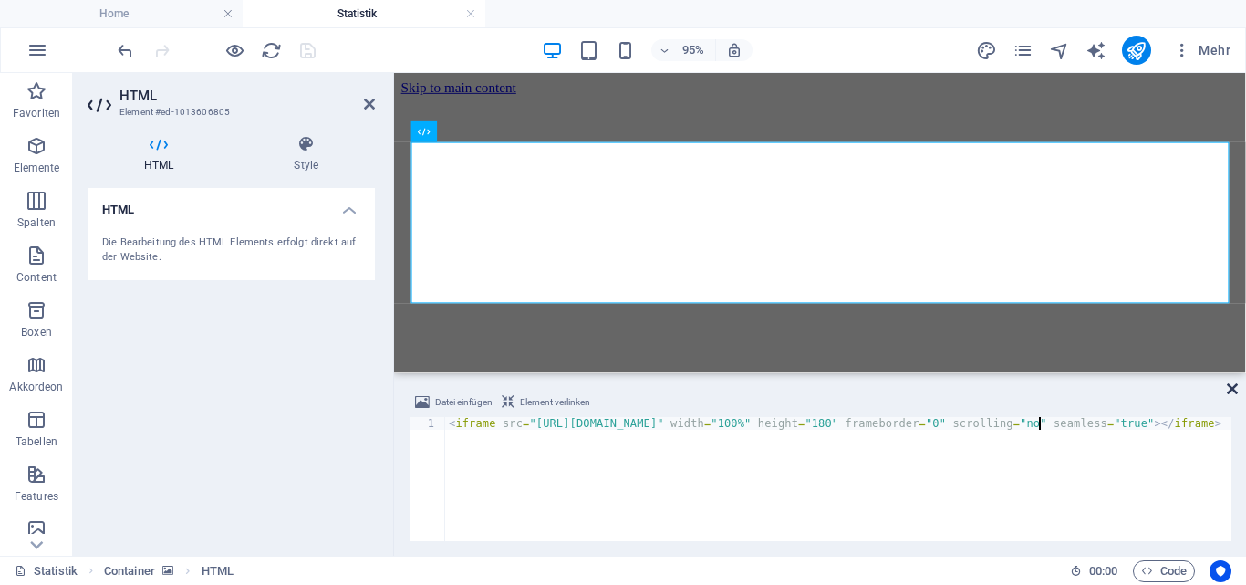
click at [1234, 390] on icon at bounding box center [1232, 388] width 11 height 15
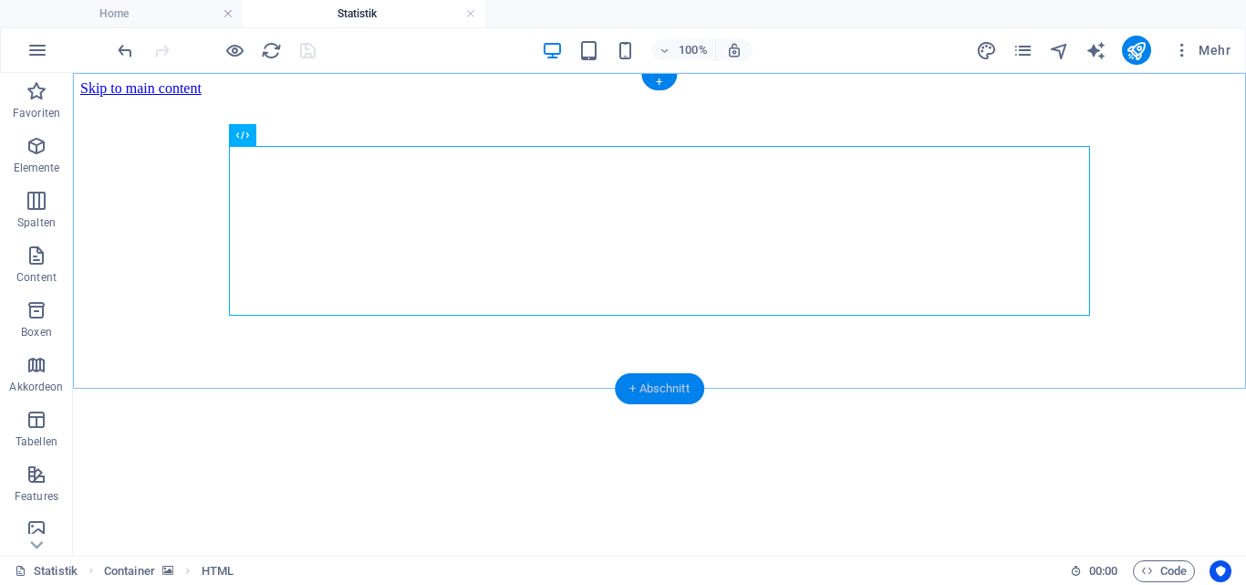
click at [653, 386] on div "+ Abschnitt" at bounding box center [659, 388] width 89 height 31
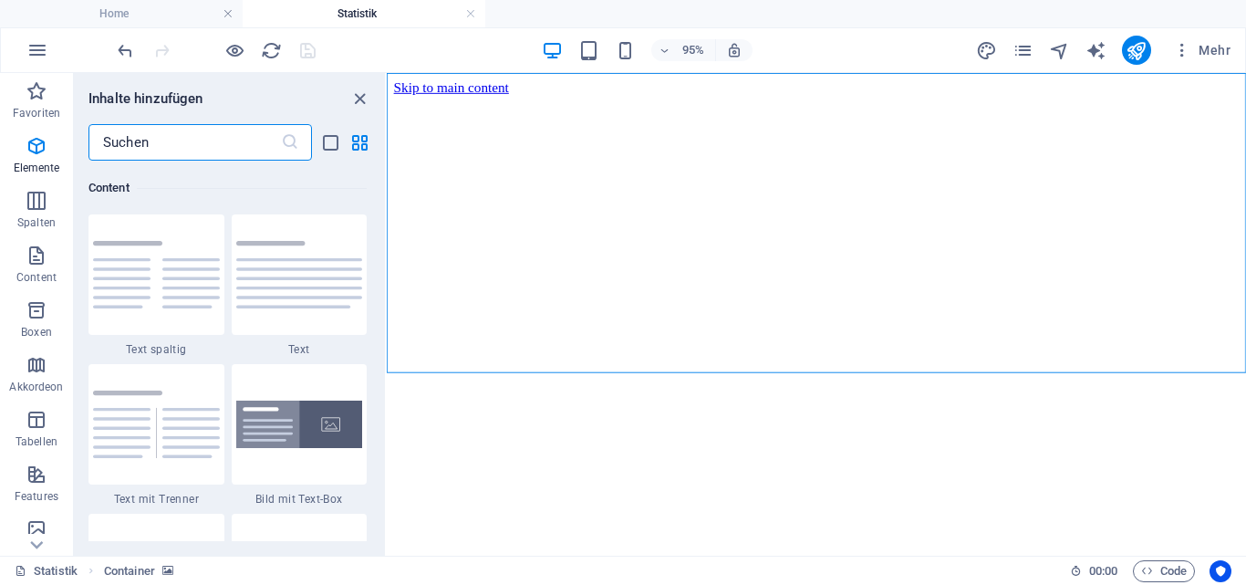
scroll to position [3191, 0]
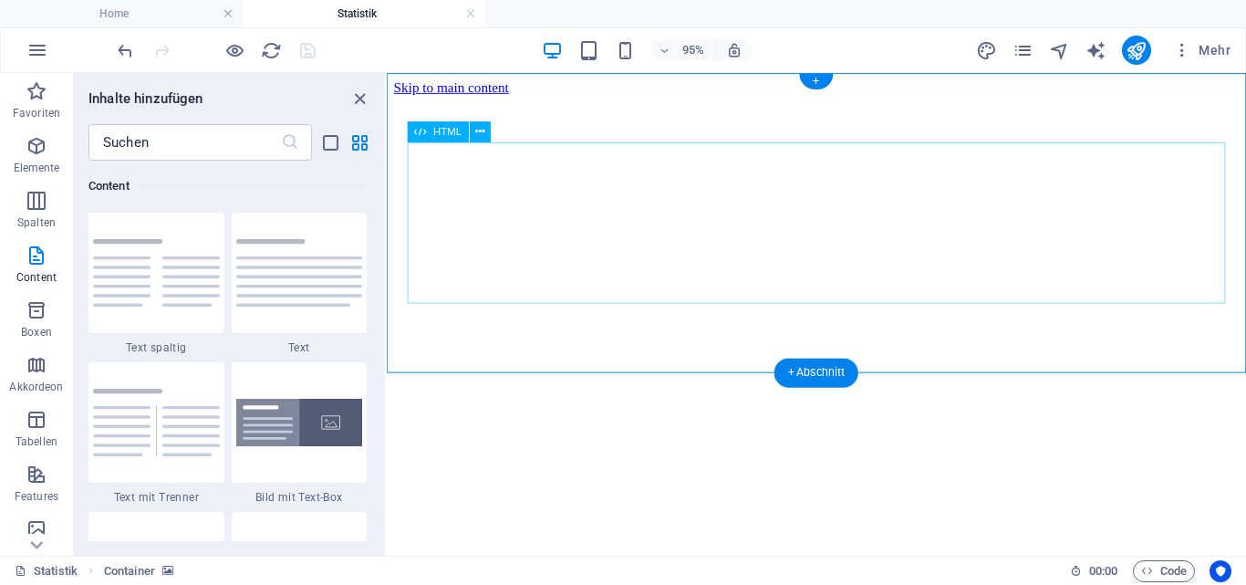
click at [833, 412] on div at bounding box center [839, 496] width 890 height 168
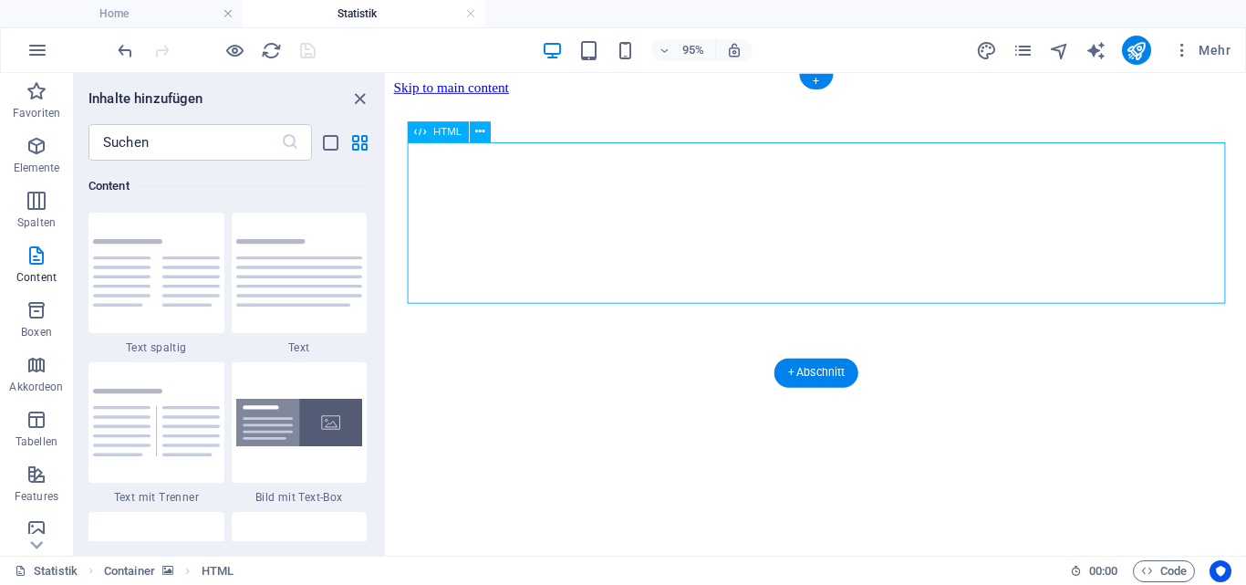
click at [815, 412] on div at bounding box center [839, 496] width 890 height 168
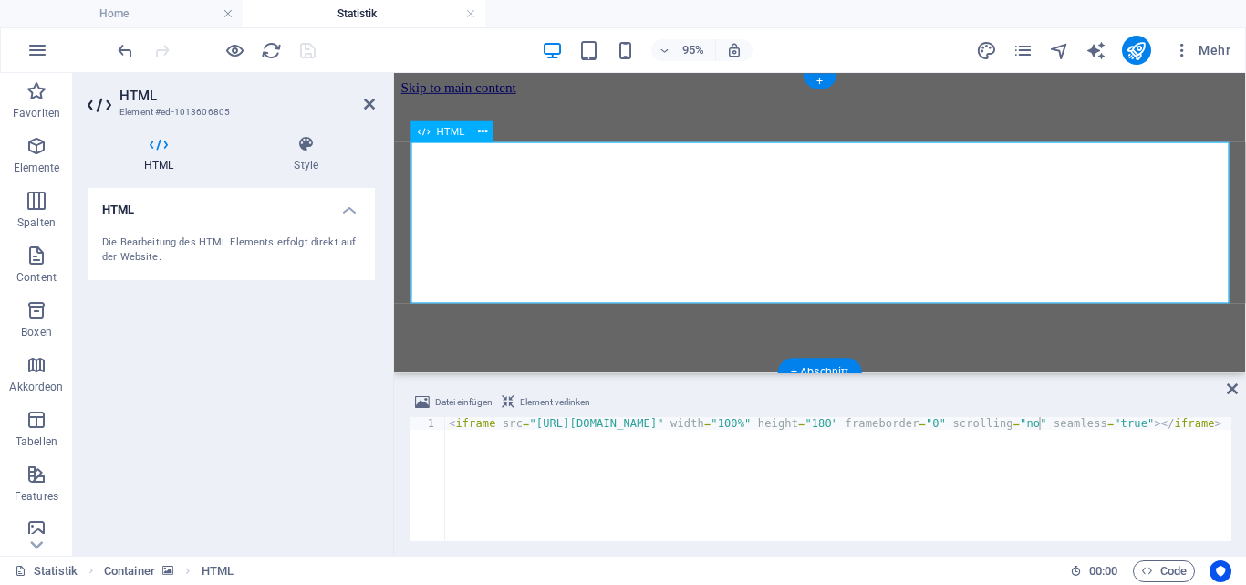
click at [815, 412] on div at bounding box center [842, 496] width 882 height 168
click at [480, 134] on icon at bounding box center [483, 132] width 9 height 18
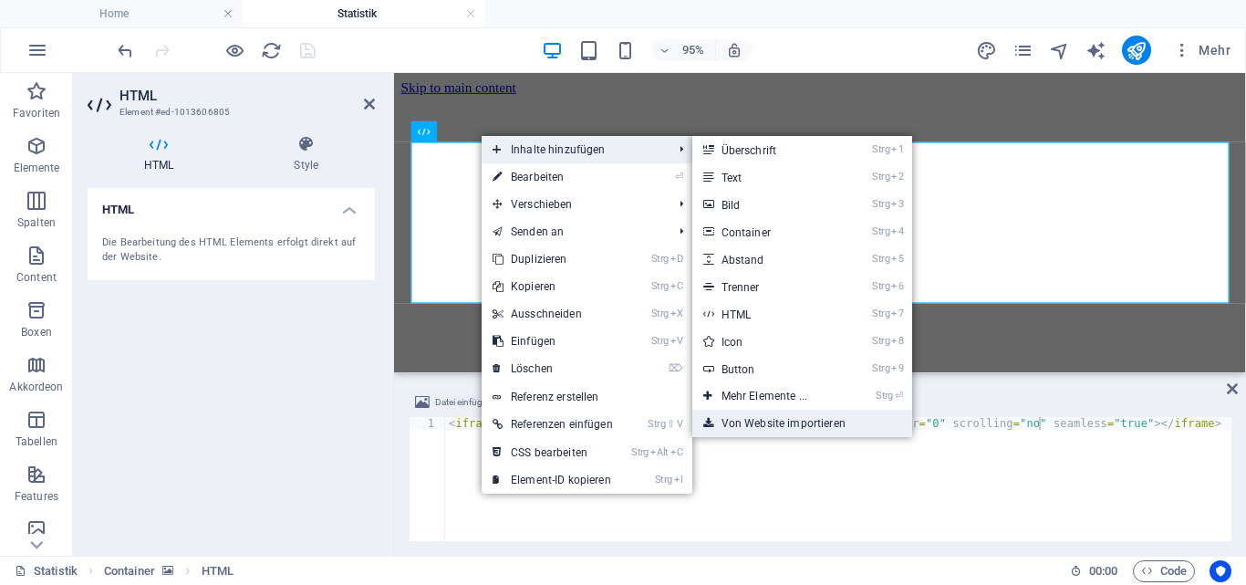
click at [778, 419] on link "Von Website importieren" at bounding box center [802, 422] width 220 height 27
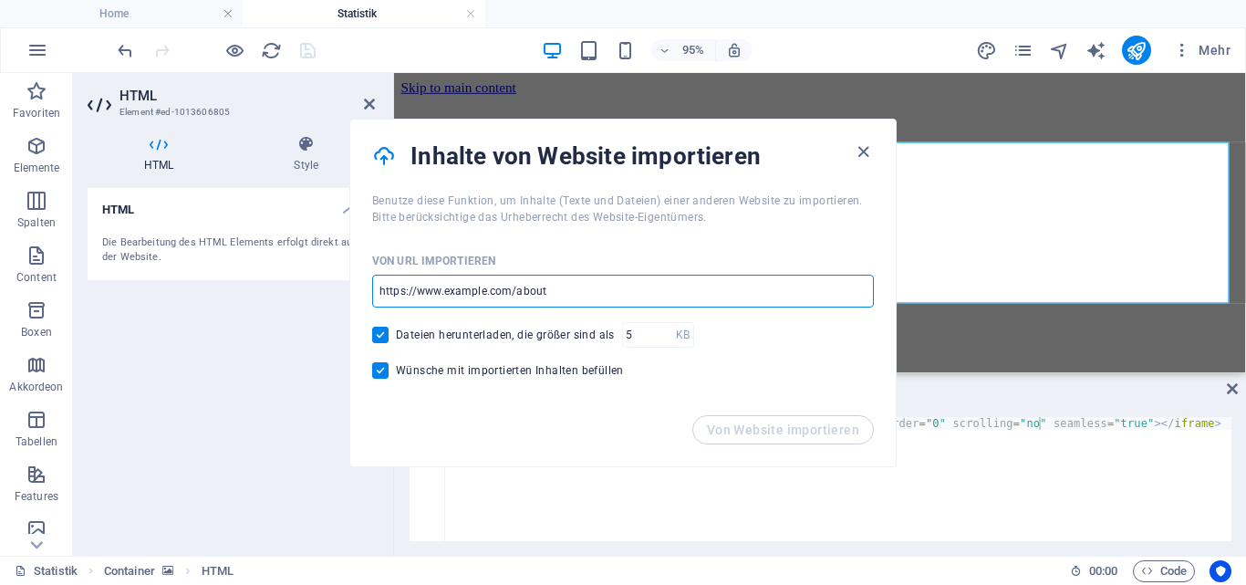
drag, startPoint x: 585, startPoint y: 285, endPoint x: 390, endPoint y: 289, distance: 194.3
click at [390, 289] on input "url" at bounding box center [623, 290] width 502 height 33
drag, startPoint x: 575, startPoint y: 295, endPoint x: 517, endPoint y: 298, distance: 57.5
click at [517, 298] on input "url" at bounding box center [623, 290] width 502 height 33
paste input "http://sdr-kiel.dyn-ip24.de:3000/public-dashboards/3a9d0df0104c4b7e98c1db7db789…"
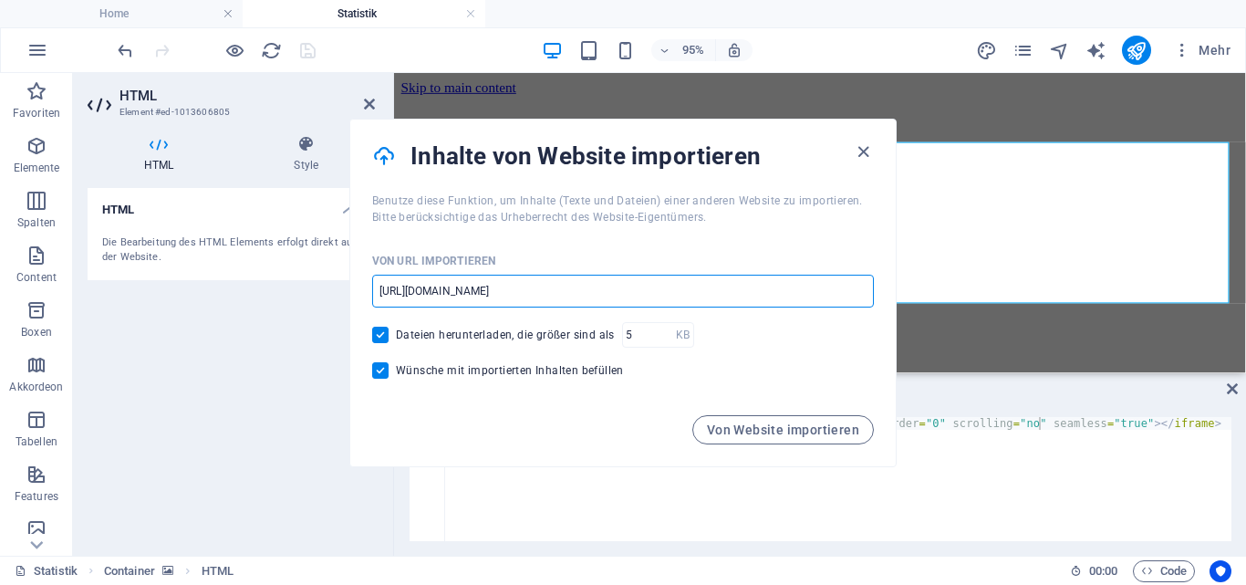
type input "http://sdr-kiel.dyn-ip24.de:3000/public-dashboards/3a9d0df0104c4b7e98c1db7db789…"
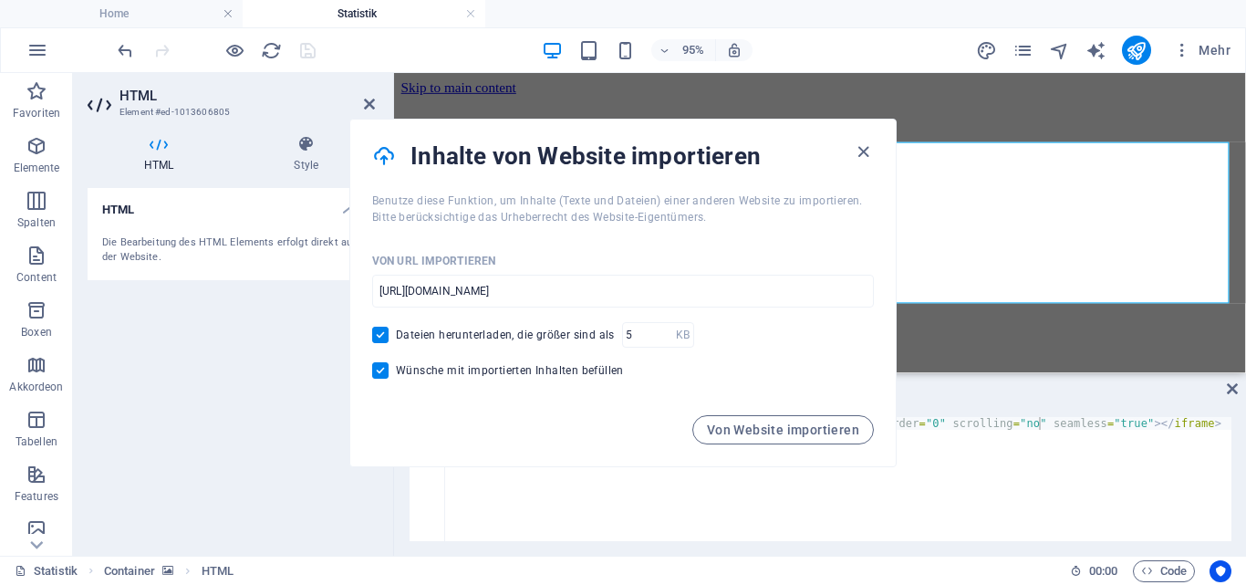
click at [382, 330] on input "Dateien herunterladen, die größer sind als" at bounding box center [384, 334] width 24 height 16
checkbox input "false"
click at [378, 368] on input "Wünsche mit importierten Inhalten befüllen" at bounding box center [384, 370] width 24 height 16
checkbox input "false"
click at [763, 432] on span "Von Website importieren" at bounding box center [783, 429] width 152 height 15
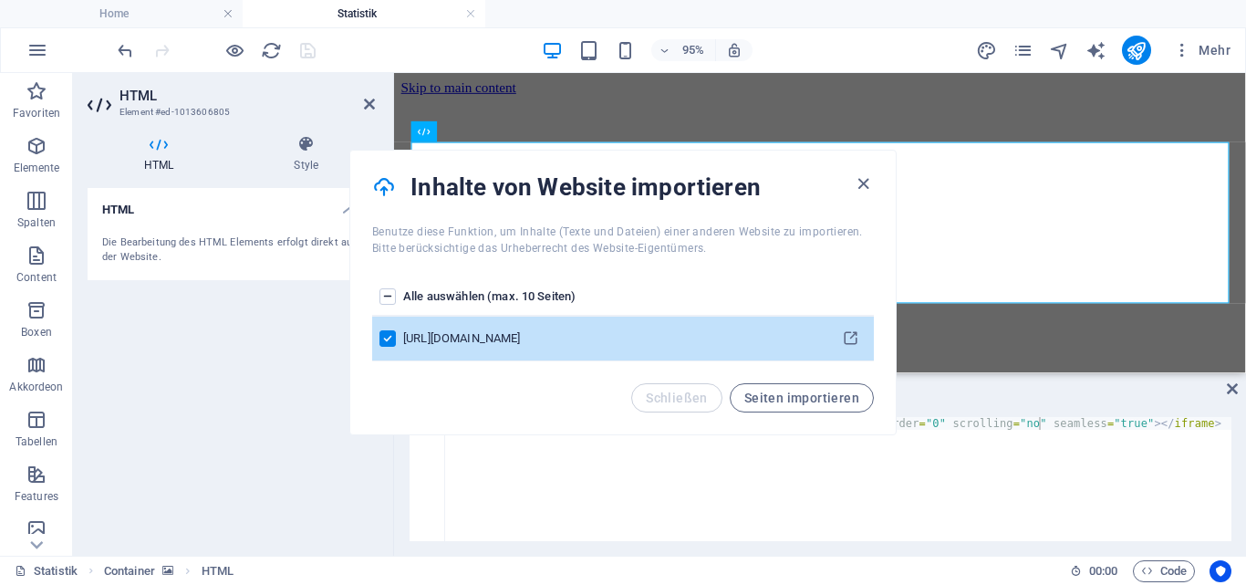
click at [386, 295] on label "pages list" at bounding box center [387, 296] width 16 height 16
click at [0, 0] on input "pages list" at bounding box center [0, 0] width 0 height 0
click at [386, 295] on label "pages list" at bounding box center [387, 296] width 16 height 16
click at [0, 0] on input "pages list" at bounding box center [0, 0] width 0 height 0
click at [823, 401] on span "Seiten importieren" at bounding box center [801, 397] width 115 height 15
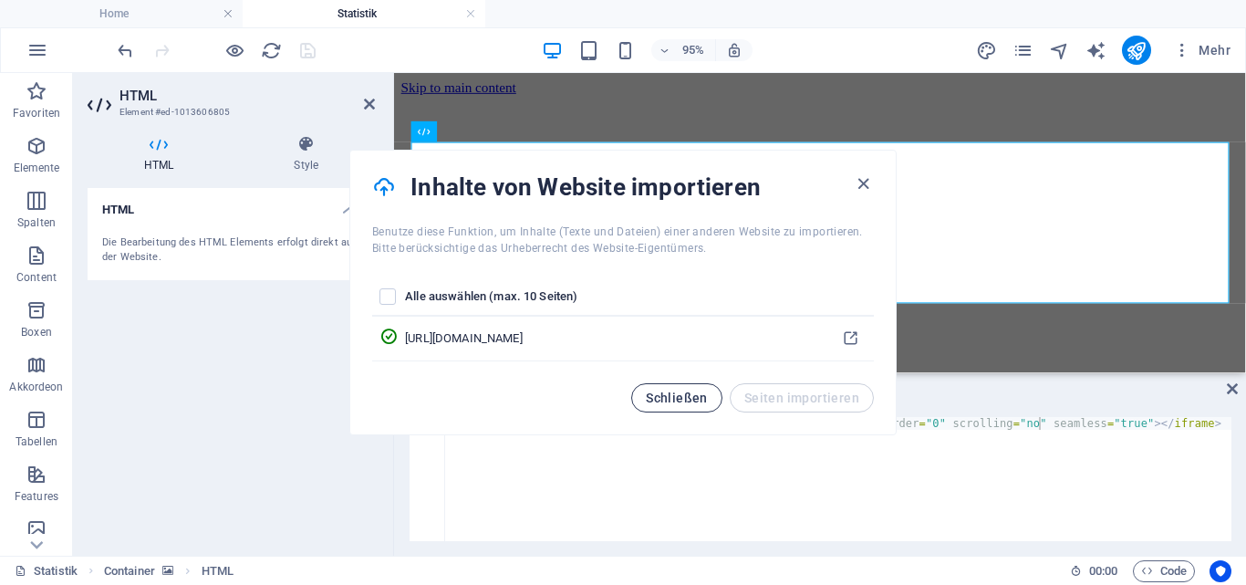
click at [694, 392] on span "Schließen" at bounding box center [677, 397] width 62 height 15
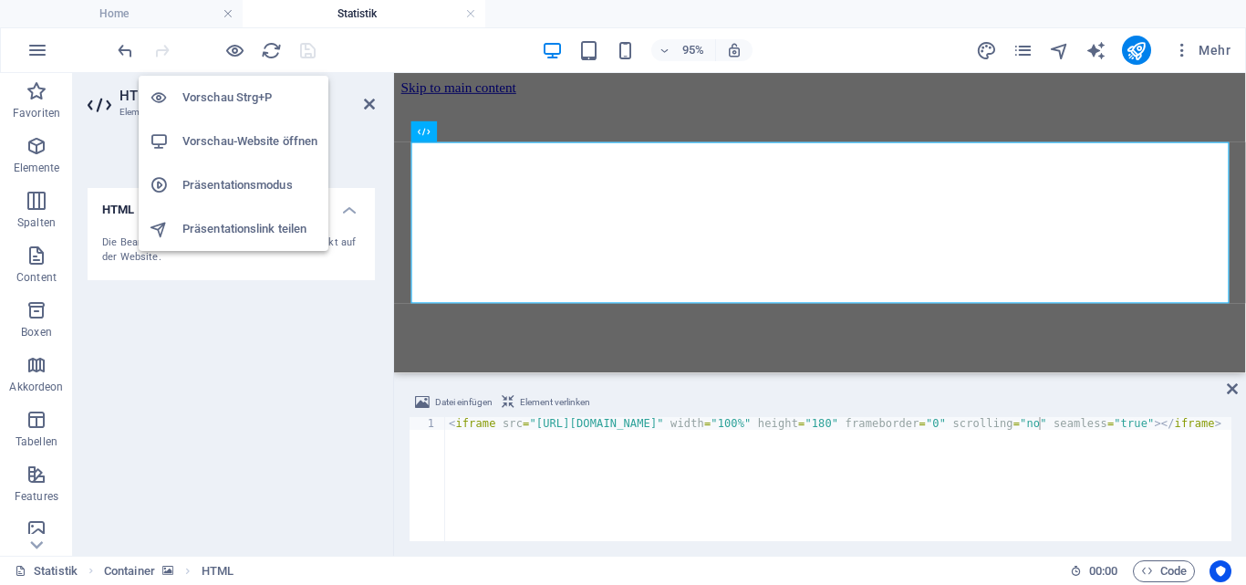
click at [227, 95] on h6 "Vorschau Strg+P" at bounding box center [249, 98] width 135 height 22
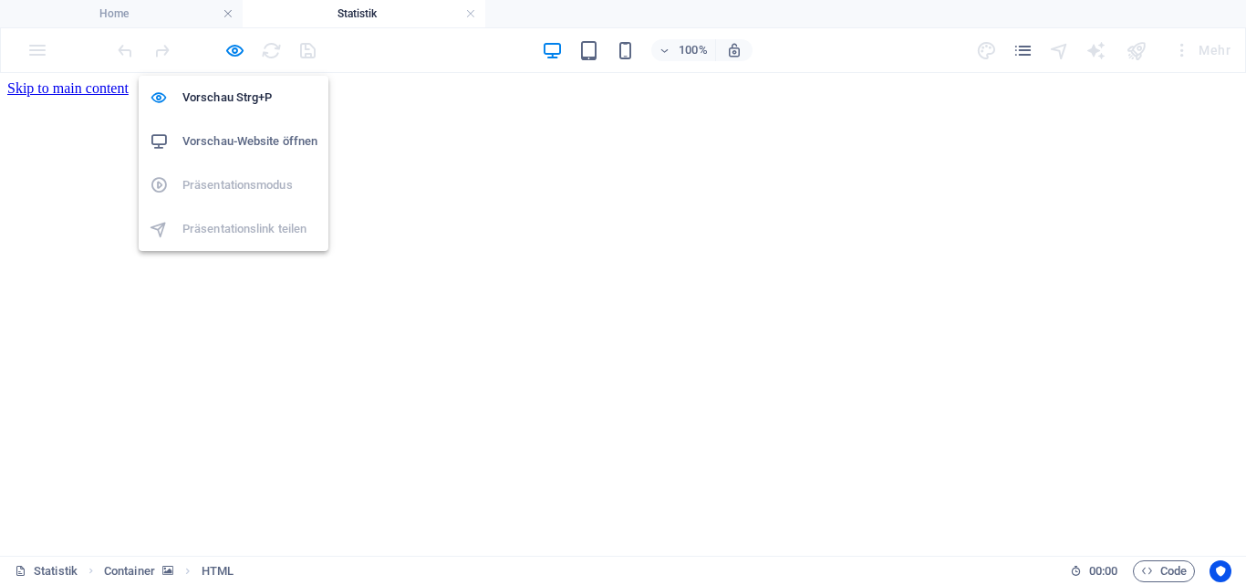
click at [223, 147] on h6 "Vorschau-Website öffnen" at bounding box center [249, 141] width 135 height 22
click at [233, 53] on icon "button" at bounding box center [234, 50] width 21 height 21
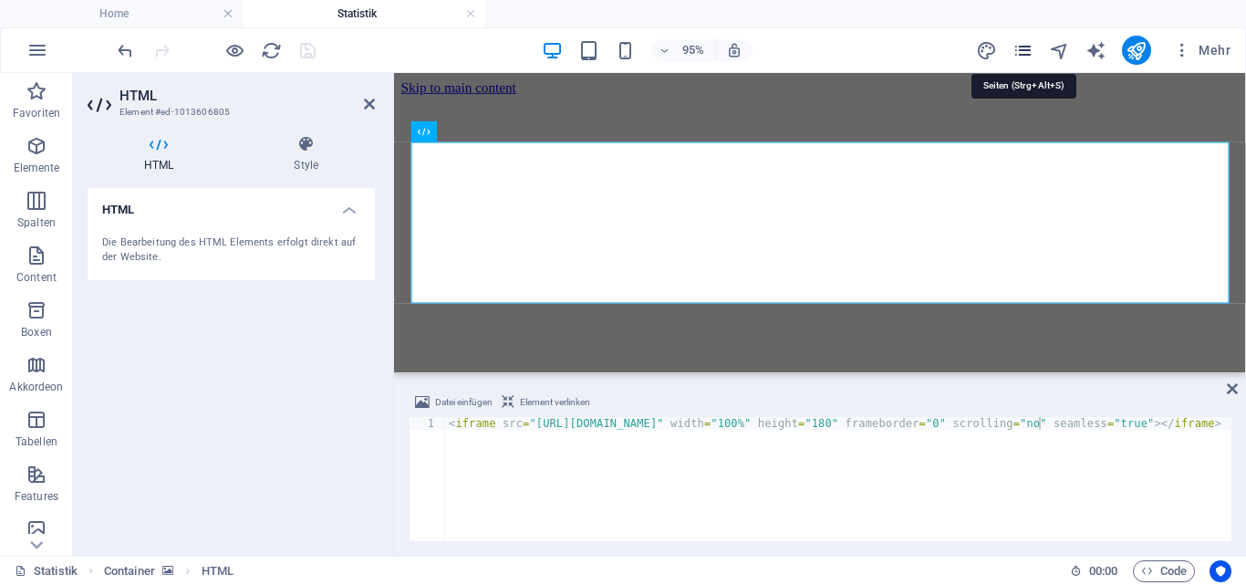
click at [1021, 55] on icon "pages" at bounding box center [1022, 50] width 21 height 21
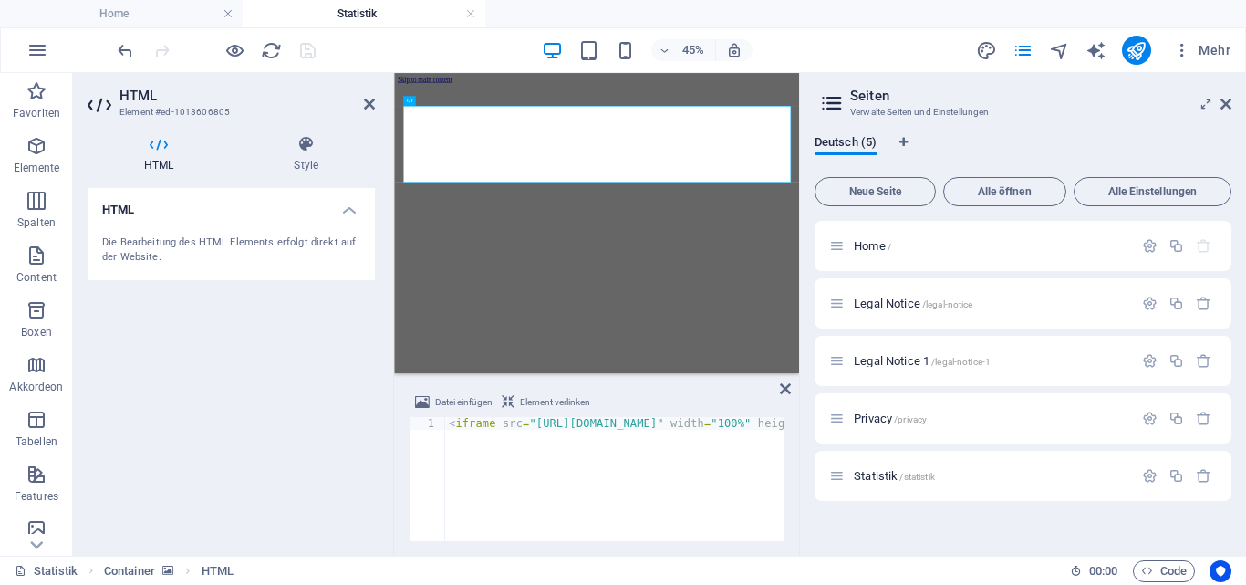
click at [391, 27] on header "45% Mehr" at bounding box center [623, 50] width 1246 height 46
click at [306, 52] on div at bounding box center [216, 50] width 204 height 29
click at [1140, 47] on icon "publish" at bounding box center [1135, 50] width 21 height 21
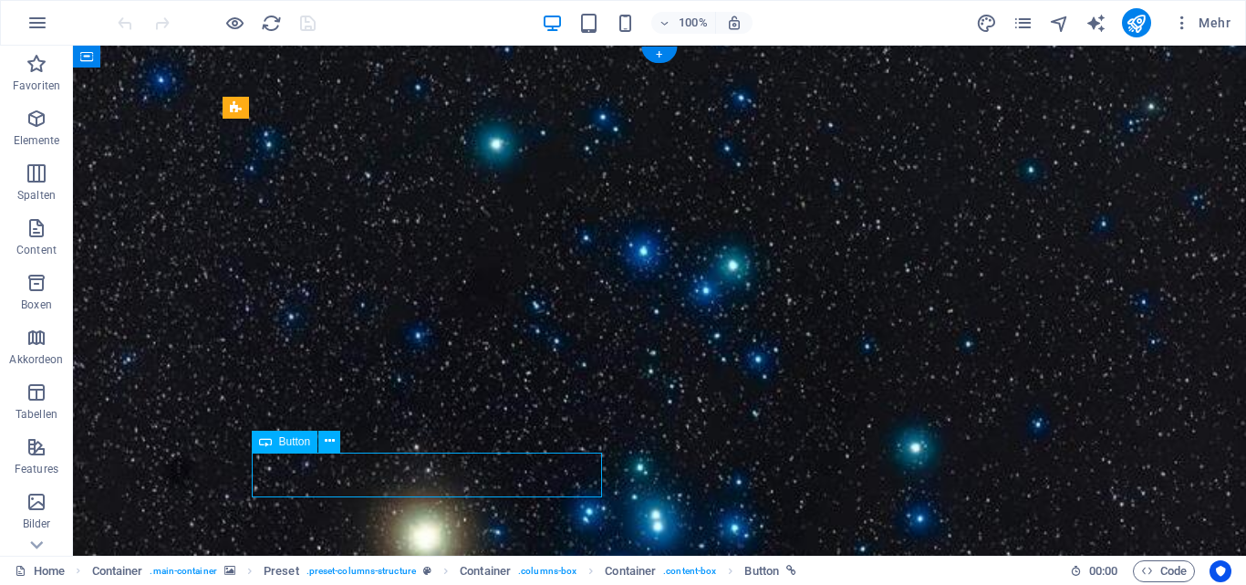
select select "4"
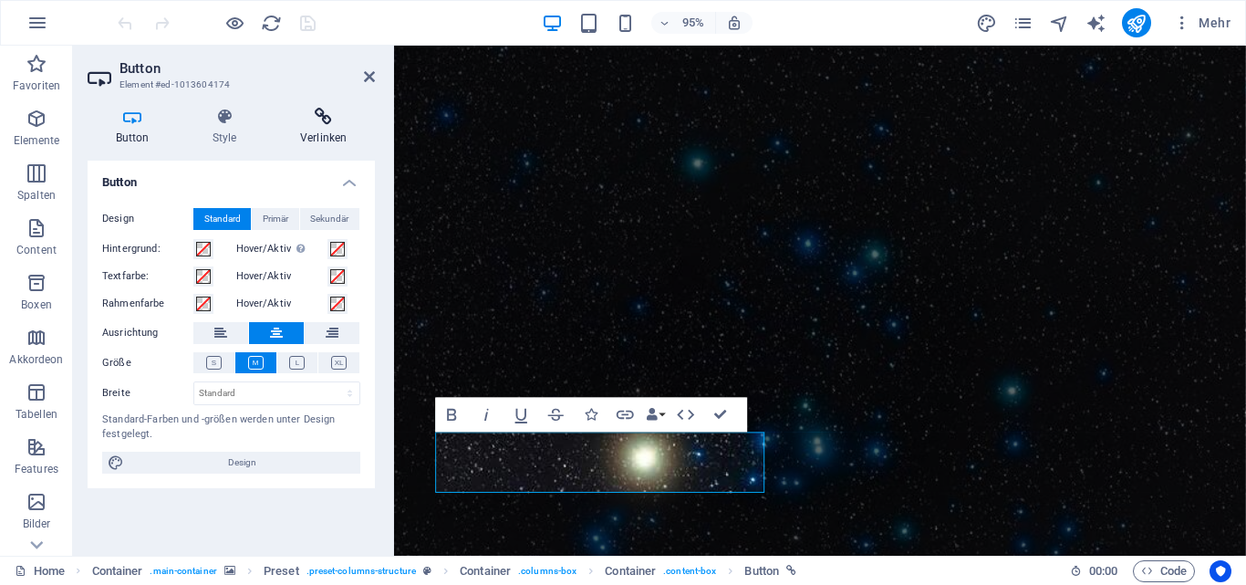
click at [317, 133] on h4 "Verlinken" at bounding box center [323, 127] width 103 height 38
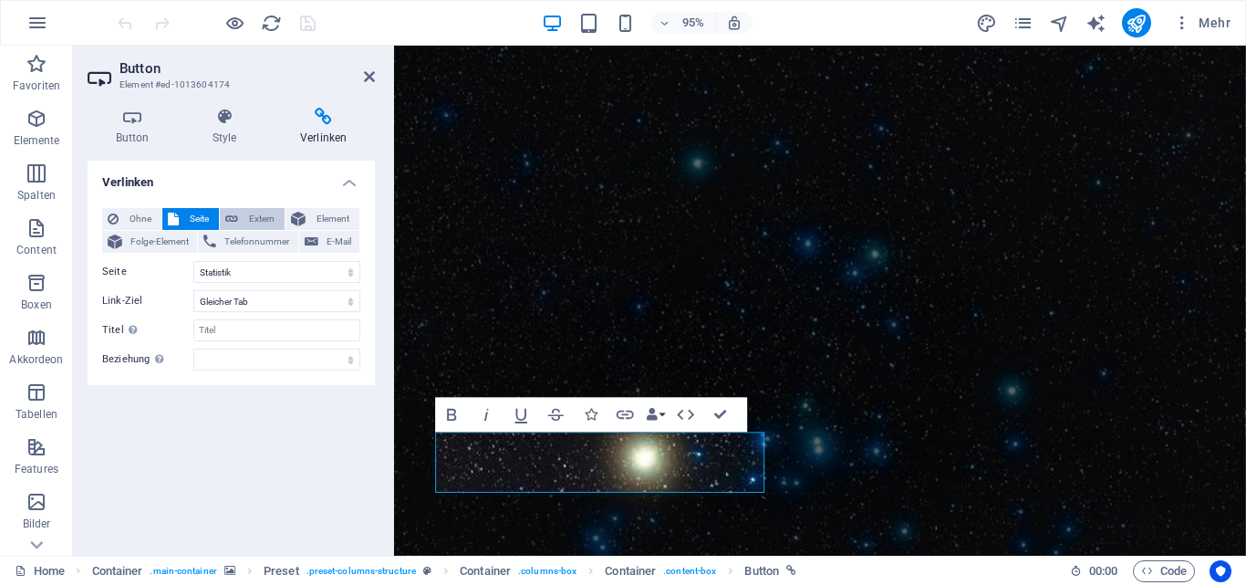
click at [254, 223] on span "Extern" at bounding box center [261, 219] width 36 height 22
select select "blank"
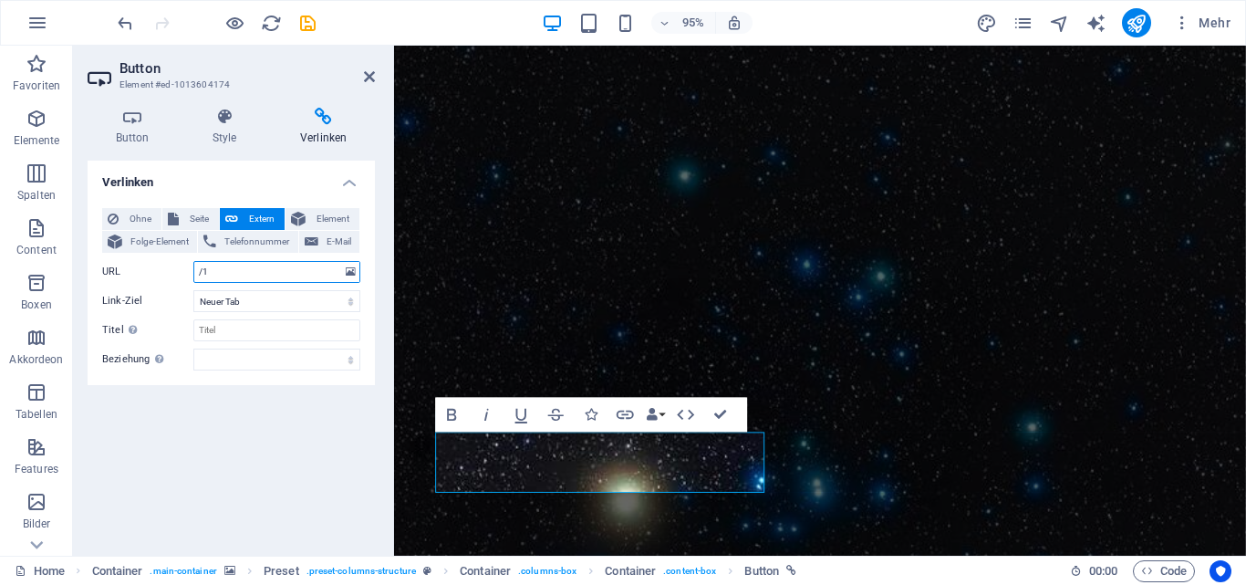
type input "/"
paste input "http://sdr-kiel.dyn-ip24.de:3000/public-dashboards/3a9d0df0104c4b7e98c1db7db789…"
type input "http://sdr-kiel.dyn-ip24.de:3000/public-dashboards/3a9d0df0104c4b7e98c1db7db789…"
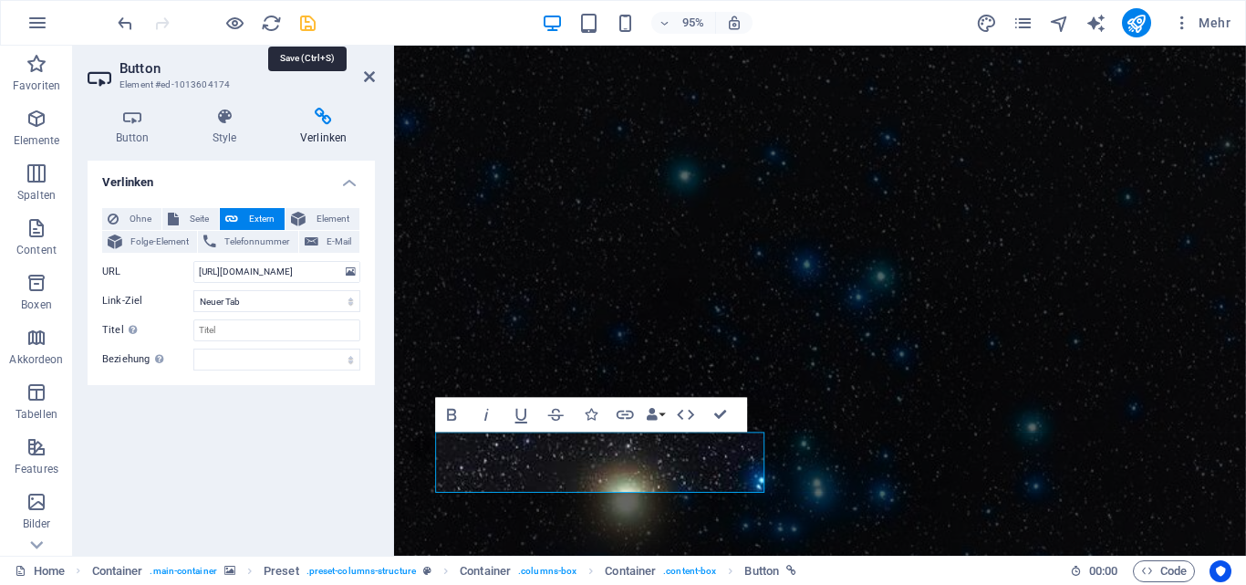
click at [307, 26] on icon "save" at bounding box center [307, 23] width 21 height 21
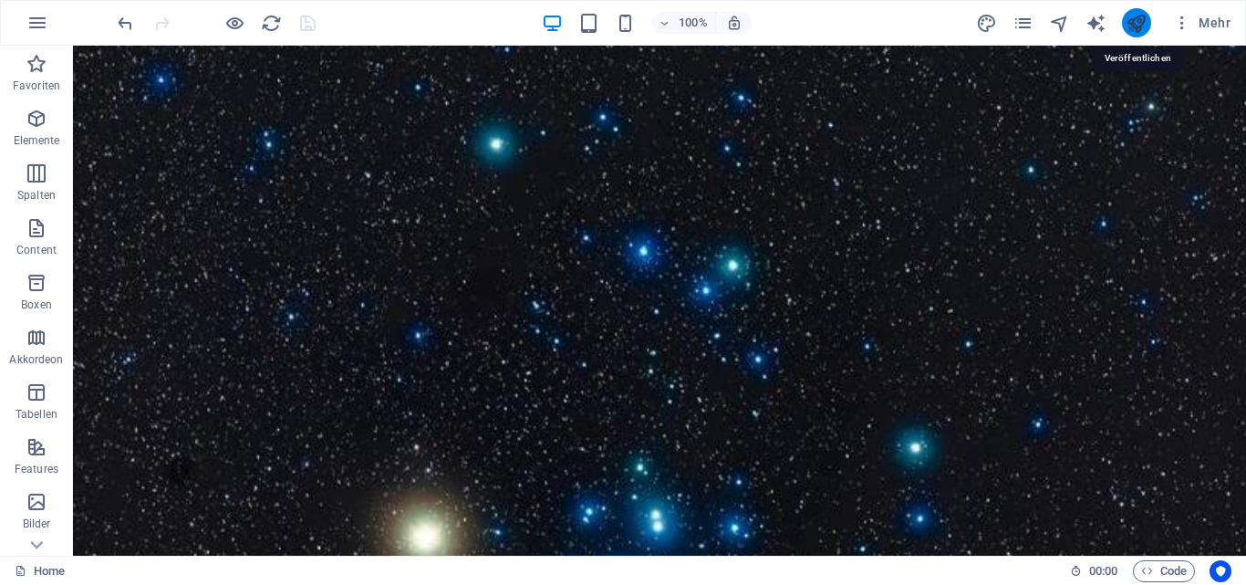
click at [739, 26] on icon "publish" at bounding box center [1135, 23] width 21 height 21
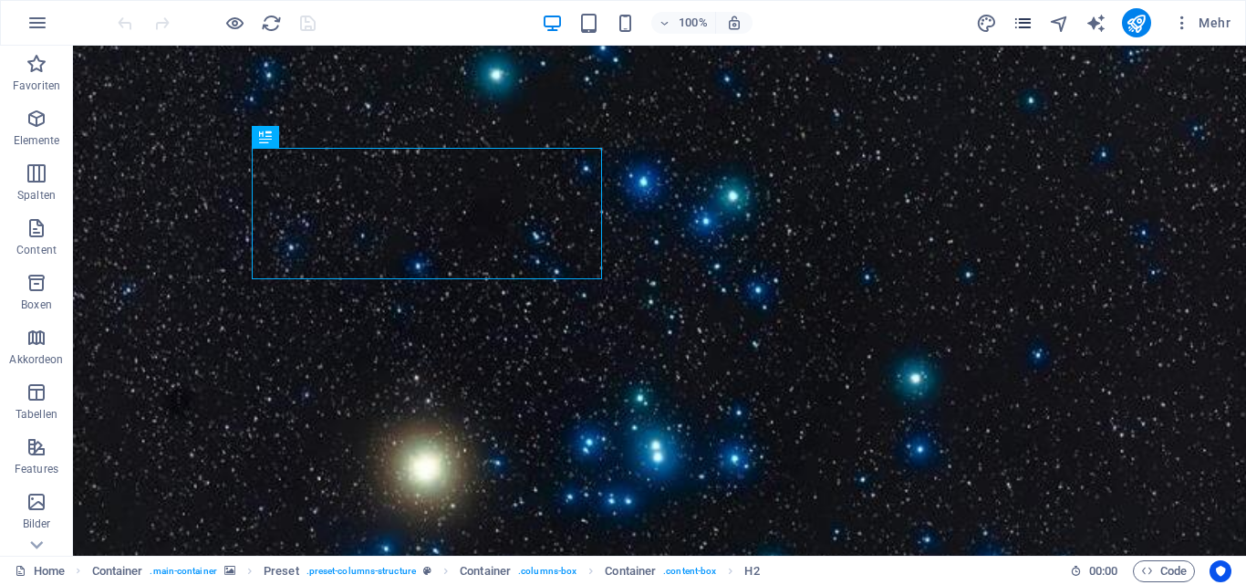
click at [1016, 15] on icon "pages" at bounding box center [1022, 23] width 21 height 21
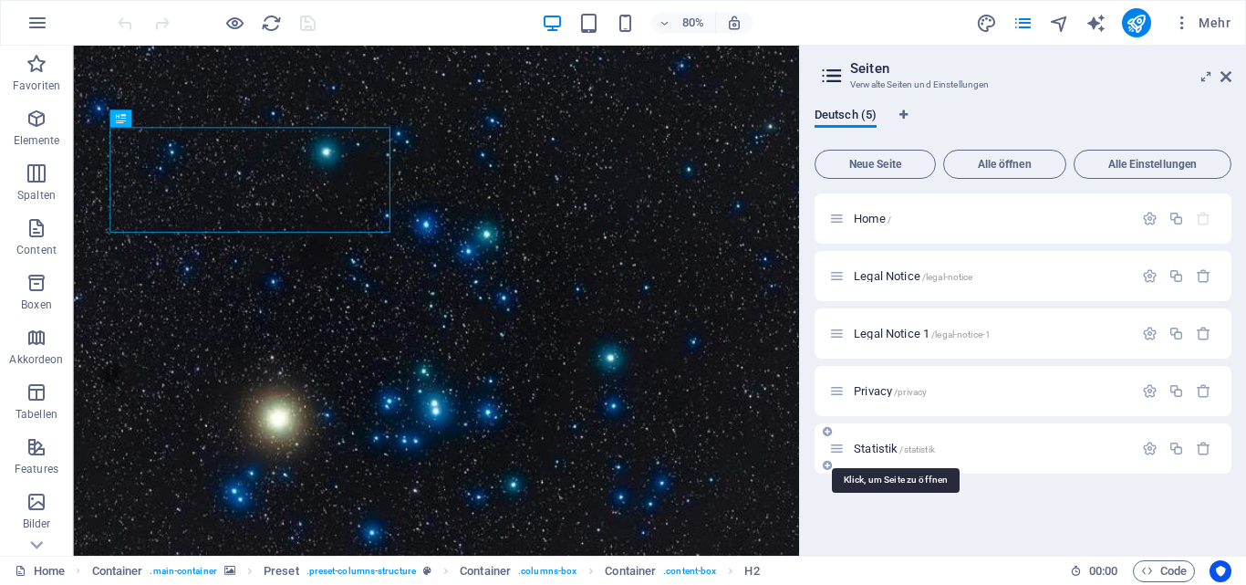
click at [876, 447] on span "Statistik /statistik" at bounding box center [894, 448] width 81 height 14
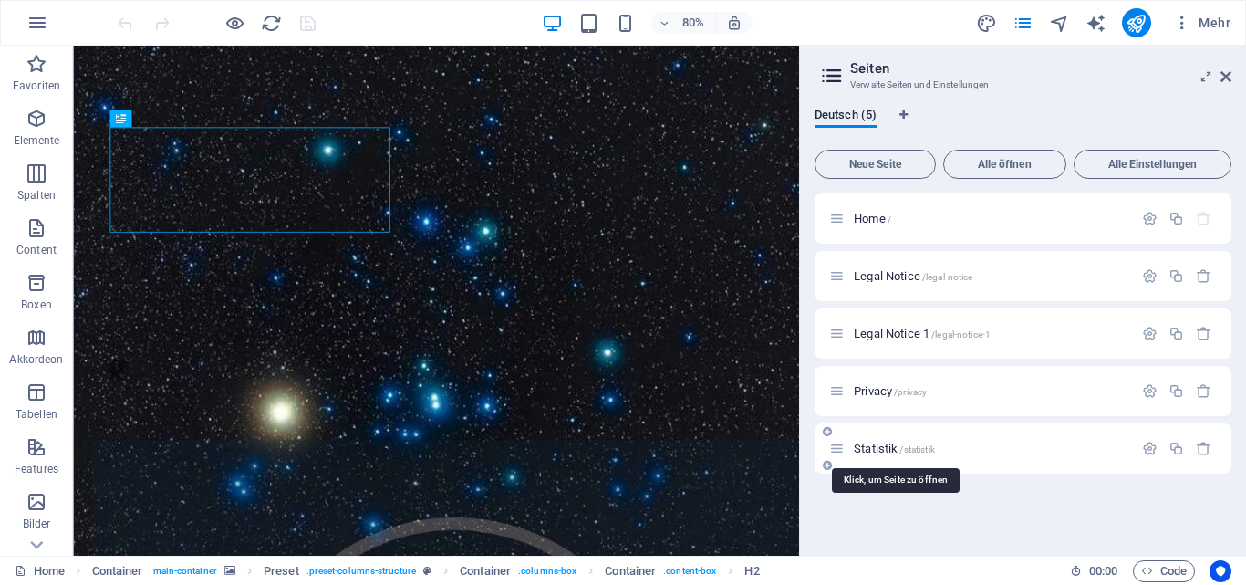
click at [876, 446] on div "Home / Legal Notice /legal-notice Legal Notice 1 /legal-notice-1 Privacy /priva…" at bounding box center [1022, 333] width 417 height 280
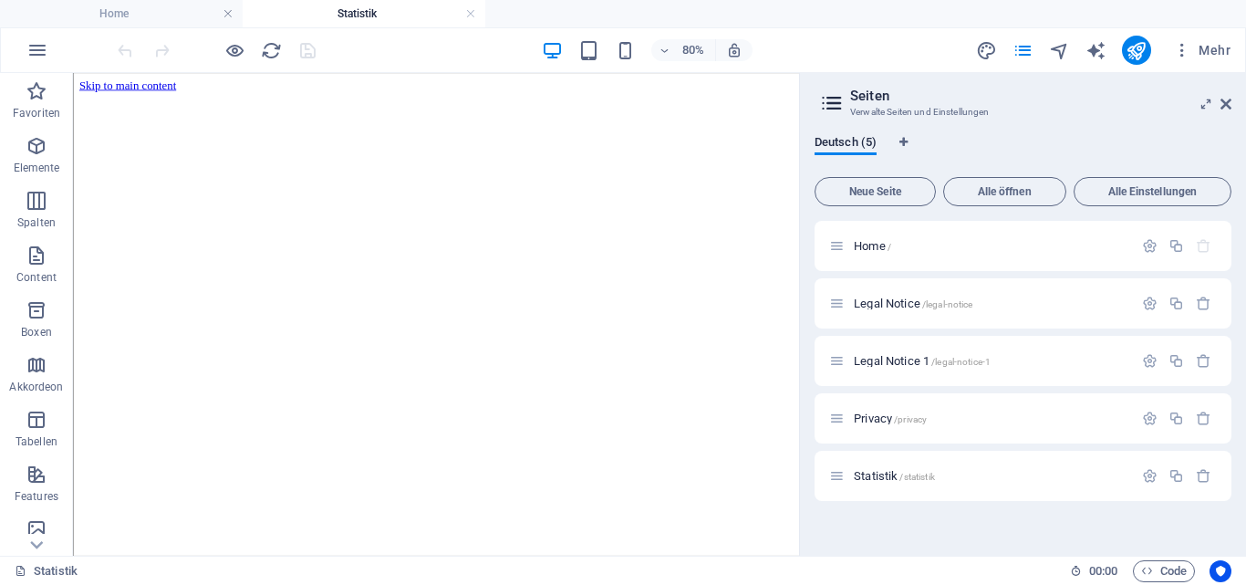
click at [481, 490] on html "Skip to main content" at bounding box center [526, 330] width 907 height 514
click at [535, 412] on div at bounding box center [526, 496] width 893 height 168
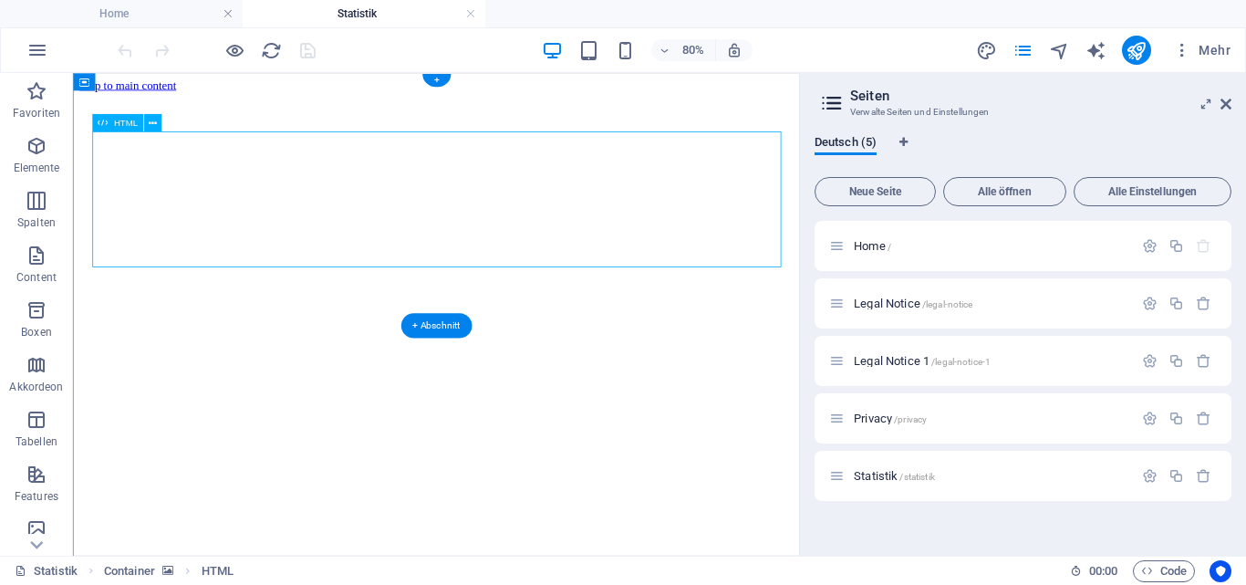
click at [535, 412] on div at bounding box center [526, 496] width 893 height 168
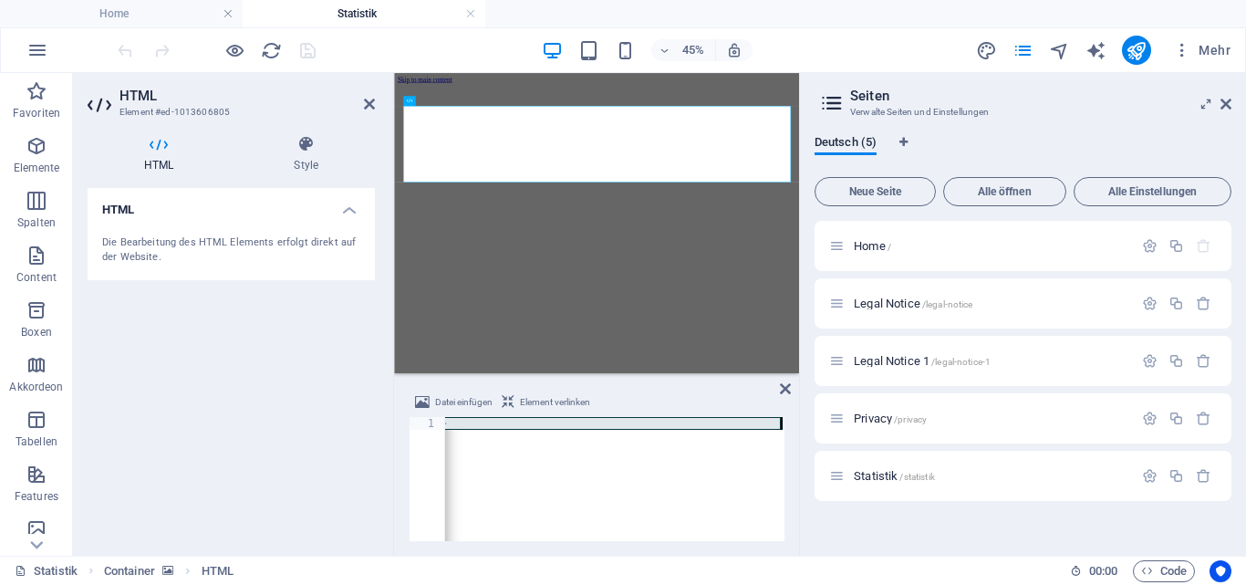
scroll to position [0, 774]
drag, startPoint x: 446, startPoint y: 422, endPoint x: 782, endPoint y: 441, distance: 336.1
click at [782, 441] on div "< iframe src = "http://sdr-kiel.dyn-ip24.de:3000/public-dashboards/3a9d0df0104c…" at bounding box center [228, 490] width 1114 height 146
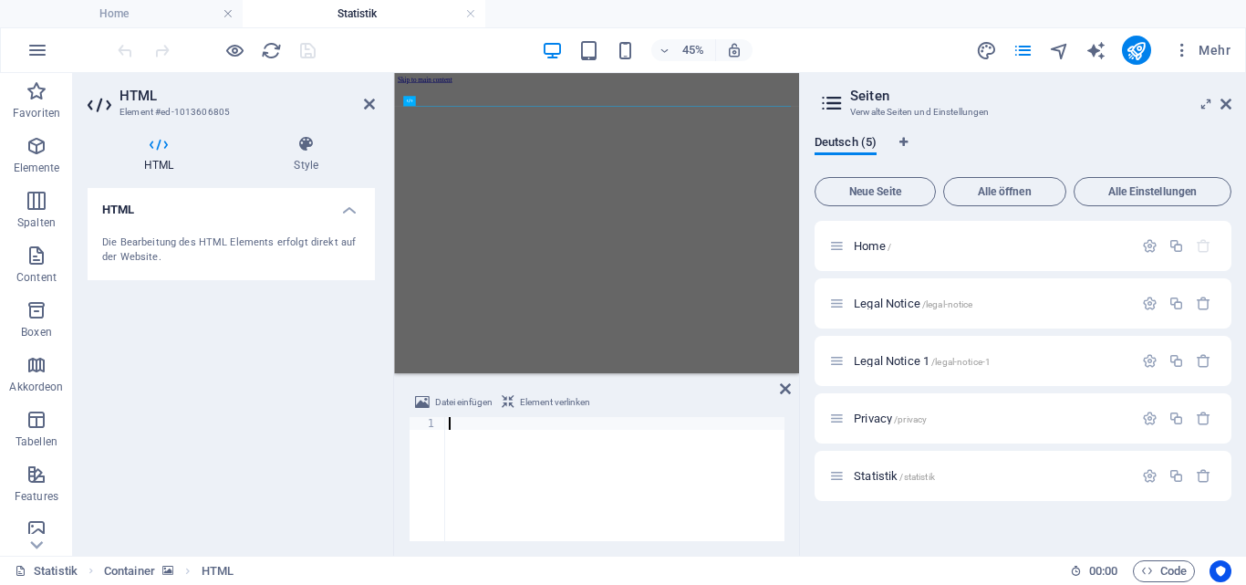
type textarea "<iframe src="YOUR_I_FRAME_LINK" width="100%" height="180" frameborder="0" scrol…"
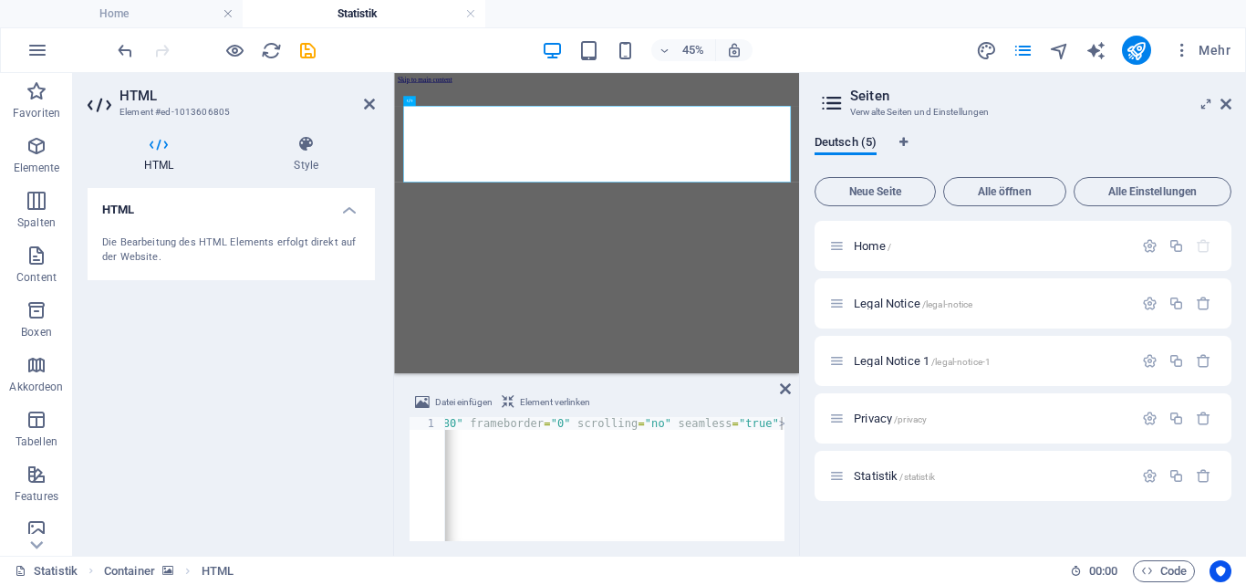
click at [368, 44] on div "45% Mehr" at bounding box center [676, 50] width 1124 height 29
click at [307, 47] on icon "save" at bounding box center [307, 50] width 21 height 21
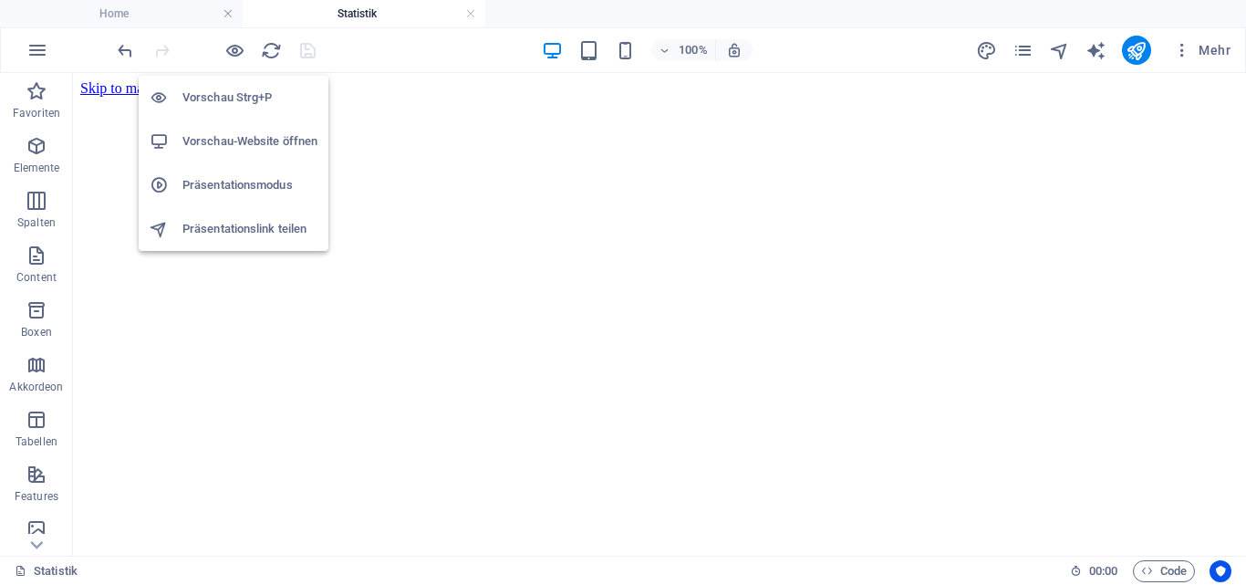
click at [245, 141] on h6 "Vorschau-Website öffnen" at bounding box center [249, 141] width 135 height 22
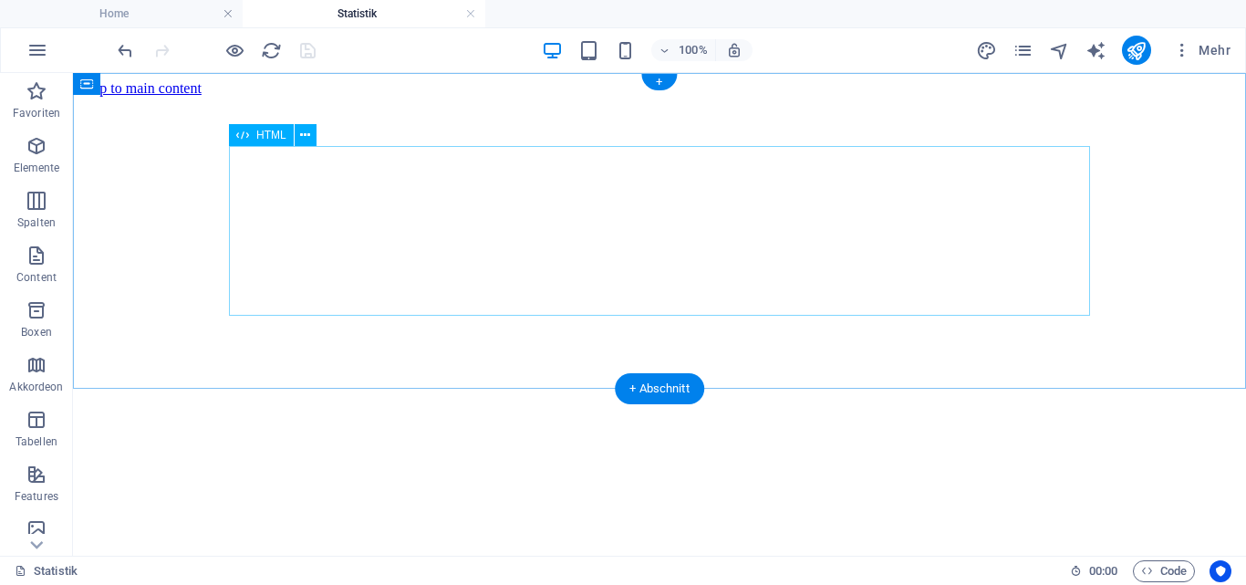
click at [315, 412] on div at bounding box center [659, 496] width 1158 height 168
click at [304, 129] on icon at bounding box center [305, 135] width 10 height 19
click at [305, 140] on icon at bounding box center [305, 135] width 10 height 19
click at [516, 412] on div at bounding box center [659, 496] width 1158 height 168
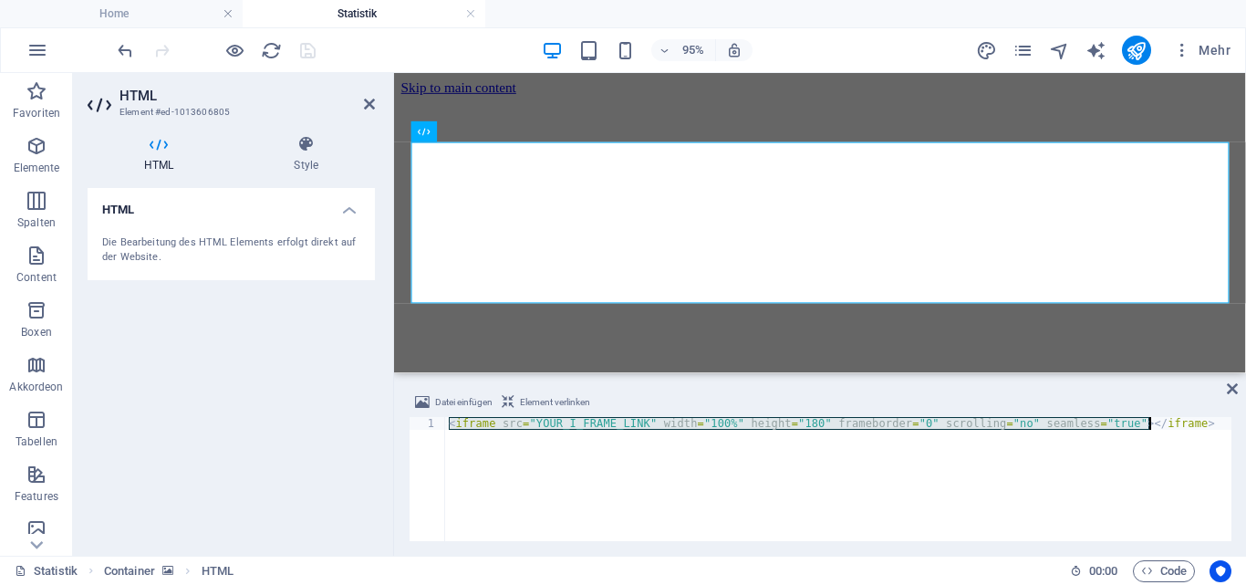
drag, startPoint x: 445, startPoint y: 420, endPoint x: 1212, endPoint y: 424, distance: 767.0
click at [1212, 424] on div "< iframe src = "YOUR_I_FRAME_LINK" width = "100%" height = "180" frameborder = …" at bounding box center [838, 490] width 786 height 146
type textarea "</iframe>"
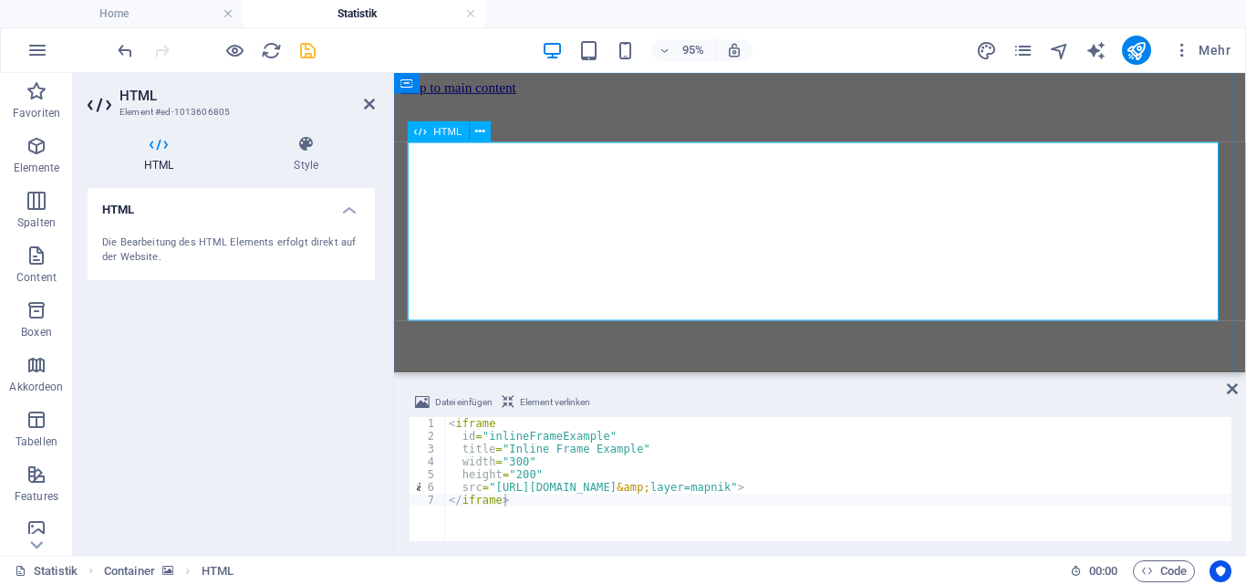
click at [677, 430] on div at bounding box center [842, 525] width 882 height 190
click at [306, 50] on icon "save" at bounding box center [307, 50] width 21 height 21
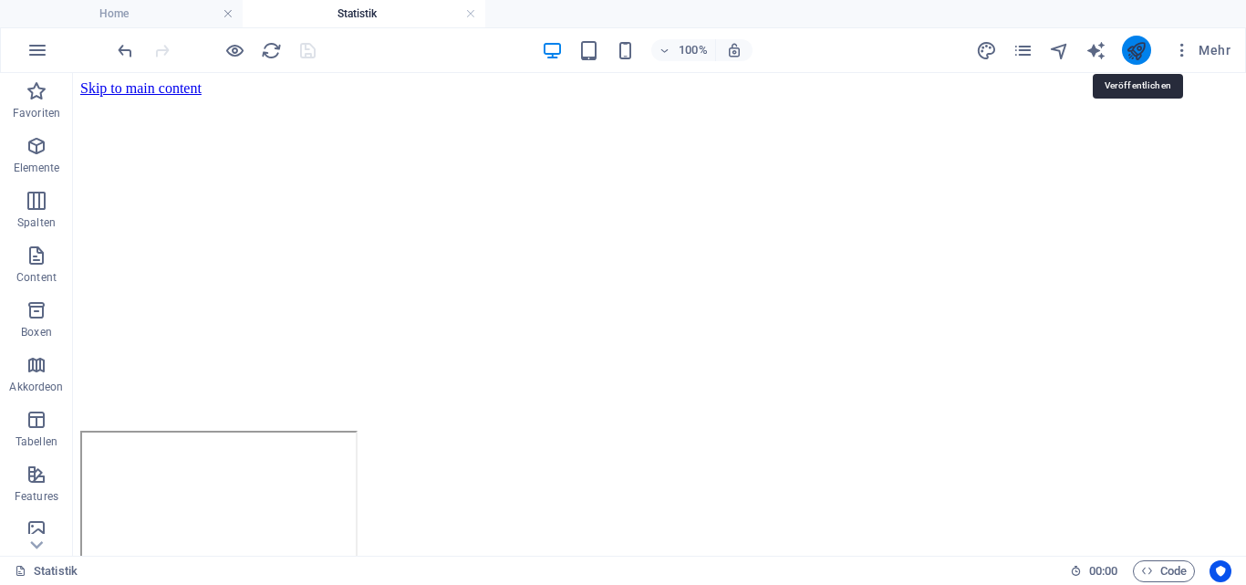
click at [1138, 55] on icon "publish" at bounding box center [1135, 50] width 21 height 21
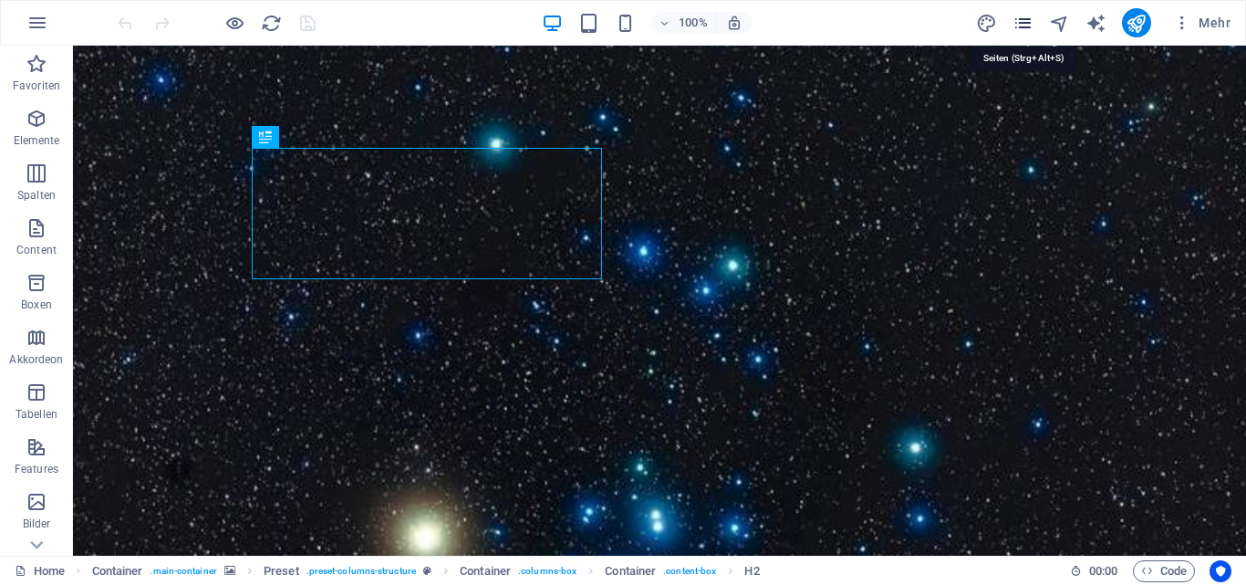
click at [1024, 18] on icon "pages" at bounding box center [1022, 23] width 21 height 21
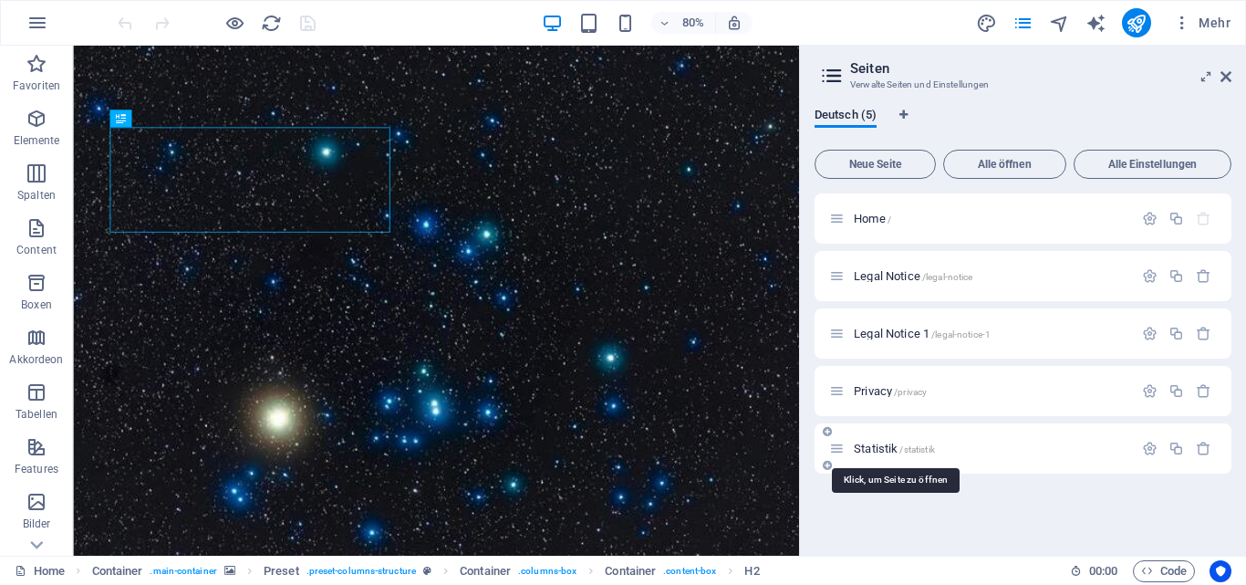
click at [880, 450] on span "Statistik /statistik" at bounding box center [894, 448] width 81 height 14
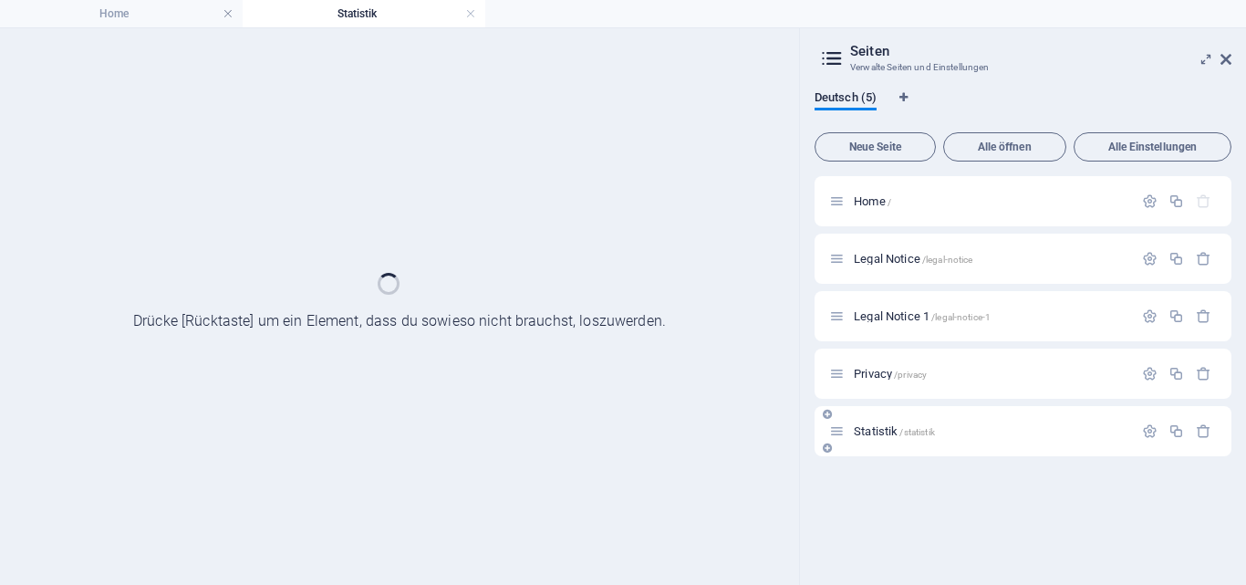
click at [880, 450] on div "Home / Legal Notice /legal-notice Legal Notice 1 /legal-notice-1 Privacy /priva…" at bounding box center [1022, 316] width 417 height 280
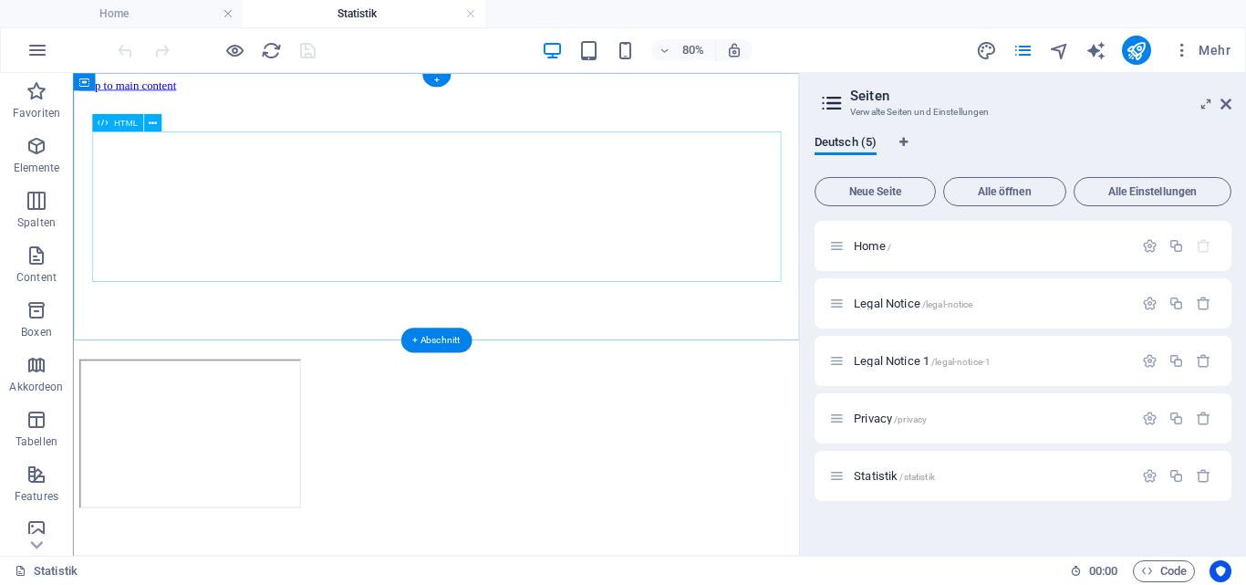
click at [340, 430] on div at bounding box center [526, 525] width 893 height 190
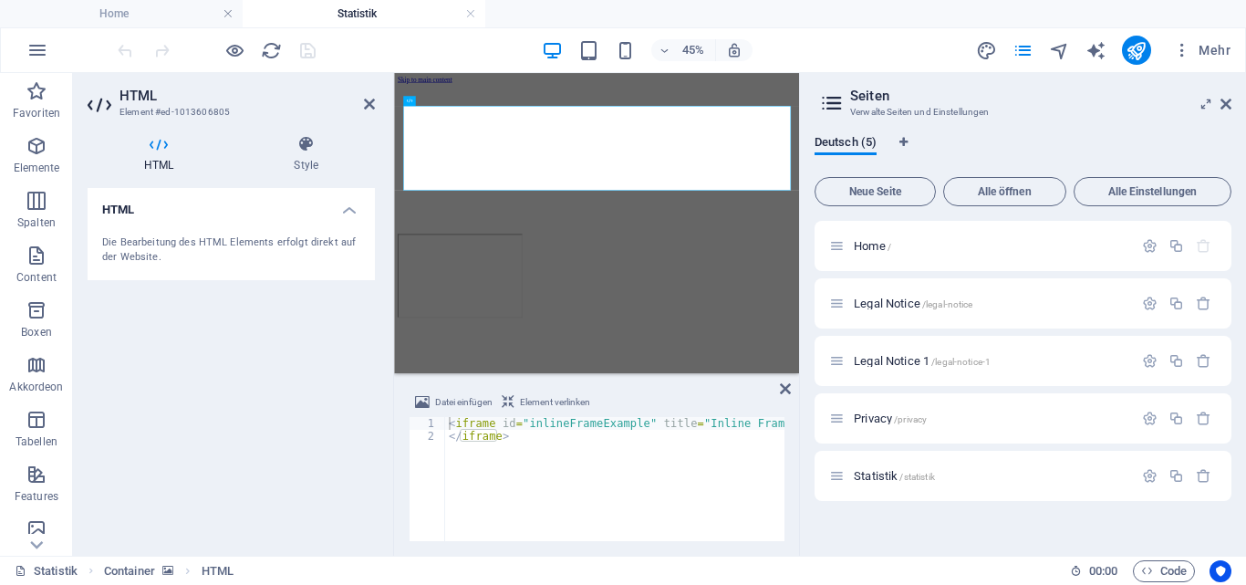
click at [1231, 106] on aside "Seiten Verwalte Seiten und Einstellungen Deutsch (5) Neue Seite Alle öffnen All…" at bounding box center [1022, 314] width 447 height 482
click at [1229, 106] on icon at bounding box center [1225, 104] width 11 height 15
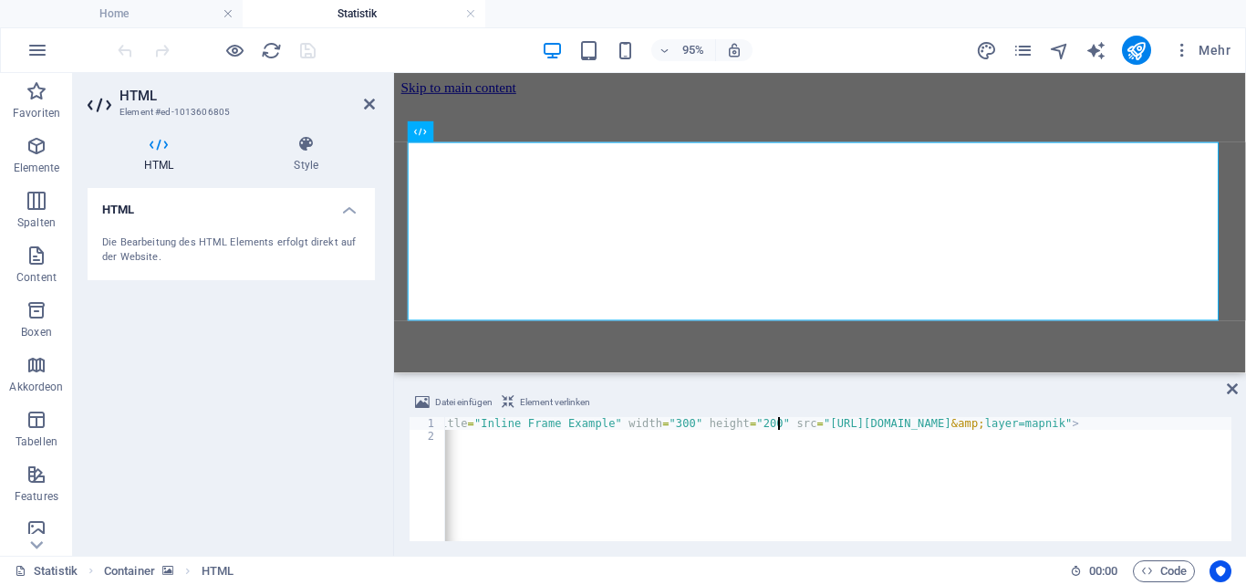
scroll to position [0, 758]
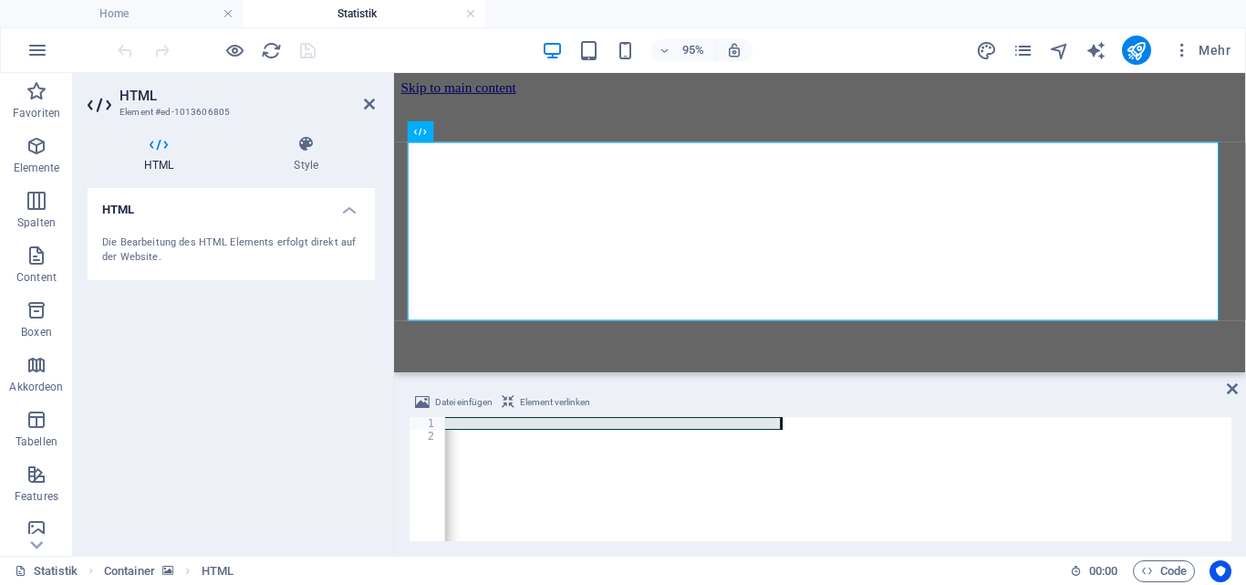
click at [1009, 422] on div "< iframe id = "inlineFrameExample" title = "Inline Frame Example" width = "300"…" at bounding box center [838, 479] width 786 height 124
click at [770, 423] on div "< iframe id = "inlineFrameExample" title = "Inline Frame Example" width = "300"…" at bounding box center [838, 479] width 786 height 124
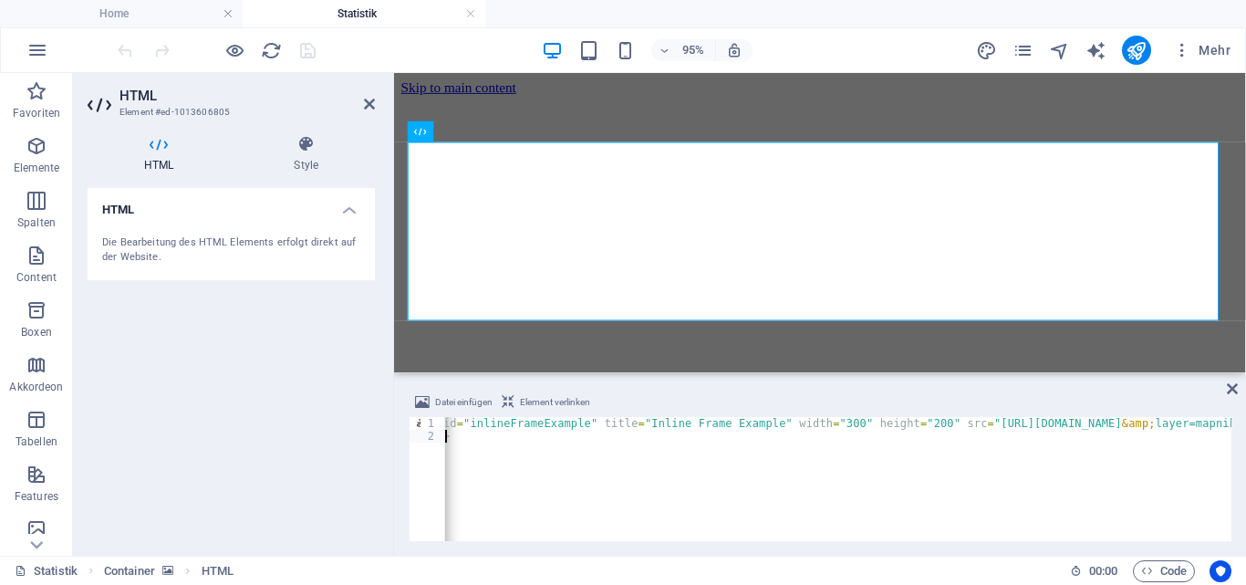
drag, startPoint x: 770, startPoint y: 423, endPoint x: 602, endPoint y: 426, distance: 167.8
click at [593, 426] on div "< iframe id = "inlineFrameExample" title = "Inline Frame Example" width = "300"…" at bounding box center [1158, 490] width 1544 height 146
click at [952, 423] on div "< iframe id = "inlineFrameExample" title = "Inline Frame Example" width = "300"…" at bounding box center [838, 479] width 786 height 124
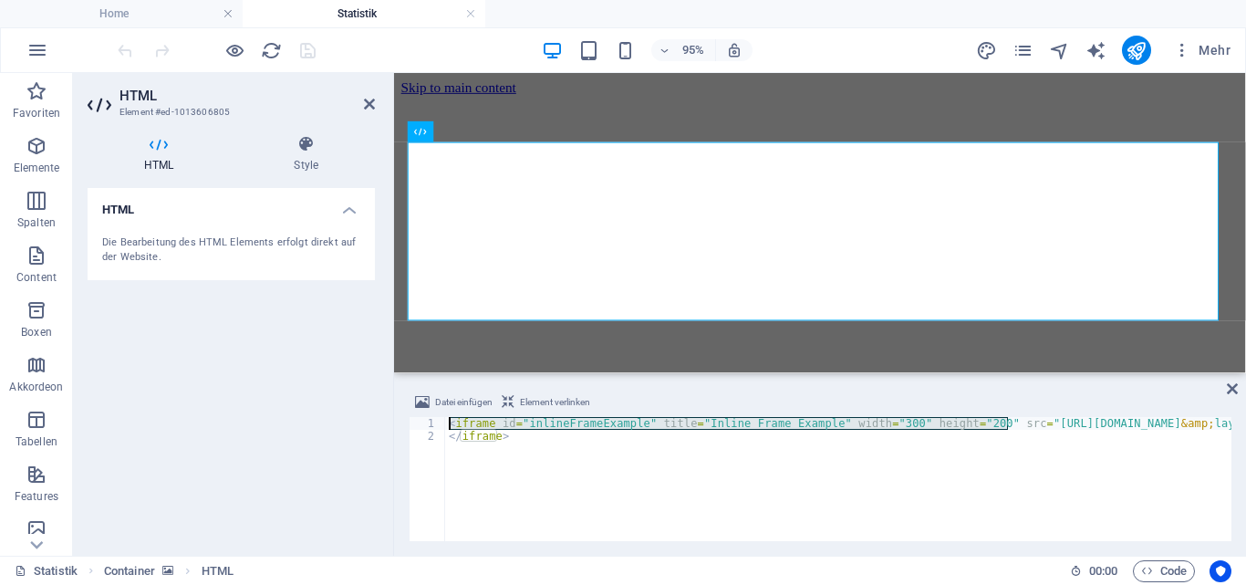
drag, startPoint x: 770, startPoint y: 422, endPoint x: 826, endPoint y: 413, distance: 57.3
click at [826, 413] on div "Datei einfügen Element verlinken <iframe id="inlineFrameExample" title="Inline …" at bounding box center [820, 466] width 823 height 150
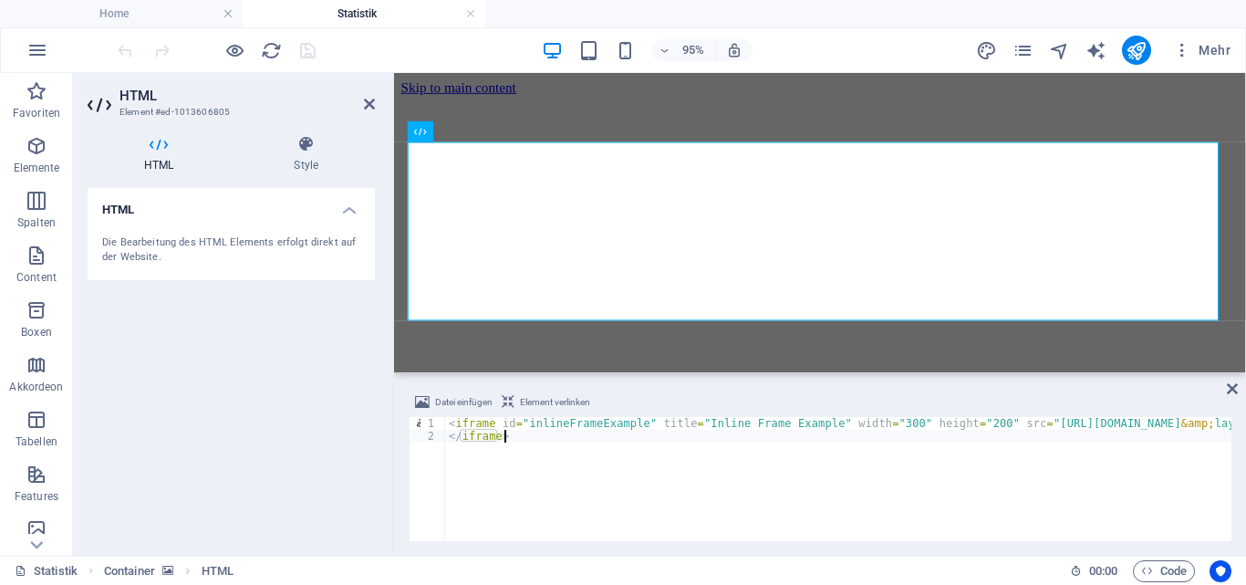
click at [733, 433] on div "< iframe id = "inlineFrameExample" title = "Inline Frame Example" width = "300"…" at bounding box center [1217, 490] width 1544 height 146
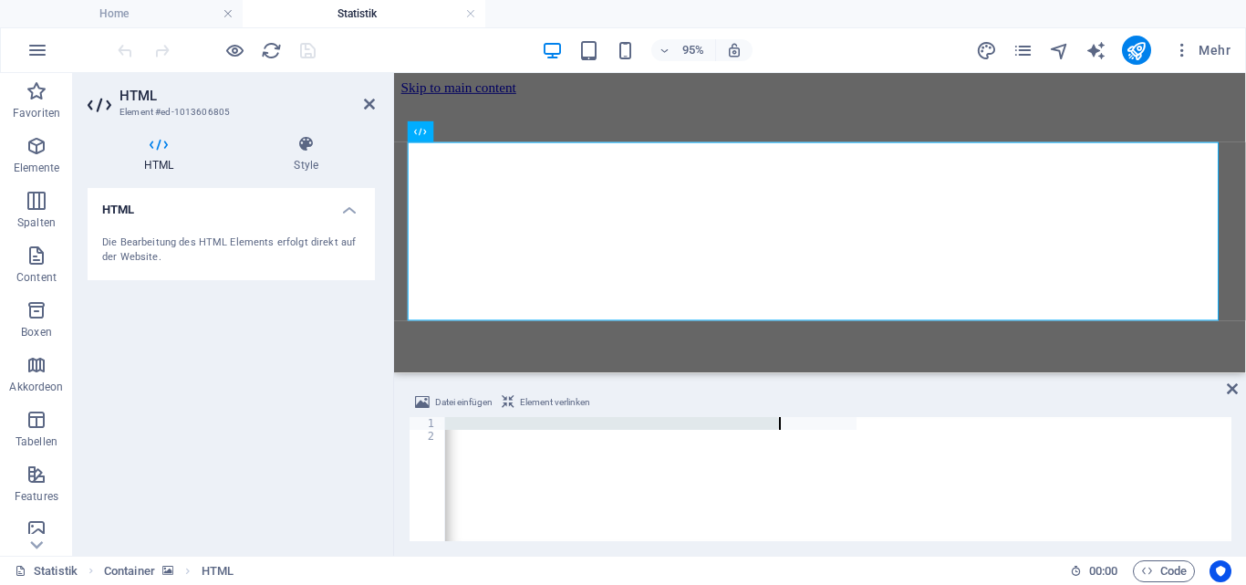
scroll to position [0, 758]
drag, startPoint x: 654, startPoint y: 421, endPoint x: 766, endPoint y: 425, distance: 112.2
click at [766, 425] on div "< iframe id = "inlineFrameExample" title = "Inline Frame Example" width = "300"…" at bounding box center [12, 490] width 1544 height 146
paste textarea "://[DOMAIN_NAME]:3000/public-dashboards/3a9d0df0104c4b7e98c1db7db7892490"
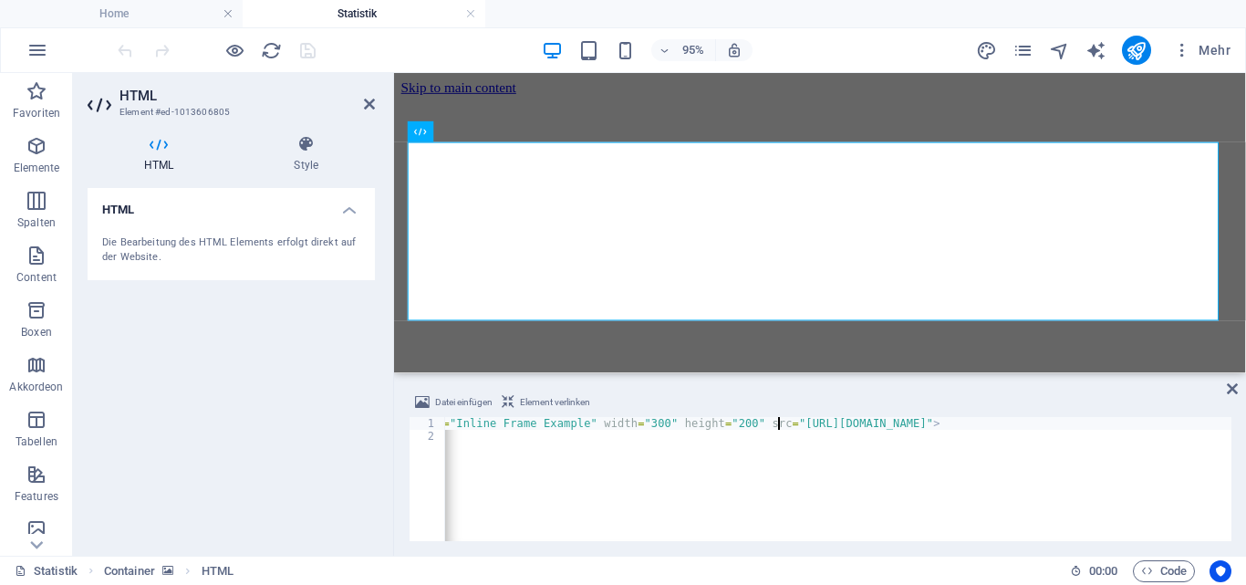
click at [776, 420] on div "< iframe id = "inlineFrameExample" title = "Inline Frame Example" width = "300"…" at bounding box center [735, 490] width 1089 height 146
click at [619, 430] on div at bounding box center [842, 525] width 882 height 190
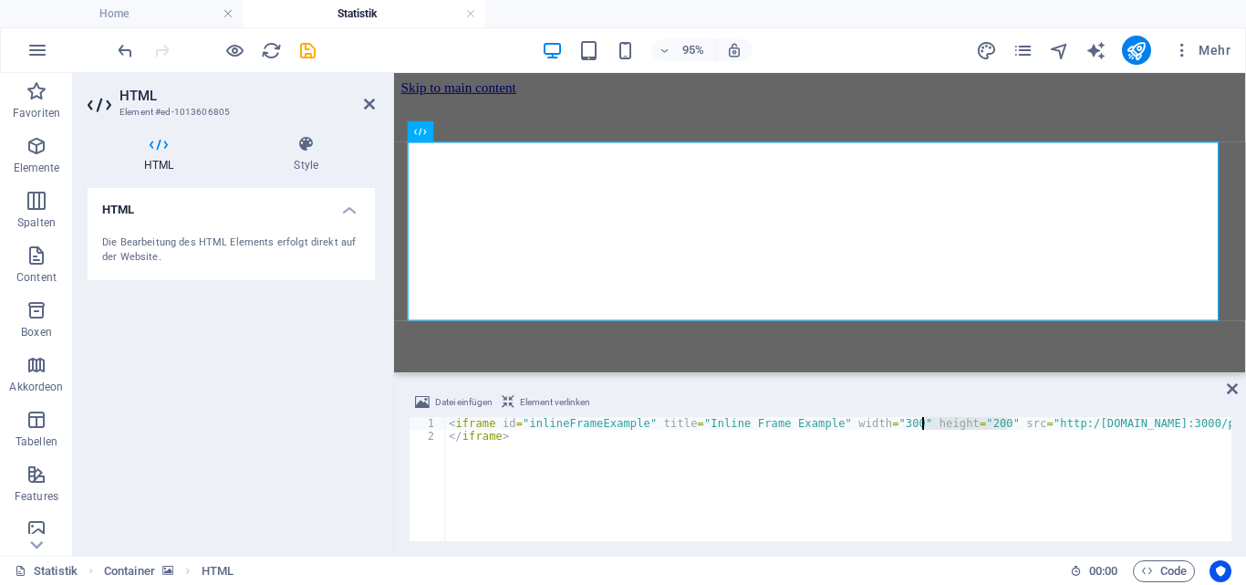
drag, startPoint x: 749, startPoint y: 421, endPoint x: 1033, endPoint y: 412, distance: 284.7
click at [1032, 410] on div "Datei einfügen Element verlinken <iframe id="inlineFrameExample" title="Inline …" at bounding box center [820, 466] width 823 height 150
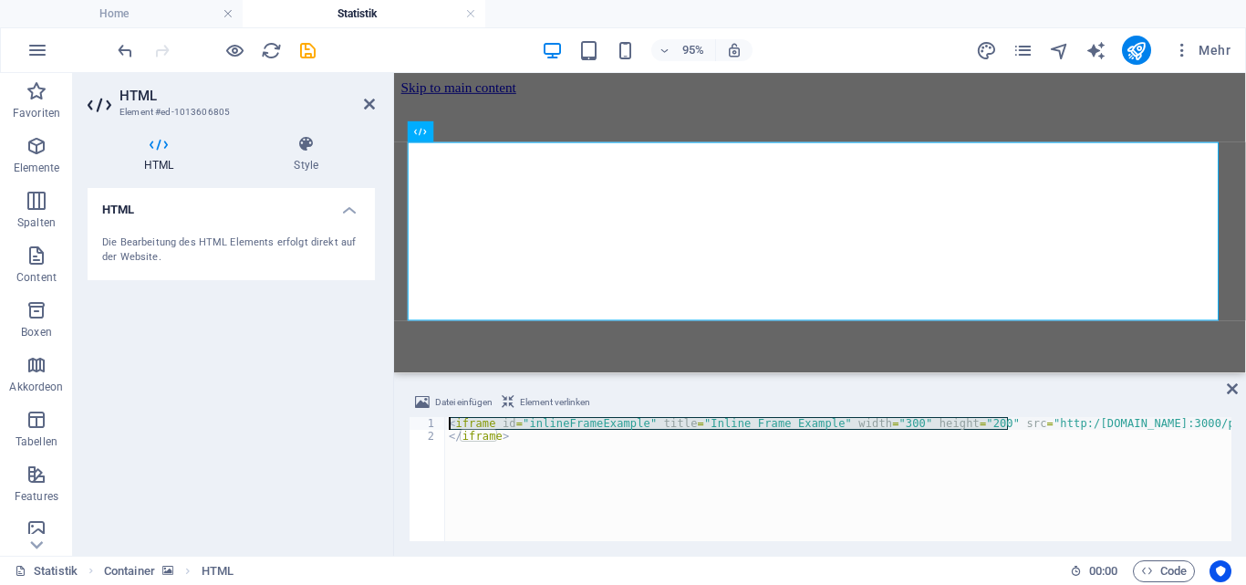
click at [1007, 424] on div "< iframe id = "inlineFrameExample" title = "Inline Frame Example" width = "300"…" at bounding box center [838, 479] width 786 height 124
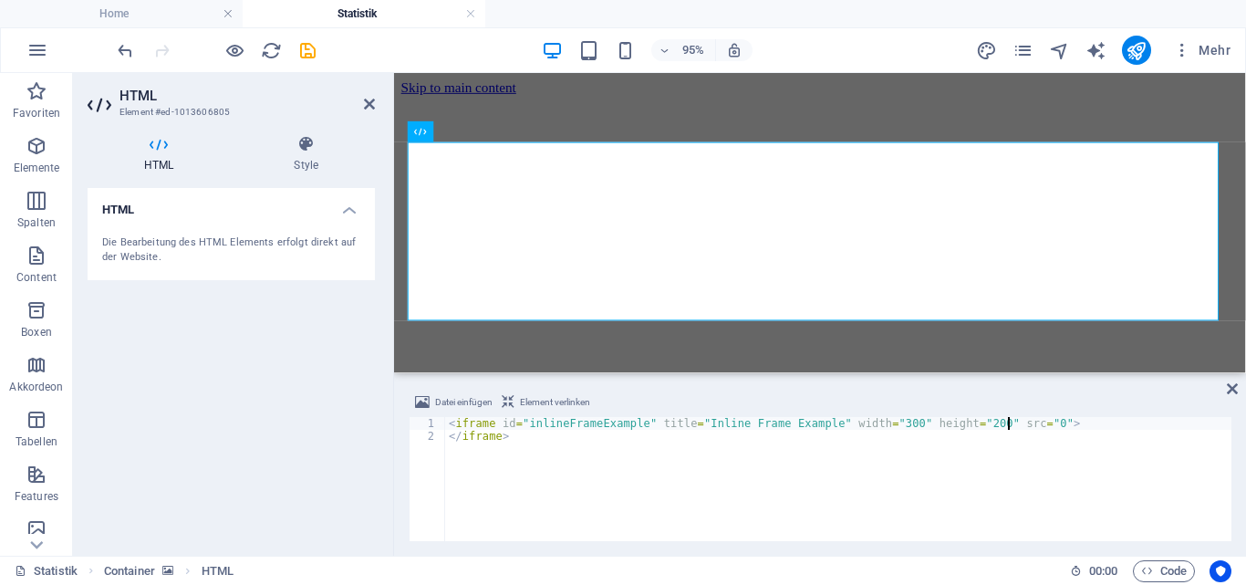
scroll to position [0, 46]
paste textarea "[URL][DOMAIN_NAME]"
type textarea "<iframe id="inlineFrameExample" title="Inline Frame Example" width="300" height…"
